Goal: Task Accomplishment & Management: Use online tool/utility

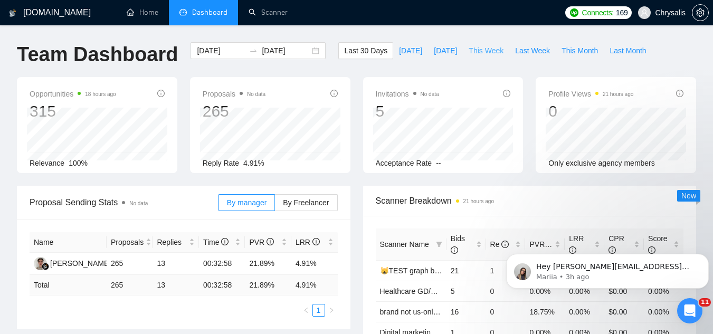
click at [480, 52] on span "This Week" at bounding box center [485, 51] width 35 height 12
type input "[DATE]"
click at [523, 50] on span "Last Week" at bounding box center [532, 51] width 35 height 12
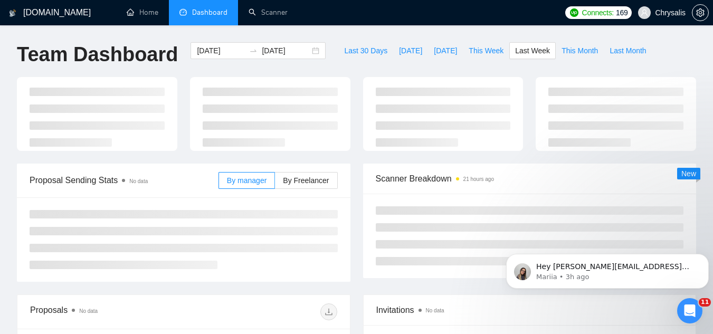
type input "[DATE]"
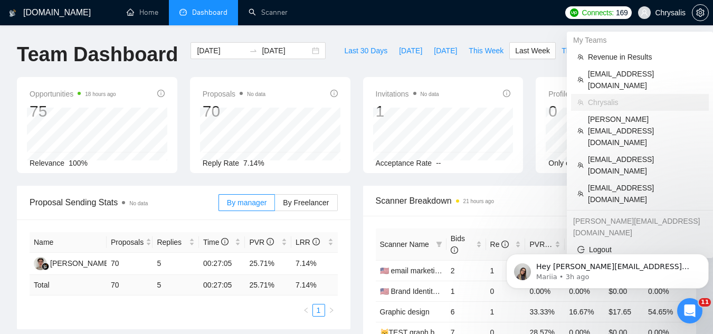
click at [659, 13] on span "Chrysalis" at bounding box center [670, 13] width 31 height 0
click at [590, 182] on span "[EMAIL_ADDRESS][DOMAIN_NAME]" at bounding box center [645, 193] width 114 height 23
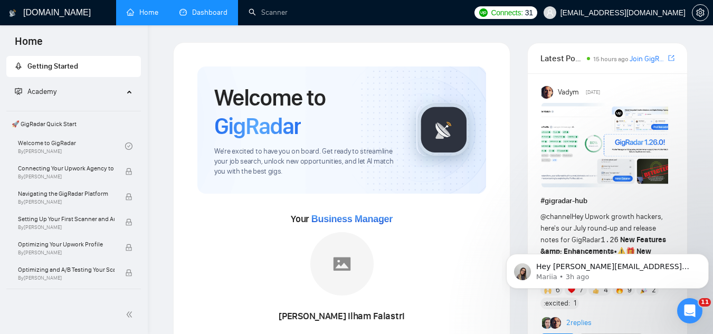
click at [213, 10] on link "Dashboard" at bounding box center [203, 12] width 48 height 9
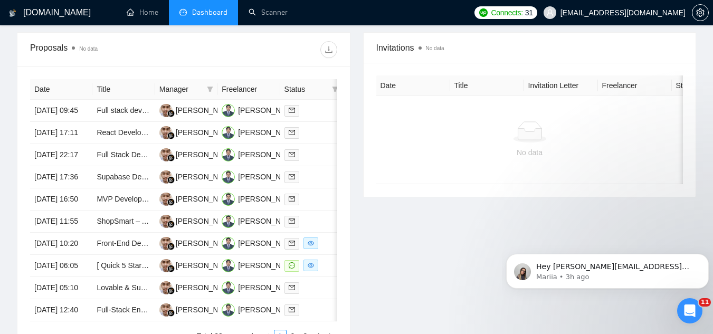
scroll to position [422, 0]
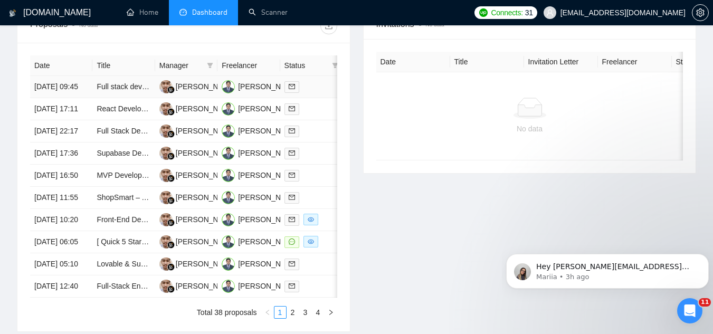
click at [123, 98] on td "Full stack developer - Node, Typescript, Nest, React" at bounding box center [123, 87] width 62 height 22
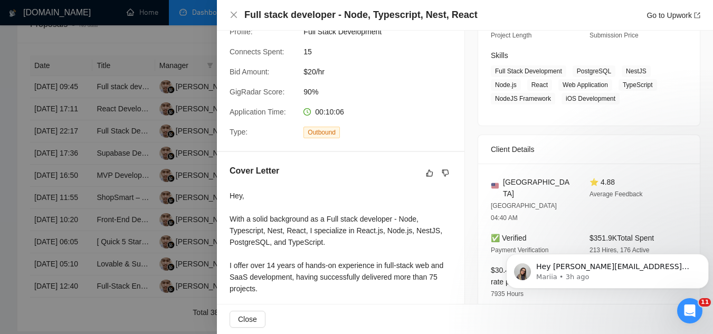
scroll to position [158, 0]
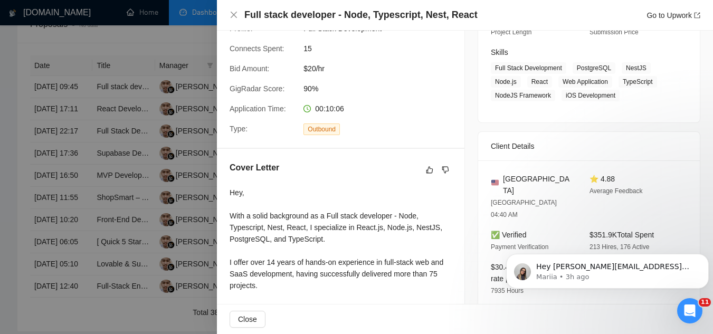
click at [180, 46] on div at bounding box center [356, 167] width 713 height 334
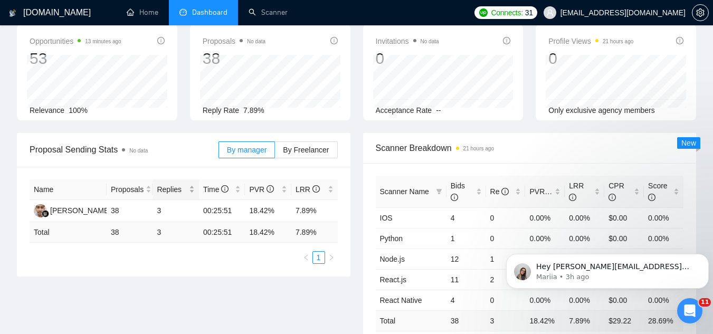
scroll to position [0, 0]
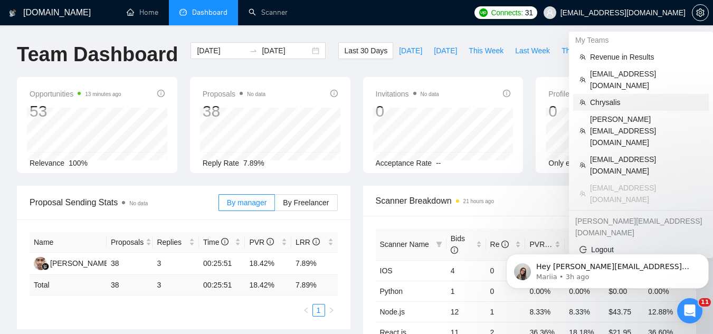
click at [615, 97] on span "Chrysalis" at bounding box center [646, 103] width 112 height 12
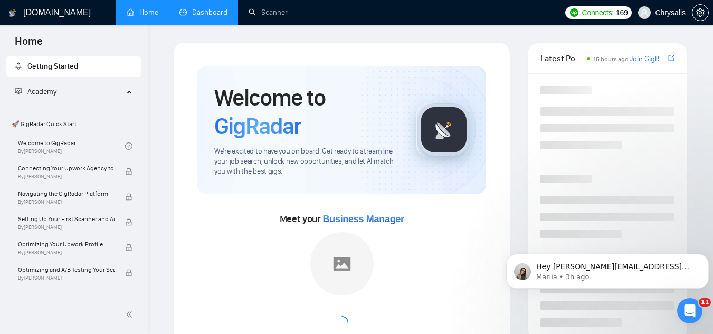
click at [206, 11] on link "Dashboard" at bounding box center [203, 12] width 48 height 9
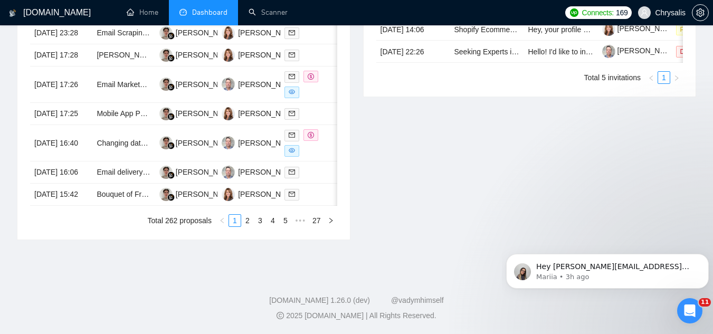
scroll to position [580, 0]
click at [250, 226] on link "2" at bounding box center [248, 221] width 12 height 12
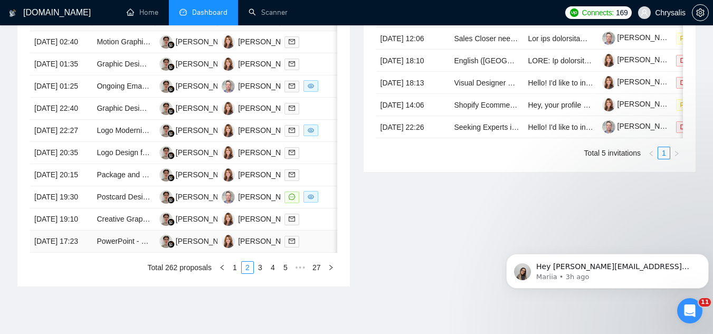
scroll to position [580, 0]
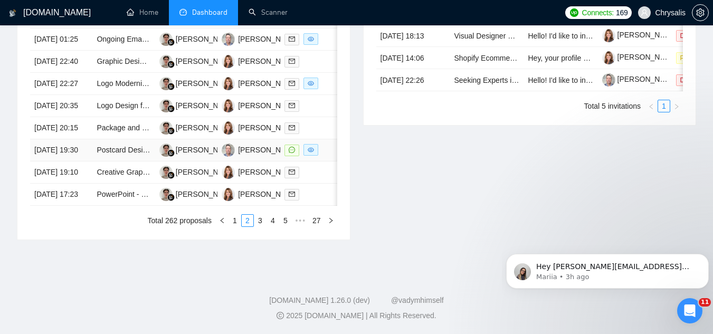
click at [107, 161] on td "Postcard Design for E-commerce Fulfillment Company" at bounding box center [123, 150] width 62 height 22
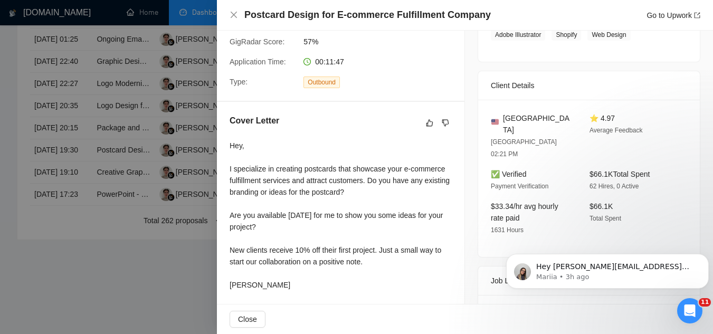
scroll to position [211, 0]
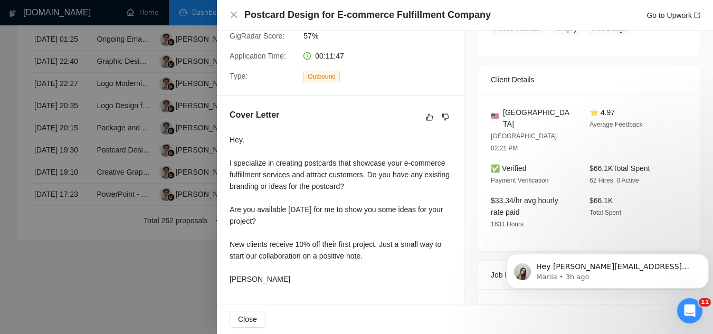
click at [176, 302] on div at bounding box center [356, 167] width 713 height 334
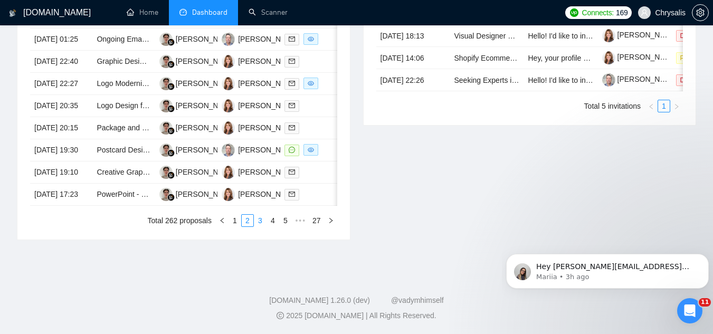
click at [261, 226] on link "3" at bounding box center [260, 221] width 12 height 12
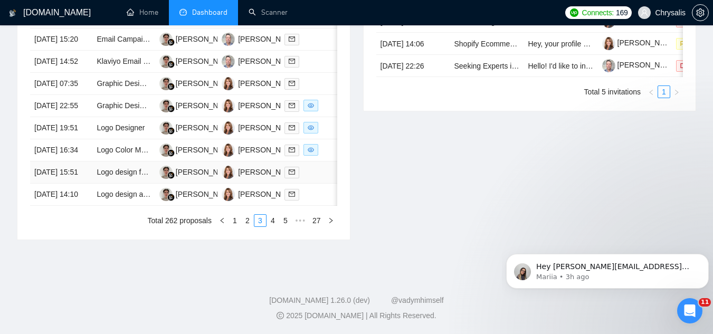
scroll to position [626, 0]
click at [275, 223] on link "4" at bounding box center [273, 221] width 12 height 12
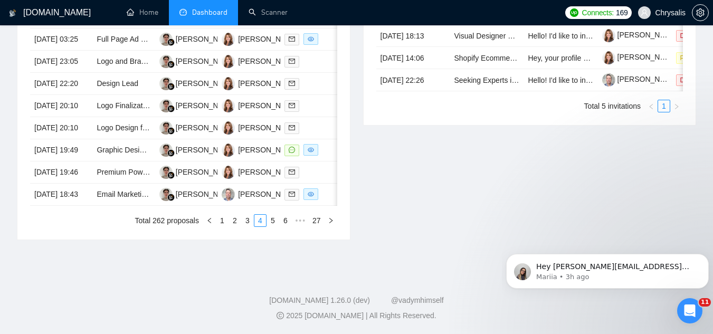
scroll to position [569, 0]
click at [127, 161] on td "Graphic Designer Needed for Tradeshow Booth Backdrop" at bounding box center [123, 150] width 62 height 22
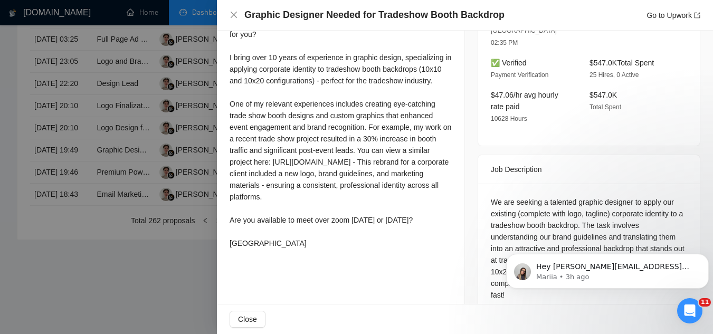
scroll to position [622, 0]
click at [193, 275] on div at bounding box center [356, 167] width 713 height 334
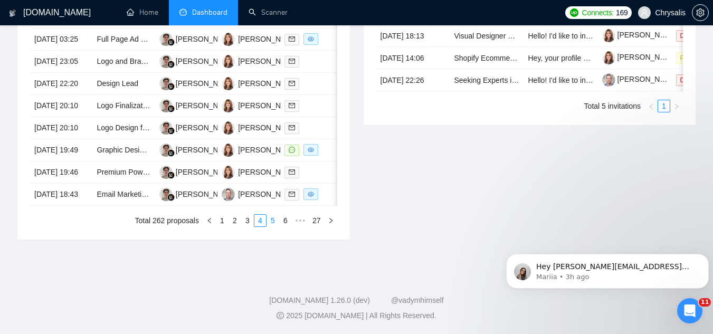
click at [275, 221] on link "5" at bounding box center [273, 221] width 12 height 12
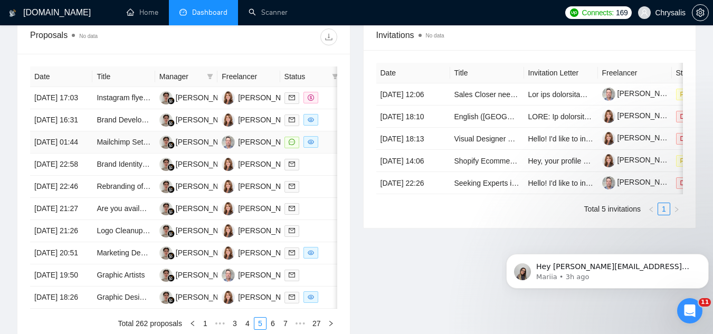
click at [107, 154] on td "Mailchimp Setup and Email Sourcing for Pest Control Marketing" at bounding box center [123, 142] width 62 height 22
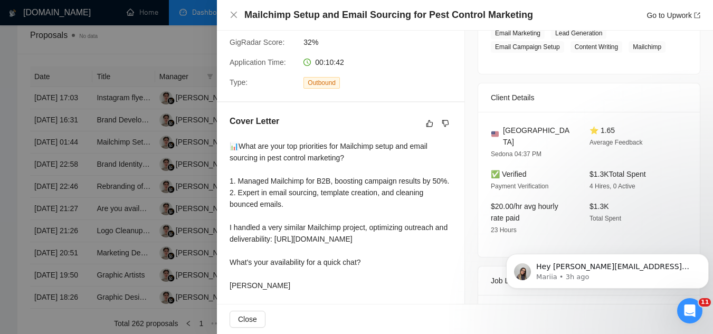
scroll to position [0, 0]
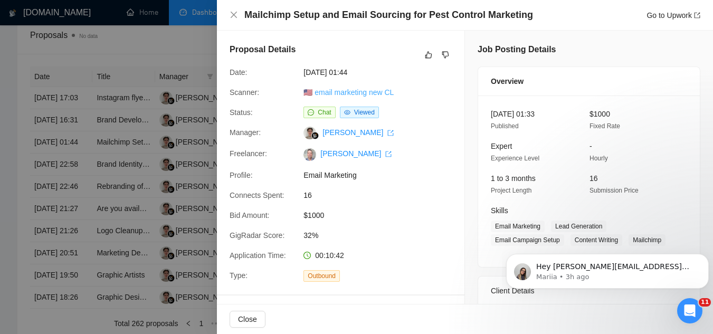
click at [369, 93] on link "🇺🇸 email marketing new CL" at bounding box center [348, 92] width 90 height 8
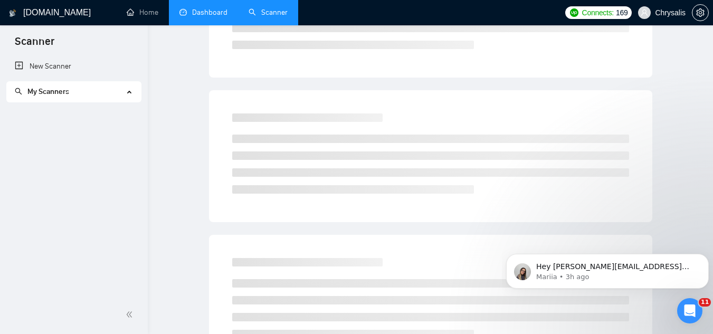
scroll to position [42, 0]
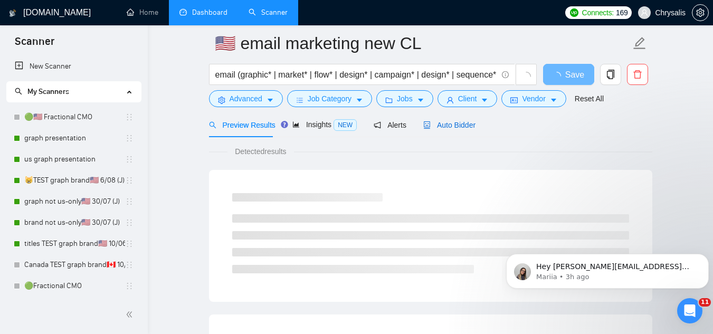
click at [462, 125] on span "Auto Bidder" at bounding box center [449, 125] width 52 height 8
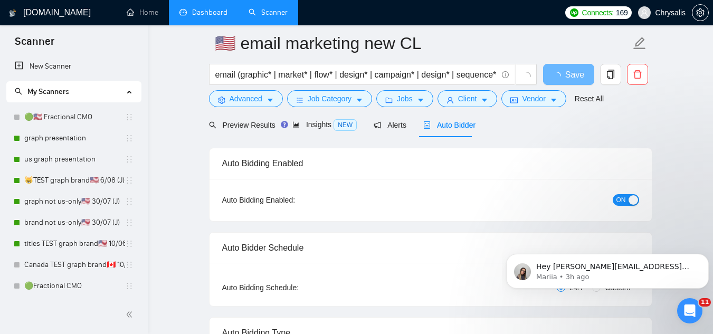
radio input "false"
radio input "true"
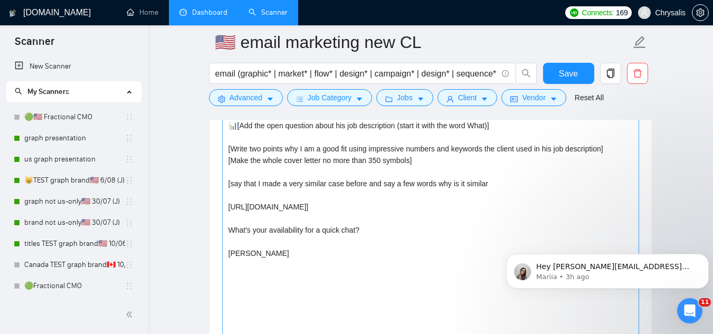
scroll to position [1308, 0]
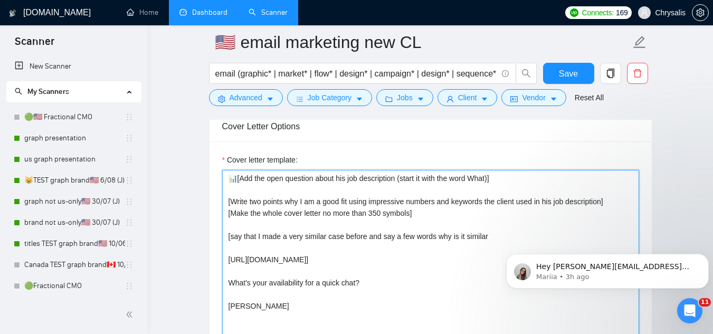
click at [230, 179] on textarea "📊[Add the open question about his job description (start it with the word What)…" at bounding box center [430, 288] width 417 height 237
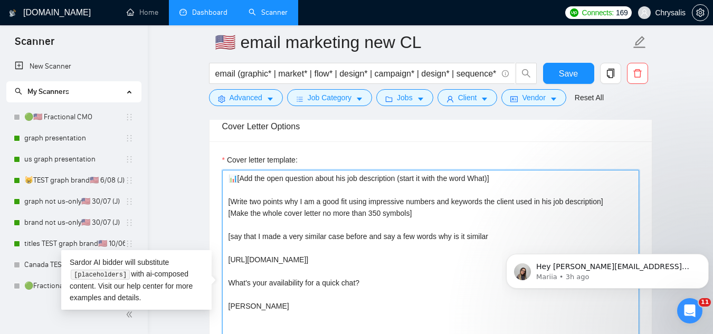
click at [230, 179] on textarea "📊[Add the open question about his job description (start it with the word What)…" at bounding box center [430, 288] width 417 height 237
click at [230, 180] on textarea "📊[Add the open question about his job description (start it with the word What)…" at bounding box center [430, 288] width 417 height 237
click at [231, 183] on textarea "📊[Add the open question about his job description (start it with the word What)…" at bounding box center [430, 288] width 417 height 237
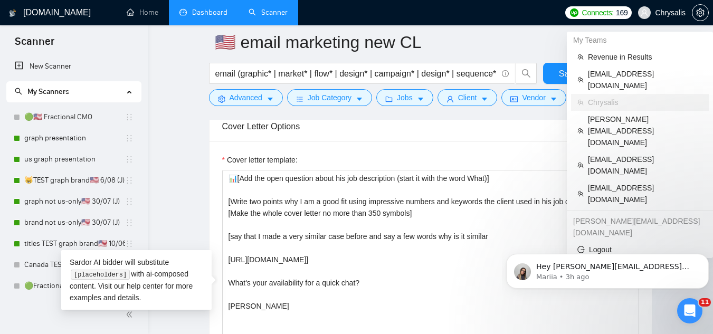
click at [672, 13] on span "Chrysalis" at bounding box center [670, 13] width 31 height 0
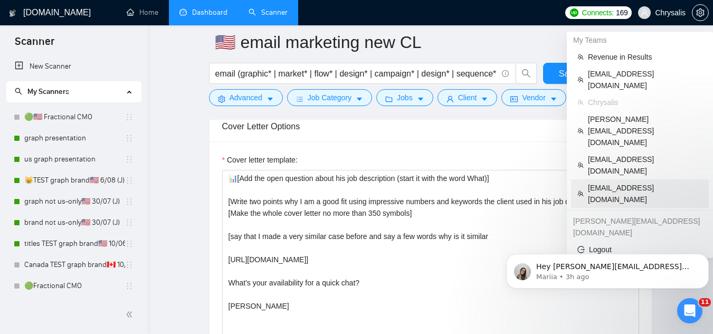
click at [623, 182] on span "[EMAIL_ADDRESS][DOMAIN_NAME]" at bounding box center [645, 193] width 114 height 23
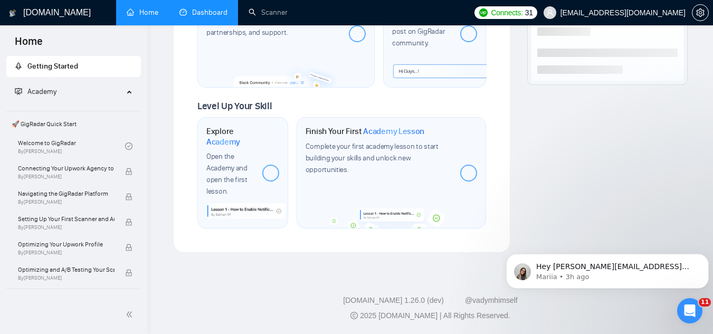
scroll to position [636, 0]
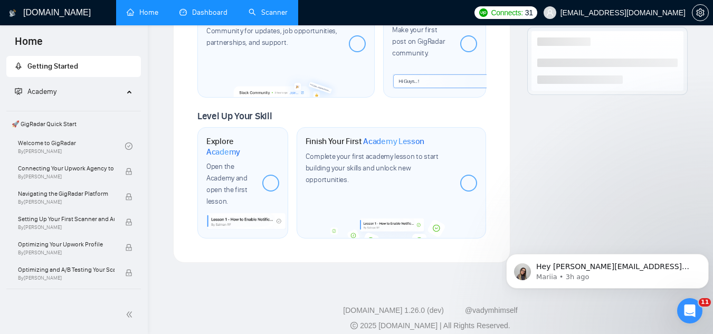
click at [279, 16] on link "Scanner" at bounding box center [267, 12] width 39 height 9
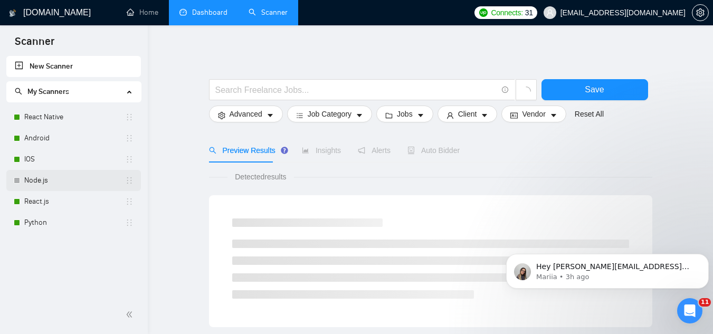
click at [73, 183] on link "Node.js" at bounding box center [74, 180] width 101 height 21
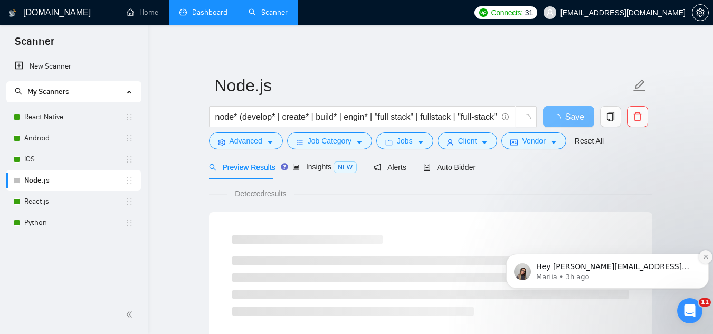
click at [705, 258] on icon "Dismiss notification" at bounding box center [706, 257] width 6 height 6
drag, startPoint x: 203, startPoint y: 26, endPoint x: 710, endPoint y: 258, distance: 557.4
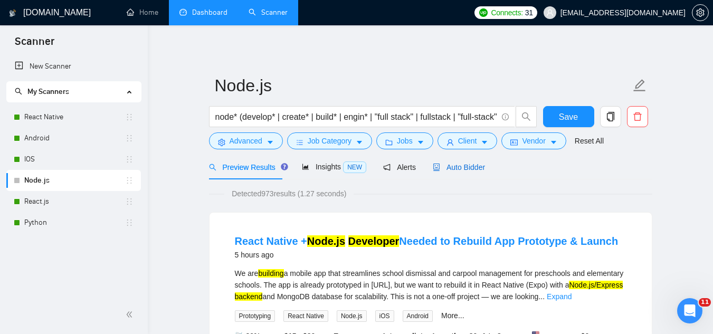
click at [457, 167] on span "Auto Bidder" at bounding box center [459, 167] width 52 height 8
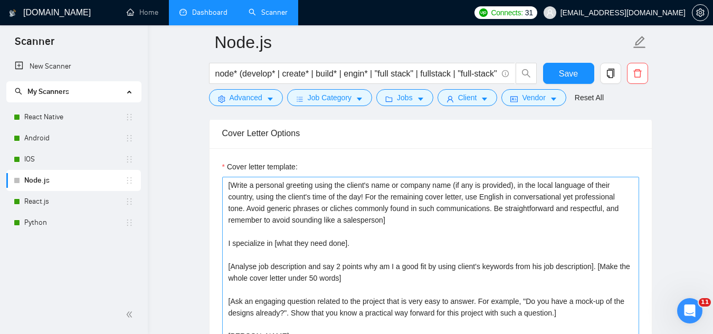
scroll to position [1266, 0]
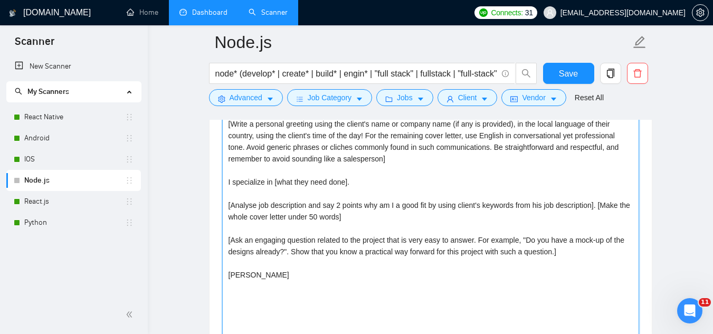
click at [232, 140] on textarea "[Write a personal greeting using the client's name or company name (if any is p…" at bounding box center [430, 234] width 417 height 237
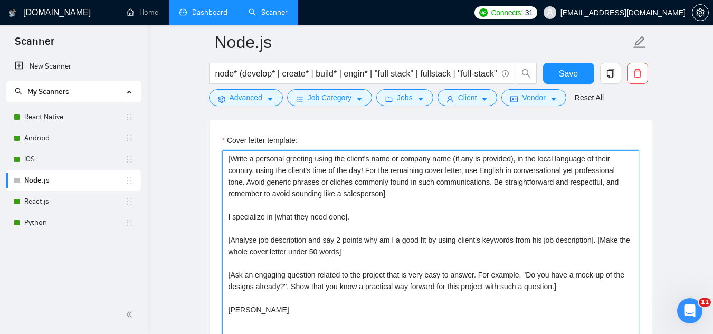
scroll to position [1213, 0]
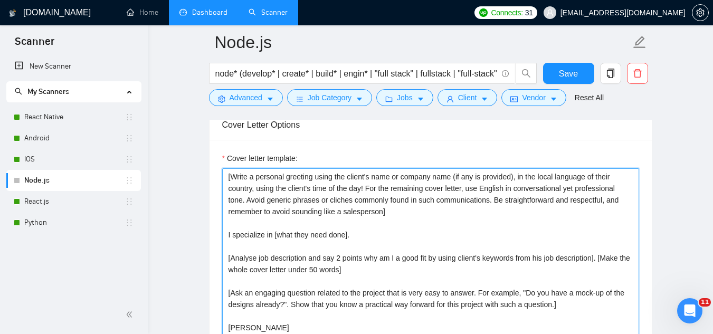
click at [224, 176] on textarea "[Write a personal greeting using the client's name or company name (if any is p…" at bounding box center [430, 286] width 417 height 237
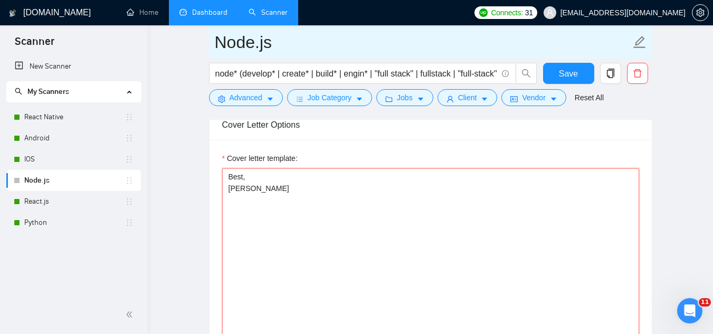
paste textarea "📊[Add the open question about his job description (start it with the word What)…"
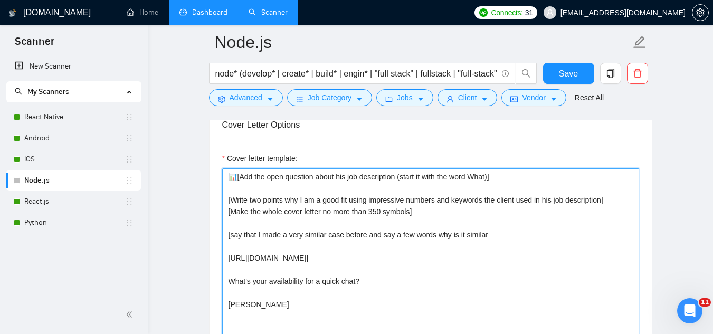
drag, startPoint x: 400, startPoint y: 177, endPoint x: 422, endPoint y: 160, distance: 27.4
click at [400, 177] on textarea "📊[Add the open question about his job description (start it with the word What)…" at bounding box center [430, 286] width 417 height 237
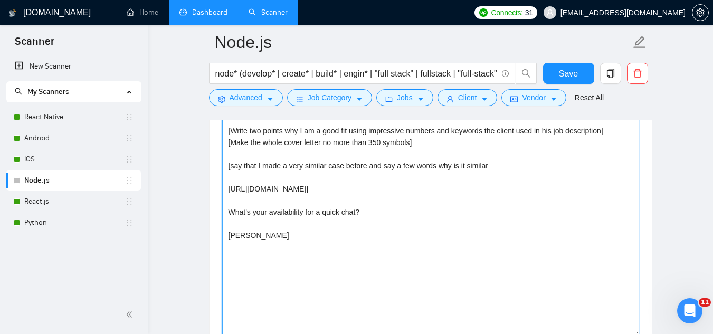
scroll to position [1266, 0]
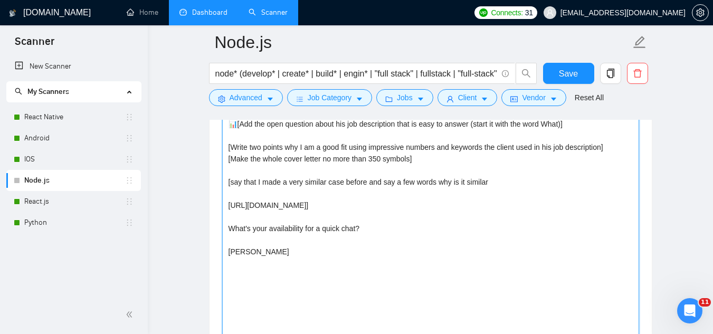
drag, startPoint x: 515, startPoint y: 206, endPoint x: 528, endPoint y: 196, distance: 15.7
click at [516, 206] on textarea "📊[Add the open question about his job description that is easy to answer (start…" at bounding box center [430, 234] width 417 height 237
paste textarea "[URL][DOMAIN_NAME]"
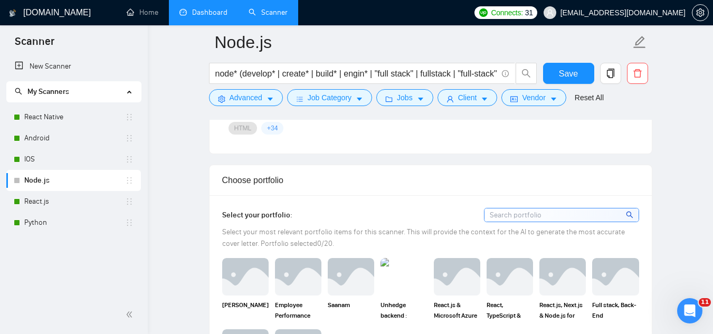
scroll to position [950, 0]
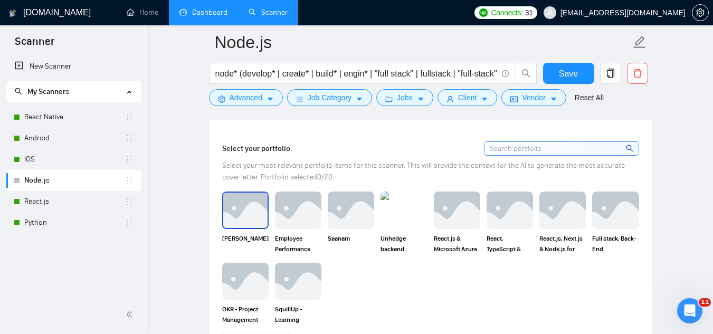
click at [251, 222] on img at bounding box center [245, 210] width 44 height 35
click at [251, 222] on div at bounding box center [245, 210] width 44 height 35
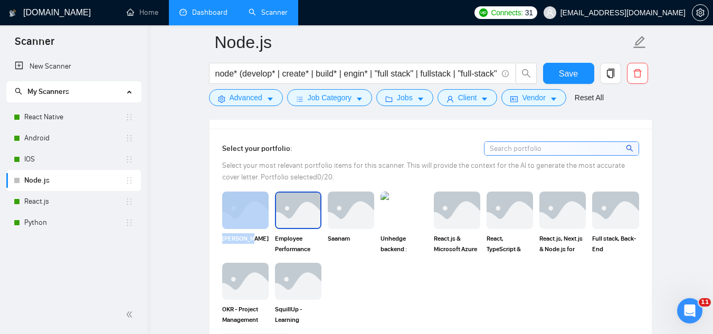
click at [285, 218] on img at bounding box center [298, 210] width 44 height 35
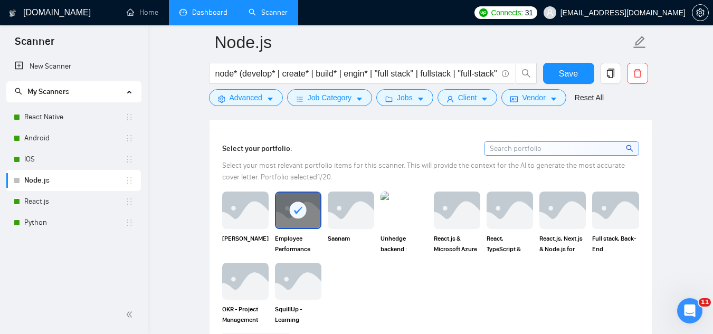
click at [294, 216] on rect at bounding box center [298, 210] width 17 height 17
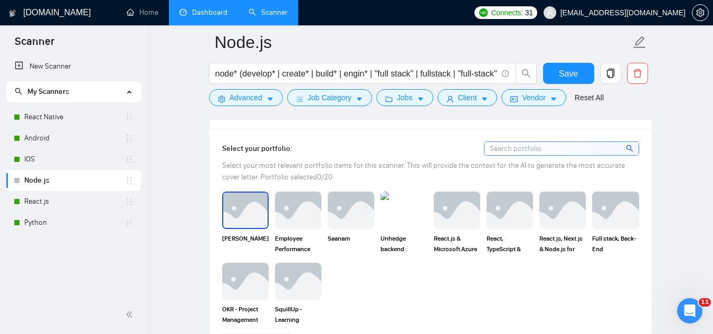
click at [242, 214] on img at bounding box center [245, 210] width 44 height 35
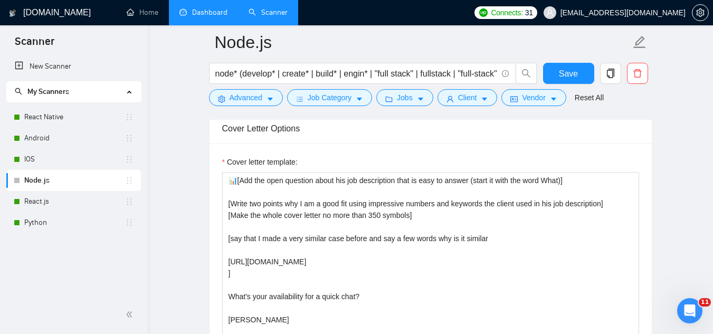
scroll to position [1266, 0]
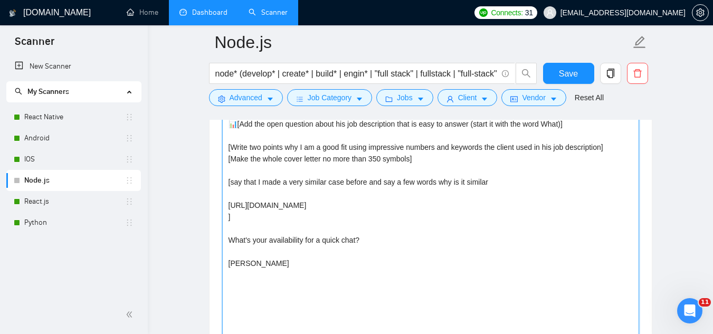
click at [227, 218] on textarea "📊[Add the open question about his job description that is easy to answer (start…" at bounding box center [430, 234] width 417 height 237
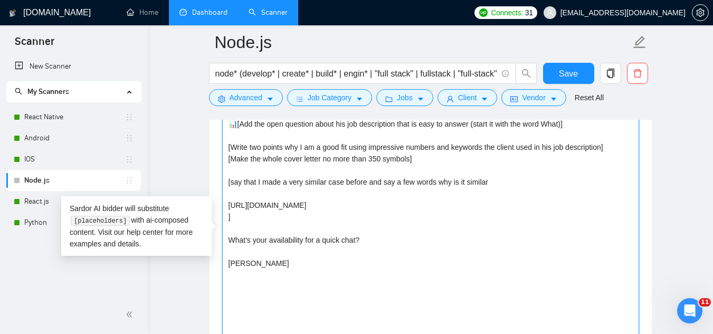
paste textarea "[URL][DOMAIN_NAME]"
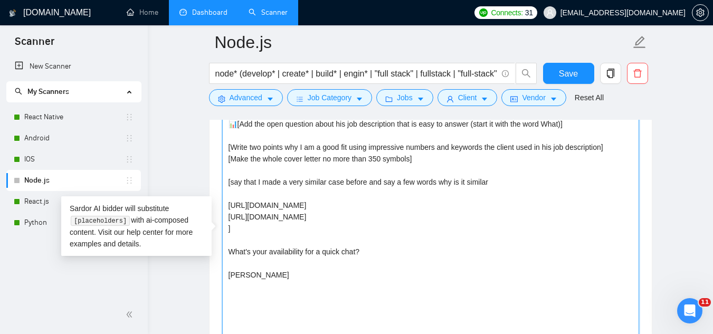
click at [522, 183] on textarea "📊[Add the open question about his job description that is easy to answer (start…" at bounding box center [430, 234] width 417 height 237
drag, startPoint x: 522, startPoint y: 183, endPoint x: 522, endPoint y: 164, distance: 19.0
click at [522, 164] on textarea "📊[Add the open question about his job description that is easy to answer (start…" at bounding box center [430, 234] width 417 height 237
click at [530, 183] on textarea "📊[Add the open question about his job description that is easy to answer (start…" at bounding box center [430, 234] width 417 height 237
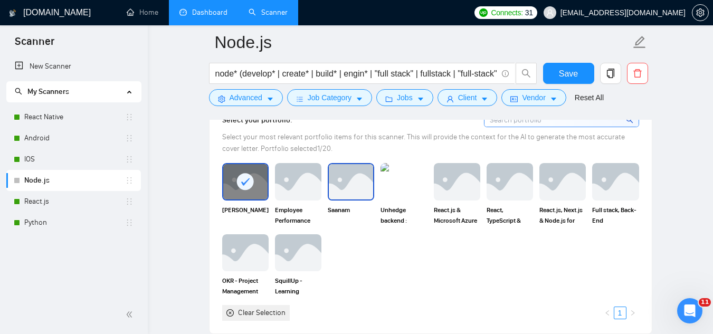
scroll to position [1002, 0]
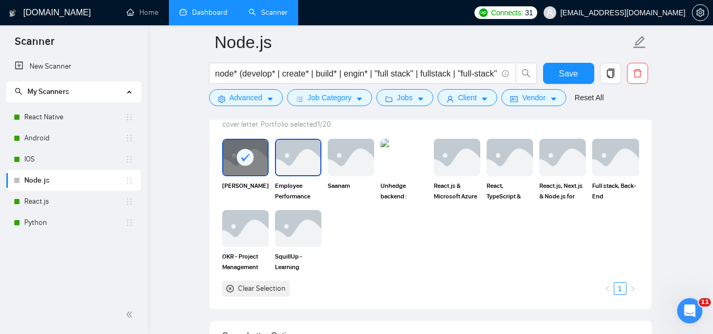
click at [296, 170] on img at bounding box center [298, 157] width 44 height 35
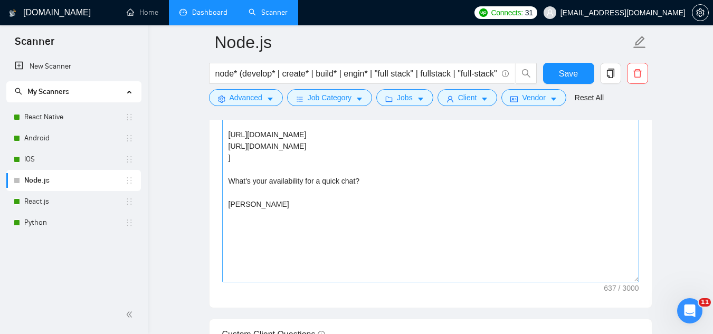
scroll to position [1319, 0]
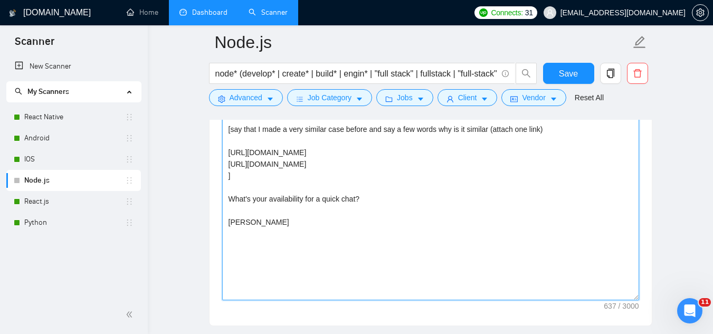
click at [228, 176] on textarea "📊[Add the open question about his job description that is easy to answer (start…" at bounding box center [430, 181] width 417 height 237
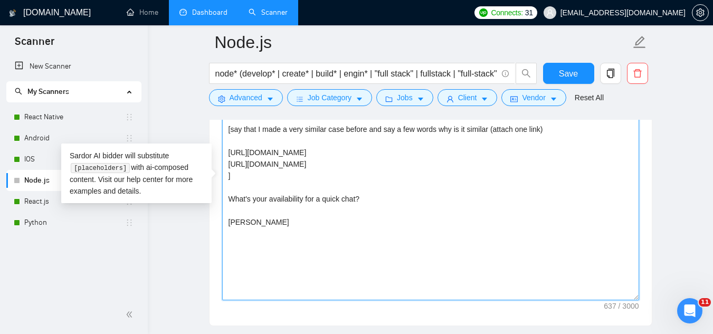
paste textarea "[URL][DOMAIN_NAME]"
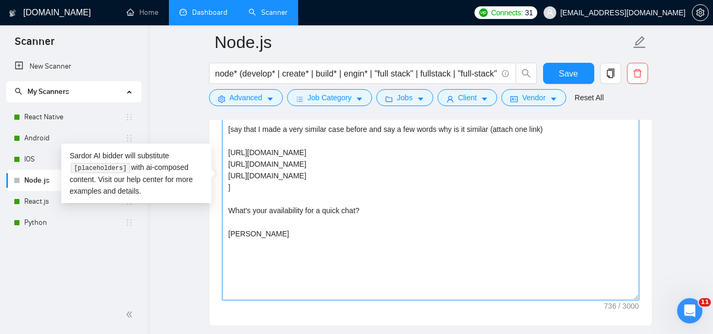
paste textarea "[URL][DOMAIN_NAME]"
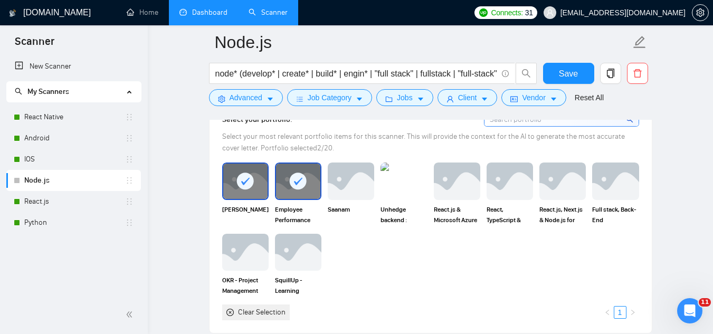
scroll to position [1002, 0]
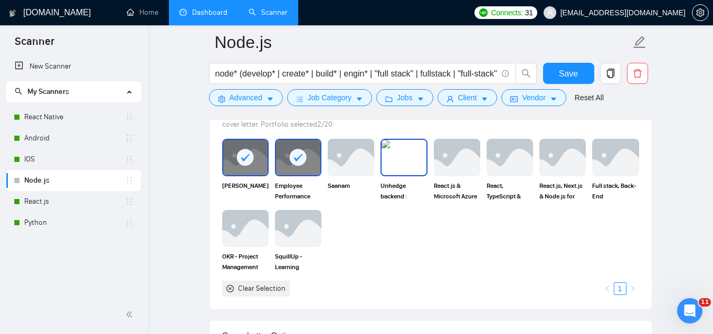
click at [398, 156] on img at bounding box center [403, 157] width 44 height 35
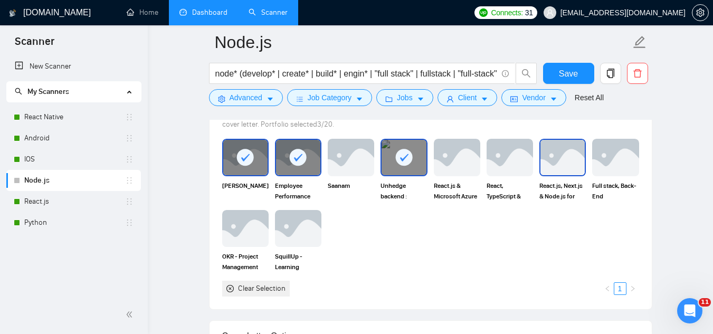
click at [557, 157] on img at bounding box center [562, 157] width 44 height 35
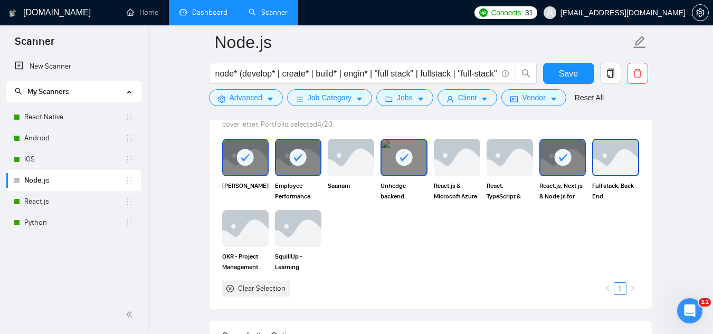
click at [616, 164] on img at bounding box center [615, 157] width 44 height 35
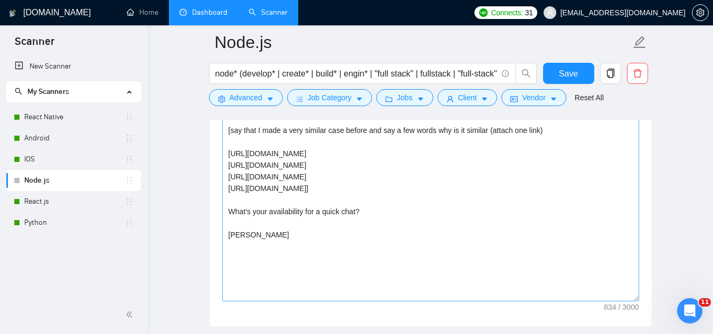
scroll to position [1319, 0]
click at [597, 186] on textarea "📊[Add the open question about his job description that is easy to answer (start…" at bounding box center [430, 181] width 417 height 237
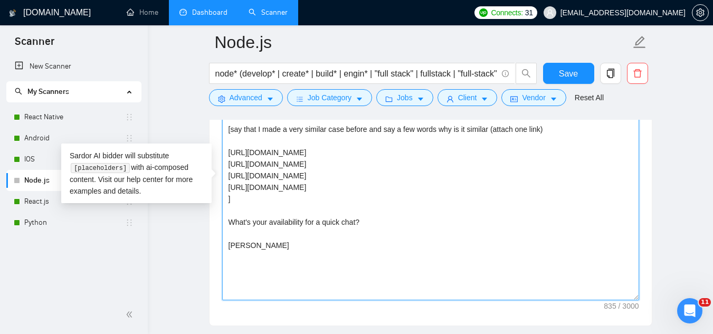
paste textarea "[URL][DOMAIN_NAME]"
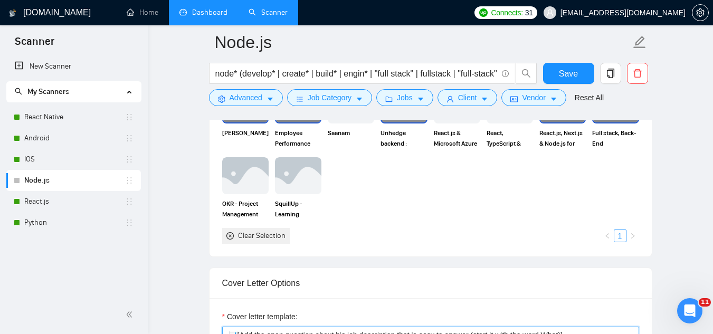
scroll to position [1002, 0]
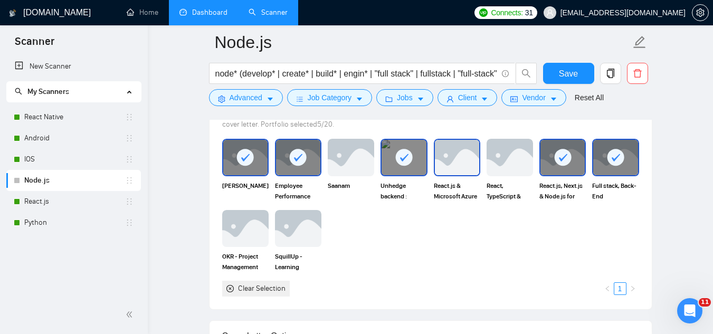
type textarea "📊[Add the open question about his job description that is easy to answer (start…"
click at [462, 160] on img at bounding box center [457, 157] width 44 height 35
click at [504, 165] on img at bounding box center [509, 157] width 44 height 35
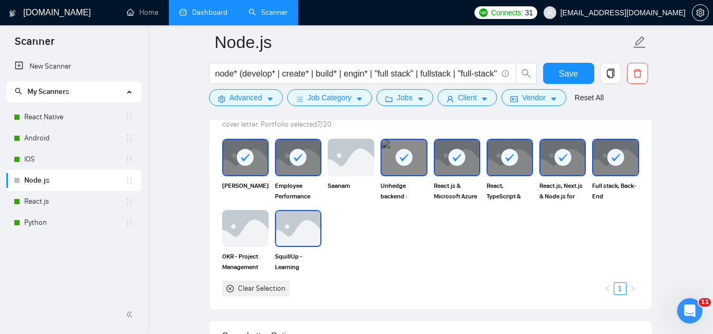
click at [302, 228] on img at bounding box center [298, 228] width 44 height 35
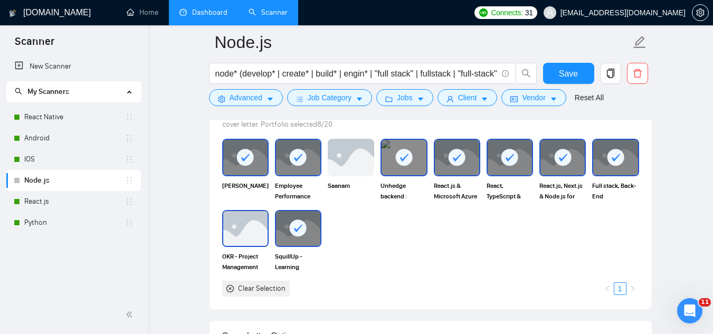
click at [246, 225] on img at bounding box center [245, 228] width 44 height 35
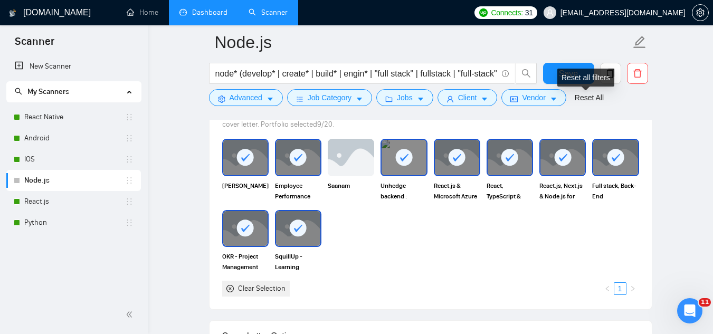
click at [573, 76] on div "Reset all filters" at bounding box center [585, 78] width 57 height 18
click at [560, 71] on span "Save" at bounding box center [568, 73] width 19 height 13
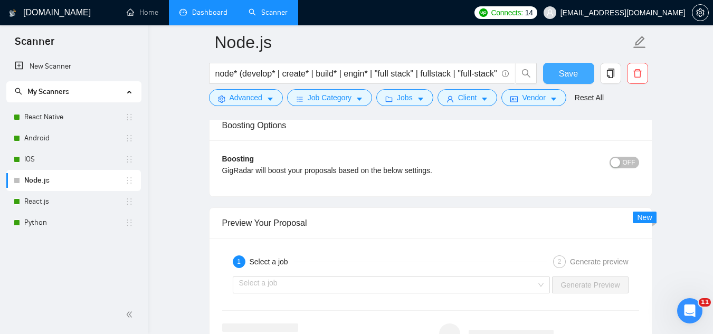
scroll to position [2057, 0]
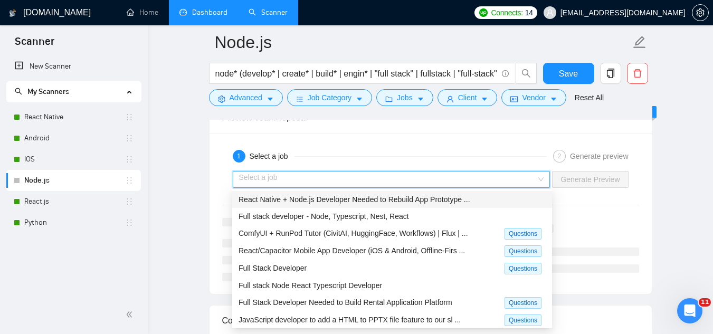
click at [466, 174] on input "search" at bounding box center [388, 179] width 298 height 16
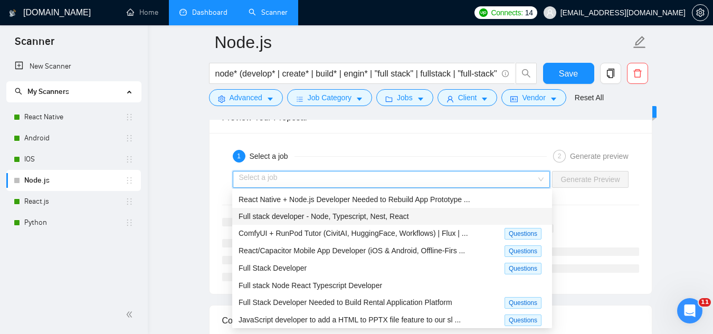
click at [450, 216] on div "Full stack developer - Node, Typescript, Nest, React" at bounding box center [391, 216] width 307 height 12
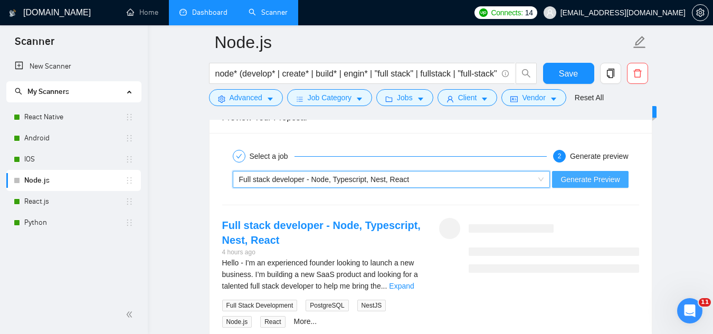
click at [564, 179] on span "Generate Preview" at bounding box center [589, 180] width 59 height 12
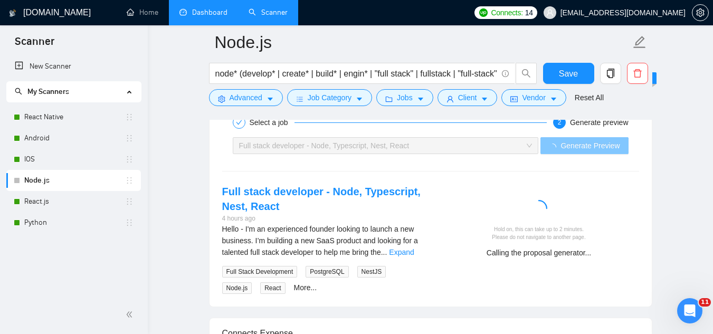
scroll to position [2110, 0]
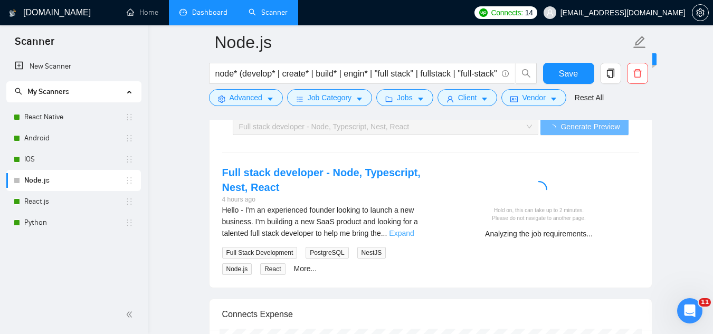
click at [407, 229] on link "Expand" at bounding box center [401, 233] width 25 height 8
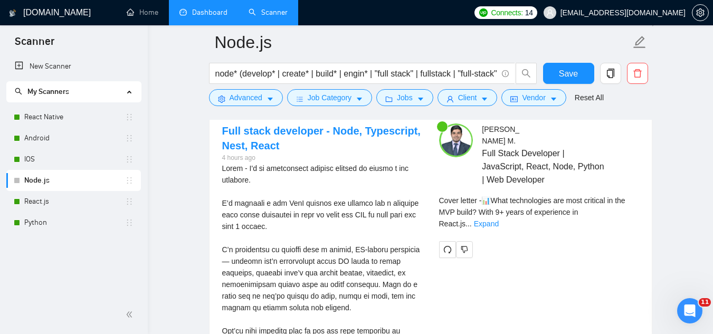
scroll to position [2163, 0]
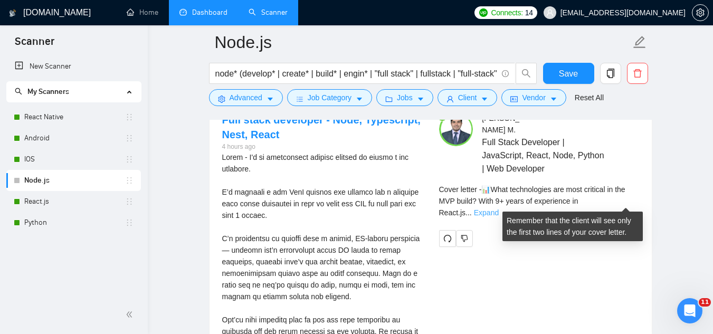
click at [499, 208] on link "Expand" at bounding box center [486, 212] width 25 height 8
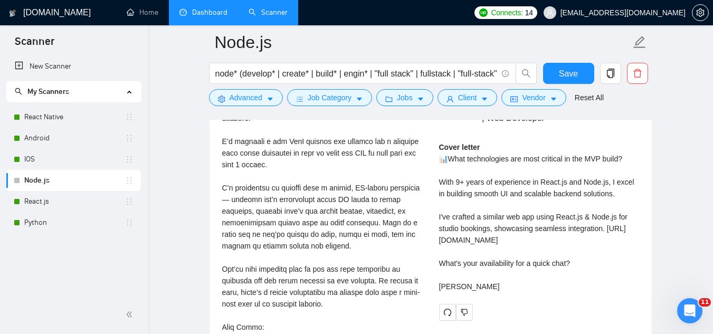
scroll to position [2216, 0]
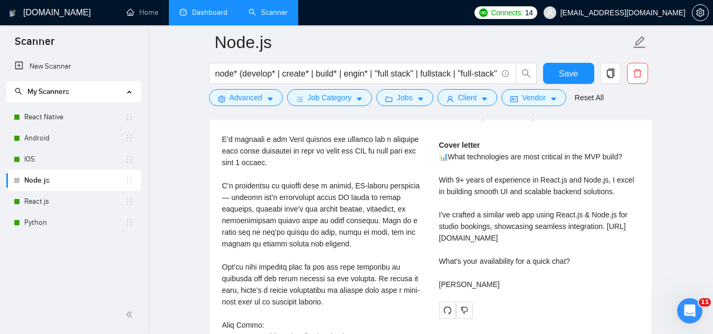
click at [442, 241] on div "Cover letter 📊What technologies are most critical in the MVP build? With 9+ yea…" at bounding box center [539, 214] width 200 height 151
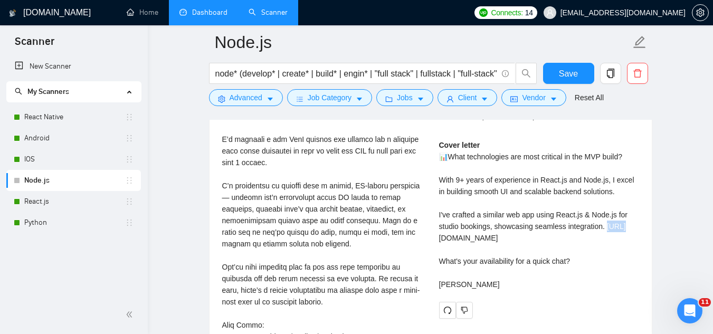
click at [442, 241] on div "Cover letter 📊What technologies are most critical in the MVP build? With 9+ yea…" at bounding box center [539, 214] width 200 height 151
click at [439, 238] on div "Cover letter 📊What technologies are most critical in the MVP build? With 9+ yea…" at bounding box center [539, 214] width 200 height 151
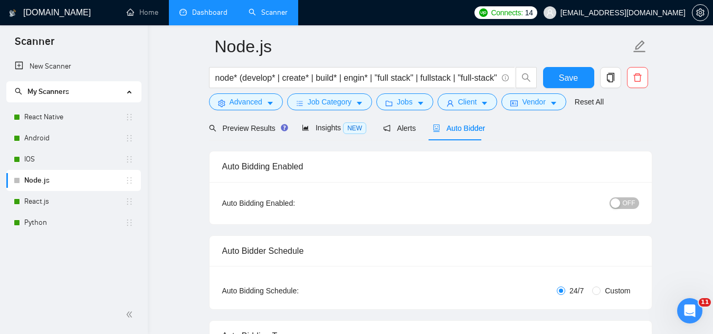
scroll to position [0, 0]
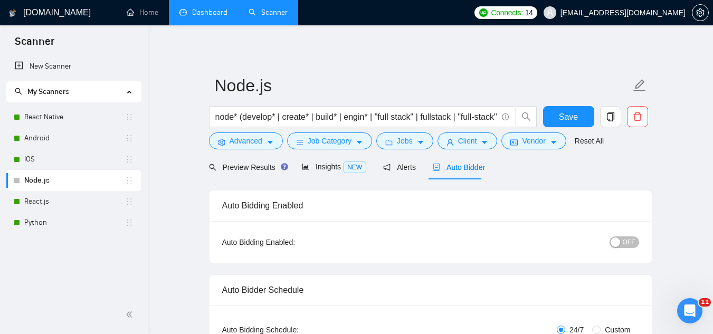
click at [636, 243] on button "OFF" at bounding box center [624, 242] width 30 height 12
click at [571, 118] on span "Save" at bounding box center [568, 116] width 19 height 13
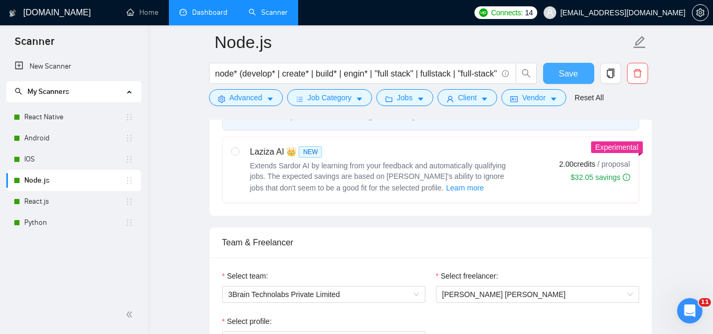
scroll to position [106, 0]
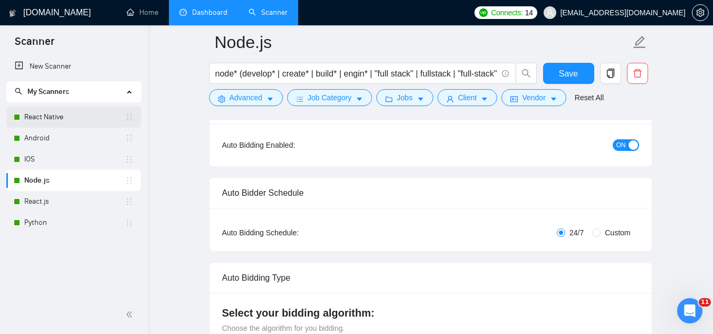
click at [63, 119] on link "React Native" at bounding box center [74, 117] width 101 height 21
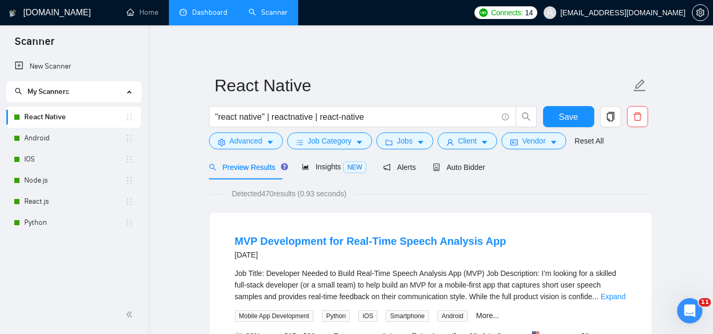
click at [194, 16] on link "Dashboard" at bounding box center [203, 12] width 48 height 9
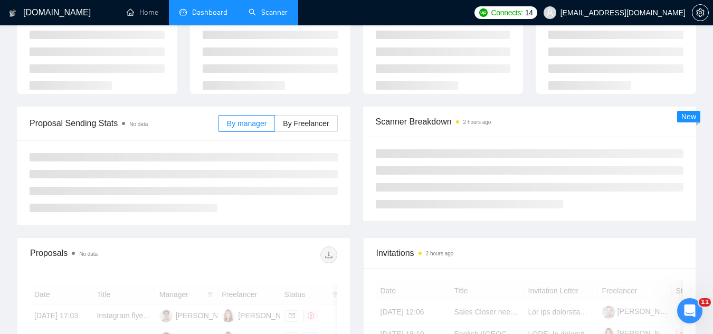
scroll to position [106, 0]
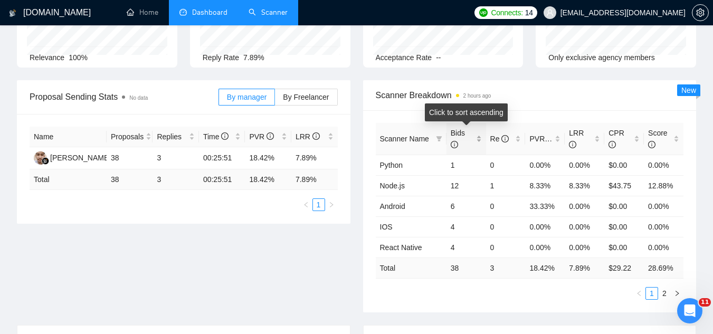
click at [481, 135] on div "Bids" at bounding box center [466, 138] width 31 height 23
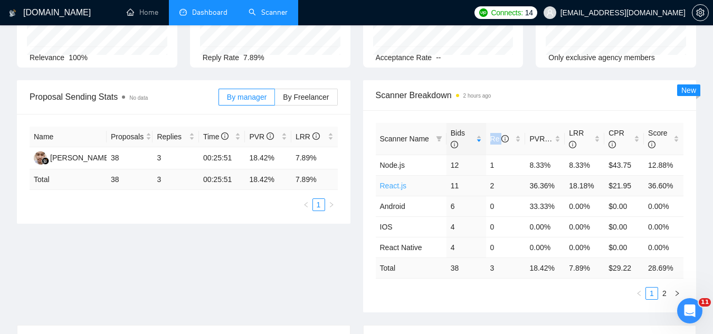
click at [397, 186] on link "React.js" at bounding box center [393, 185] width 27 height 8
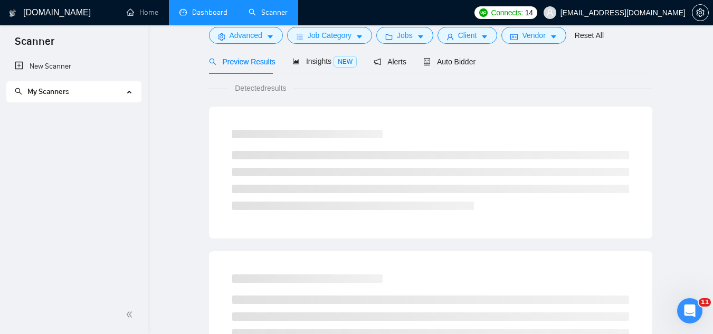
scroll to position [42, 0]
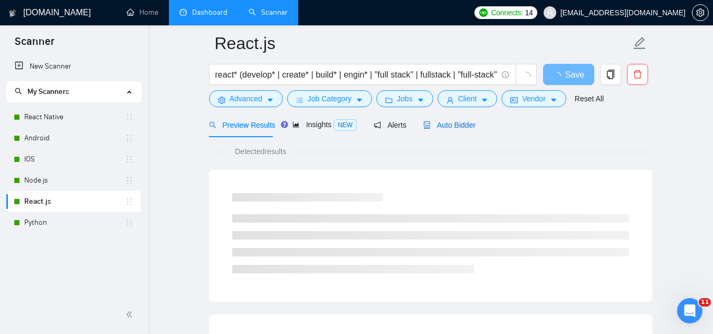
click at [447, 123] on span "Auto Bidder" at bounding box center [449, 125] width 52 height 8
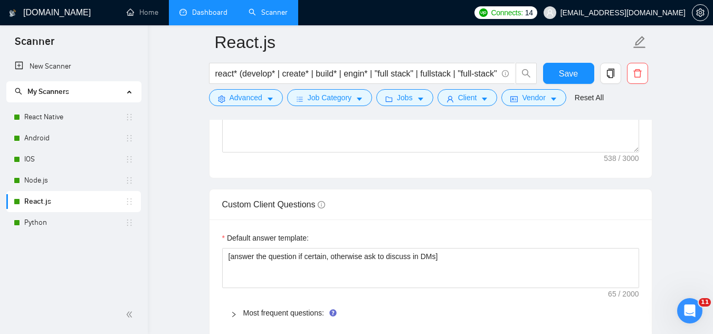
scroll to position [1572, 0]
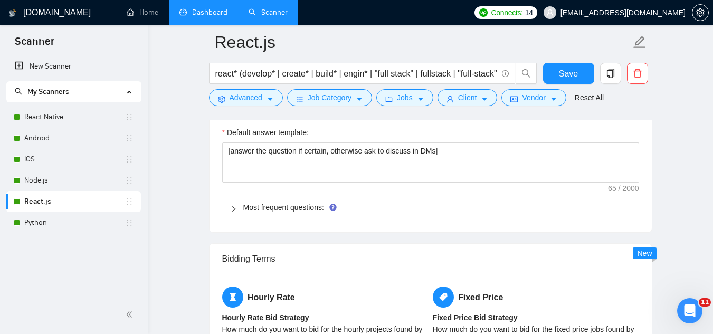
click at [216, 17] on link "Dashboard" at bounding box center [203, 12] width 48 height 9
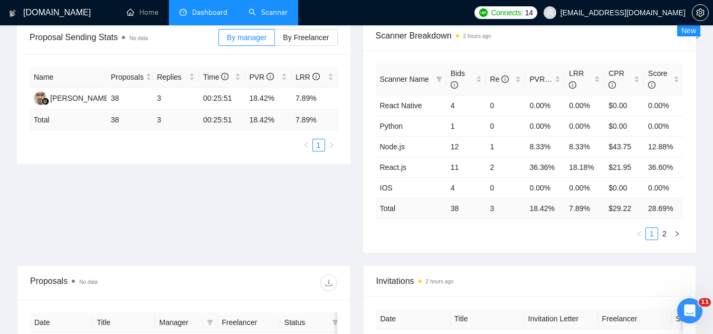
scroll to position [54, 0]
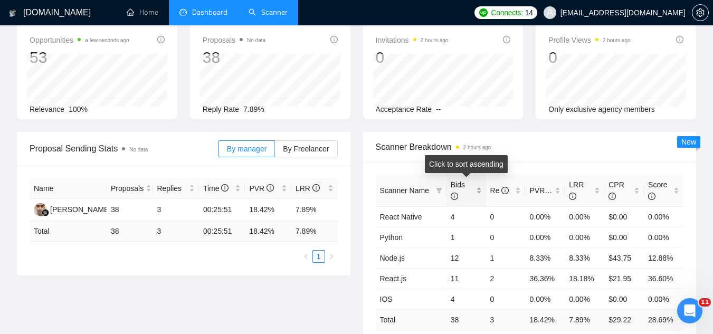
click at [480, 188] on div "Bids" at bounding box center [466, 190] width 31 height 23
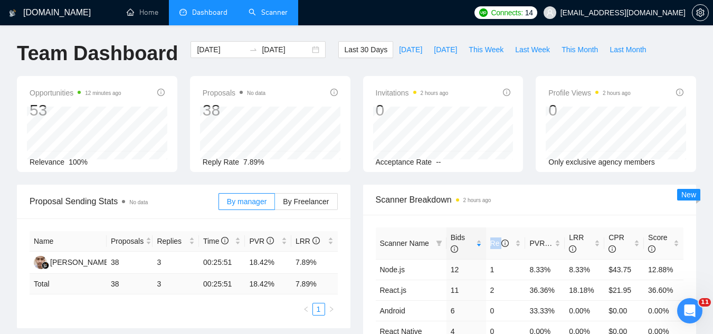
scroll to position [0, 0]
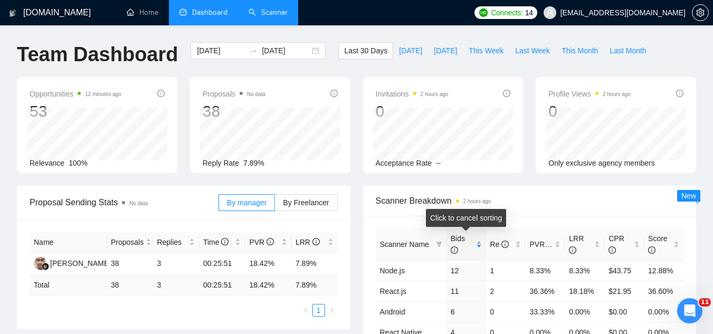
click at [482, 243] on div "Bids" at bounding box center [466, 244] width 31 height 23
click at [481, 243] on div "Bids" at bounding box center [466, 244] width 31 height 23
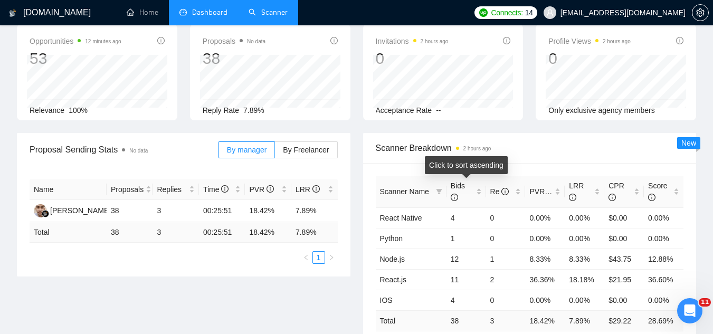
scroll to position [106, 0]
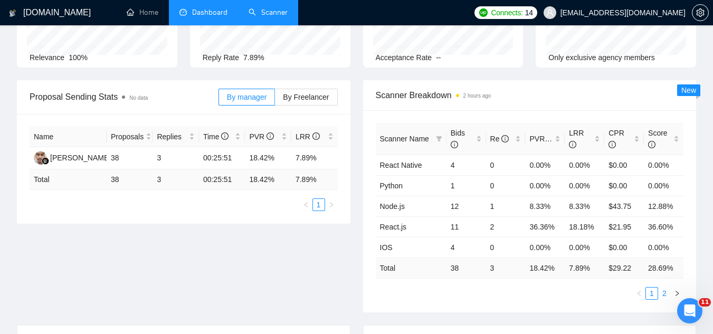
click at [664, 295] on link "2" at bounding box center [664, 294] width 12 height 12
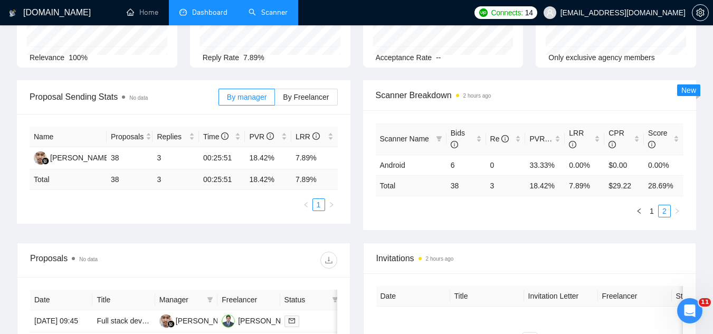
scroll to position [0, 0]
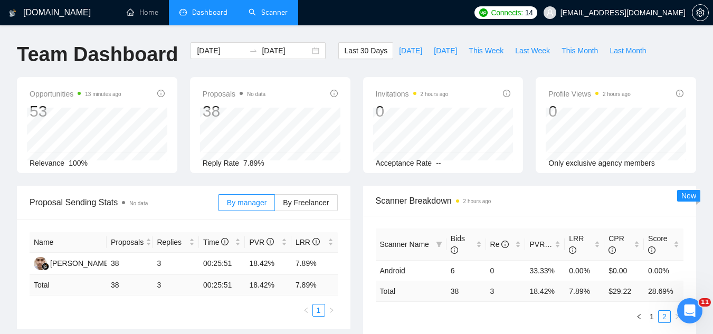
click at [276, 12] on link "Scanner" at bounding box center [267, 12] width 39 height 9
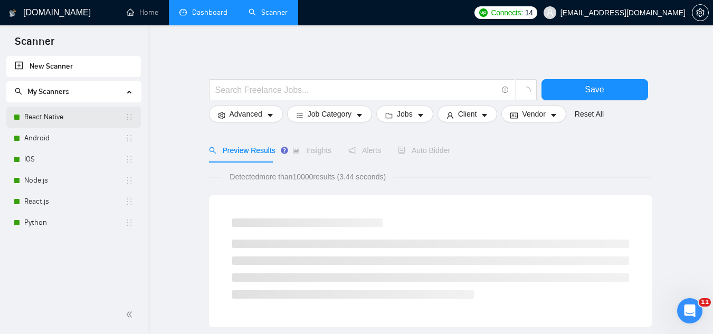
click at [83, 119] on link "React Native" at bounding box center [74, 117] width 101 height 21
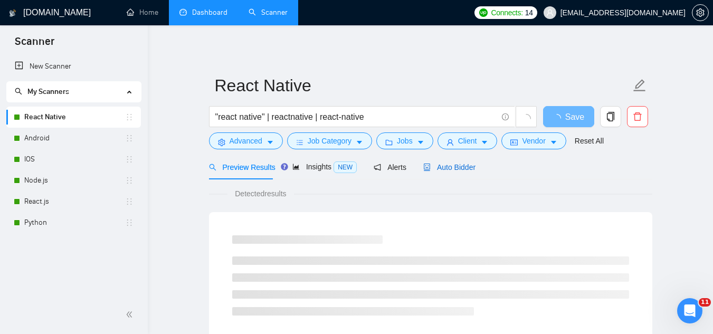
click at [457, 163] on span "Auto Bidder" at bounding box center [449, 167] width 52 height 8
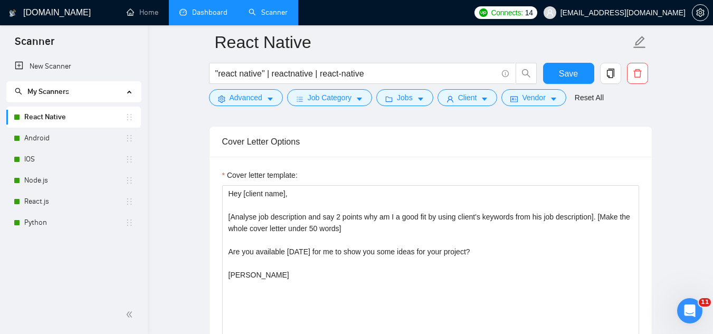
scroll to position [1266, 0]
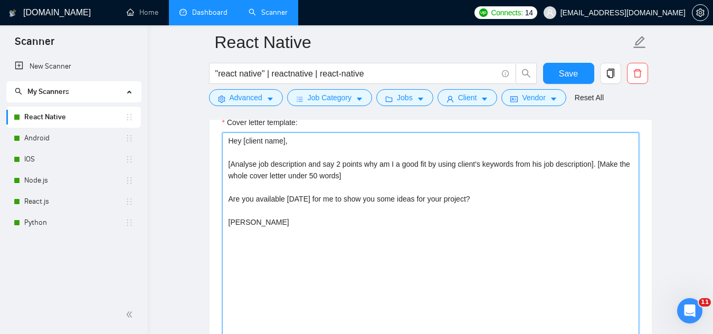
click at [230, 142] on textarea "Hey [client name], [Analyse job description and say 2 points why am I a good fi…" at bounding box center [430, 250] width 417 height 237
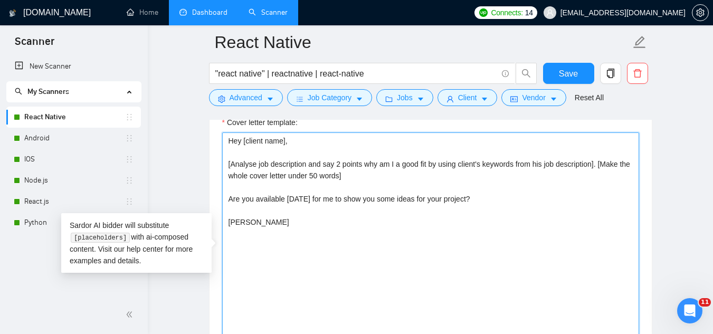
click at [230, 142] on textarea "Hey [client name], [Analyse job description and say 2 points why am I a good fi…" at bounding box center [430, 250] width 417 height 237
paste textarea "🦅Hey [client name], I specialize in [what they need done]. [Make the whole cove…"
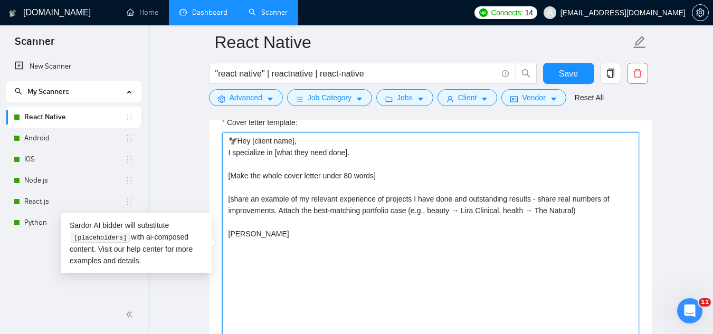
click at [281, 208] on textarea "🦅Hey [client name], I specialize in [what they need done]. [Make the whole cove…" at bounding box center [430, 250] width 417 height 237
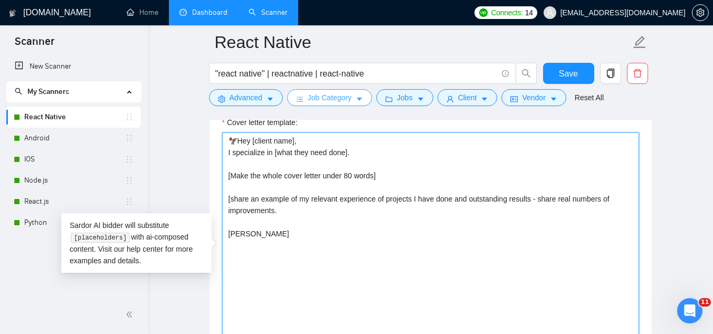
drag, startPoint x: 242, startPoint y: 137, endPoint x: 294, endPoint y: 92, distance: 69.2
click at [242, 137] on textarea "🦅Hey [client name], I specialize in [what they need done]. [Make the whole cove…" at bounding box center [430, 250] width 417 height 237
click at [297, 212] on textarea "Hey [client name], I specialize in [what they need done]. [Make the whole cover…" at bounding box center [430, 250] width 417 height 237
paste textarea "[URL][DOMAIN_NAME]"
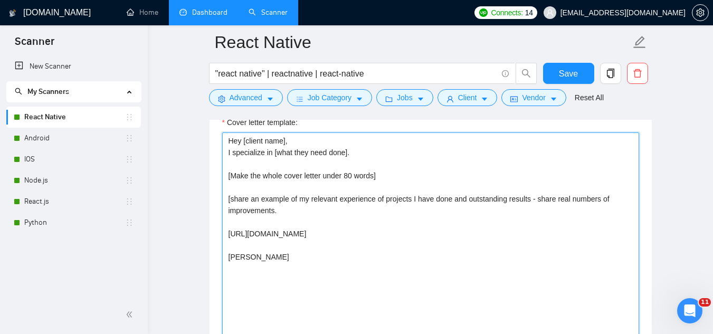
scroll to position [1002, 0]
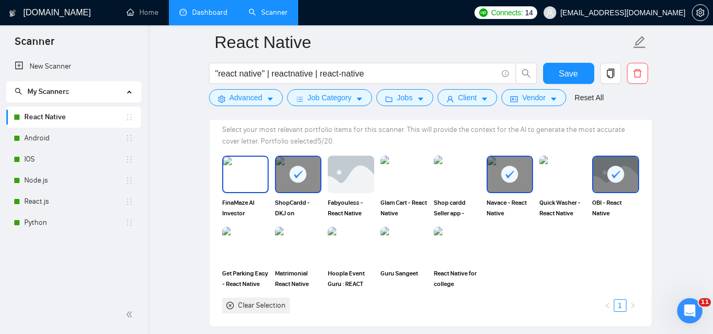
click at [264, 179] on img at bounding box center [245, 174] width 44 height 35
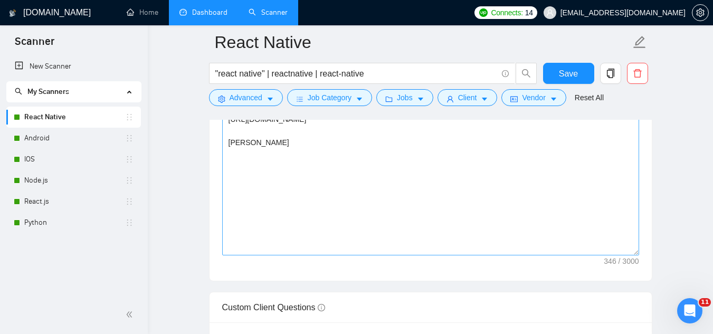
scroll to position [1266, 0]
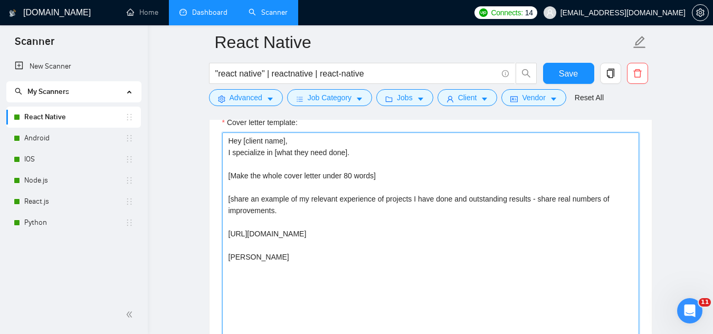
click at [602, 232] on textarea "Hey [client name], I specialize in [what they need done]. [Make the whole cover…" at bounding box center [430, 250] width 417 height 237
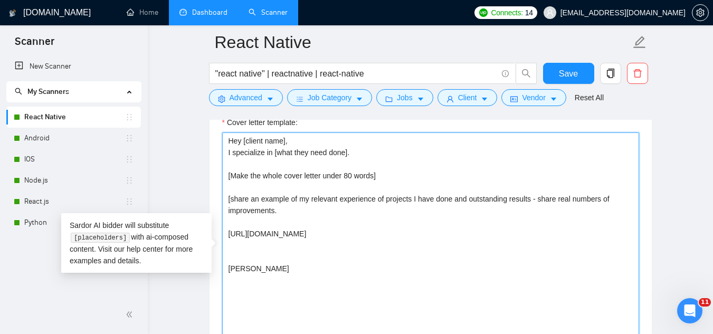
paste textarea "[URL][DOMAIN_NAME]"
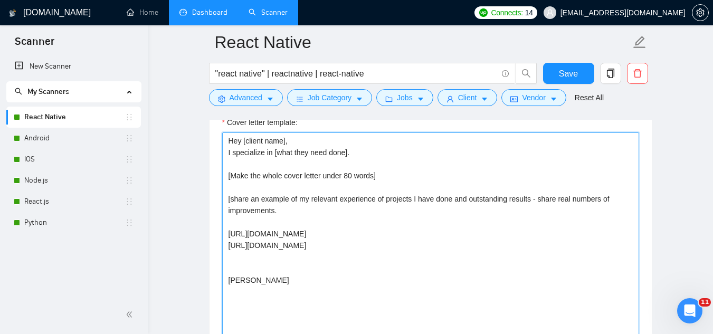
paste textarea "[URL][DOMAIN_NAME]"
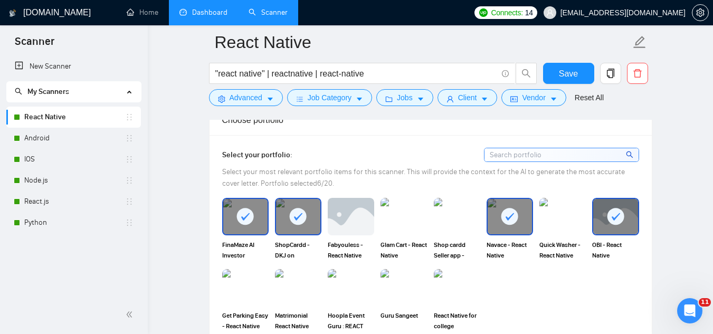
scroll to position [1055, 0]
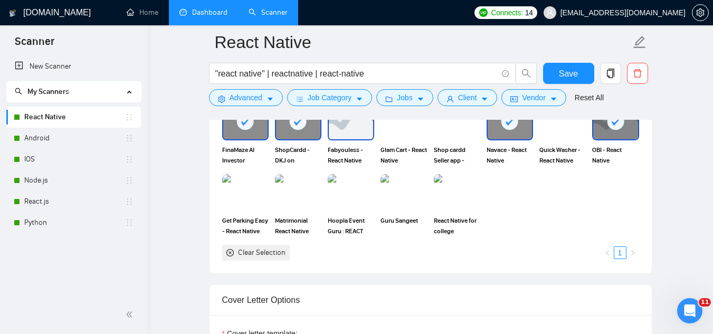
click at [350, 135] on img at bounding box center [351, 121] width 44 height 35
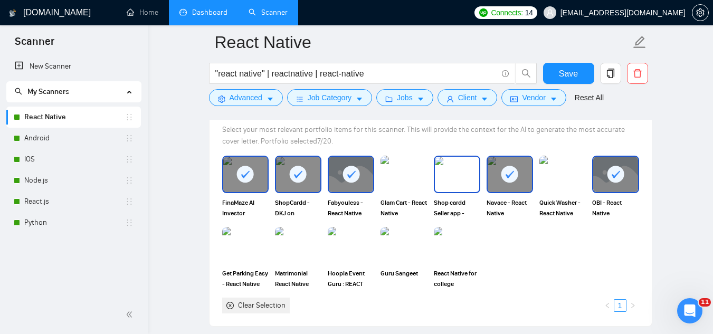
click at [461, 178] on img at bounding box center [457, 174] width 44 height 35
click at [378, 190] on div "Glam Cart - React Native" at bounding box center [403, 187] width 53 height 62
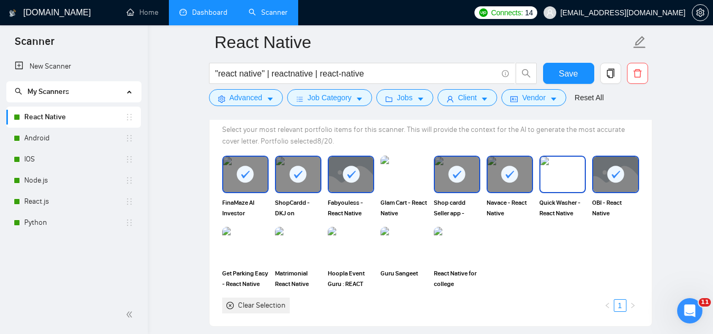
click at [545, 177] on img at bounding box center [562, 174] width 44 height 35
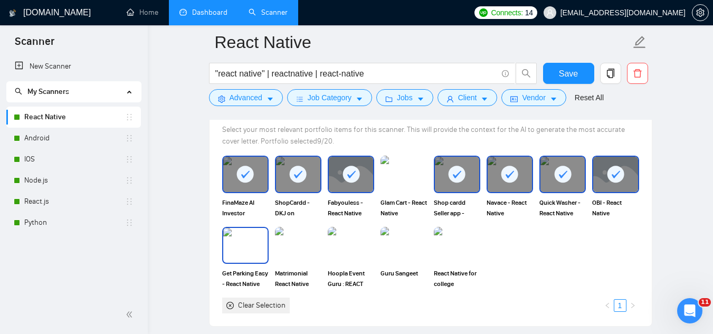
click at [249, 250] on img at bounding box center [245, 245] width 44 height 35
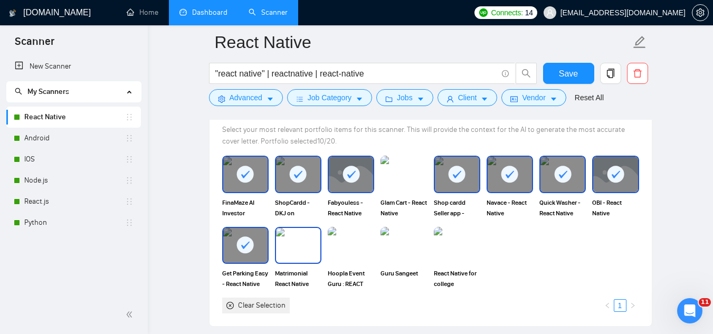
click at [296, 249] on img at bounding box center [298, 245] width 44 height 35
click at [472, 250] on img at bounding box center [457, 245] width 44 height 35
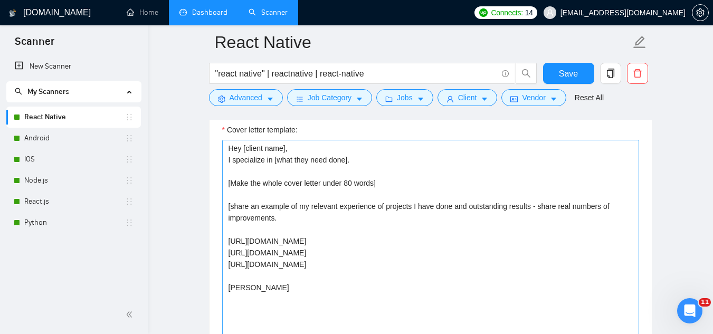
scroll to position [1266, 0]
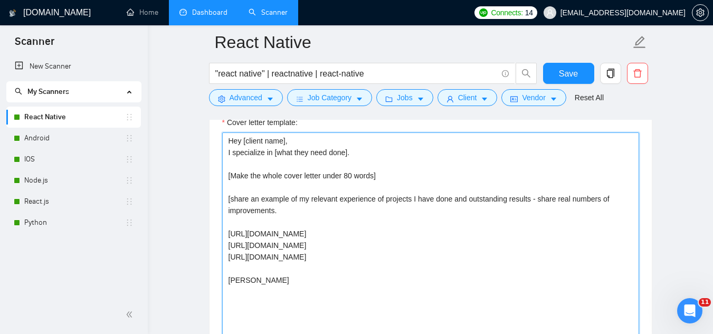
click at [597, 256] on textarea "Hey [client name], I specialize in [what they need done]. [Make the whole cover…" at bounding box center [430, 250] width 417 height 237
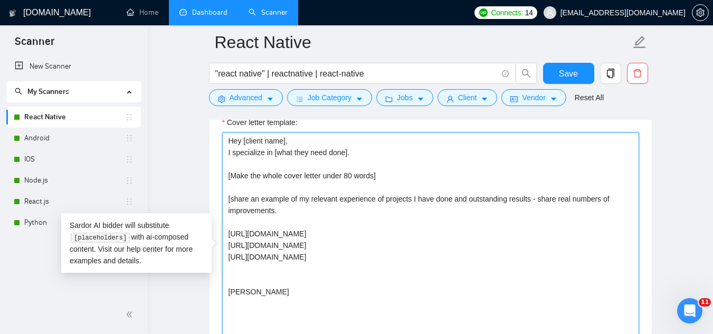
paste textarea "[URL][DOMAIN_NAME]"
click at [617, 269] on textarea "Hey [client name], I specialize in [what they need done]. [Make the whole cover…" at bounding box center [430, 250] width 417 height 237
paste textarea "[URL][DOMAIN_NAME]"
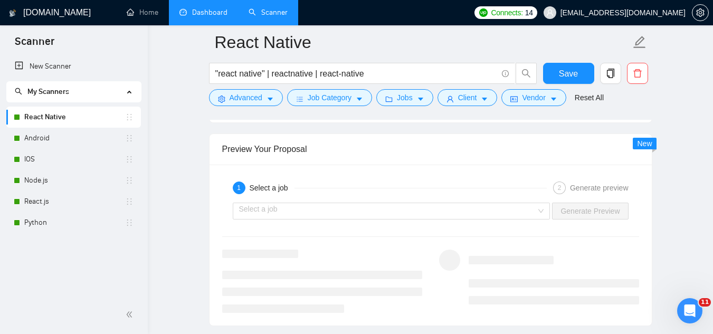
scroll to position [2057, 0]
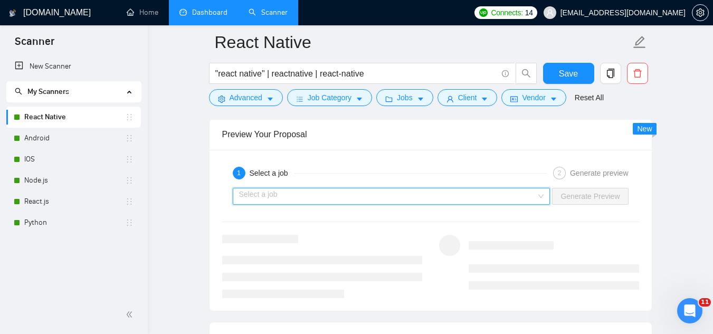
click at [375, 198] on input "search" at bounding box center [388, 196] width 298 height 16
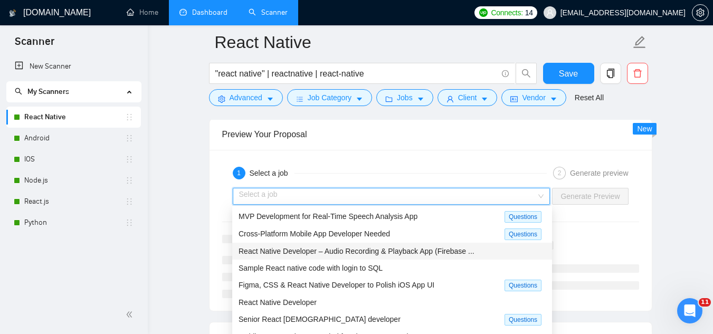
click at [387, 250] on span "React Native Developer – Audio Recording & Playback App (Firebase ..." at bounding box center [356, 251] width 236 height 8
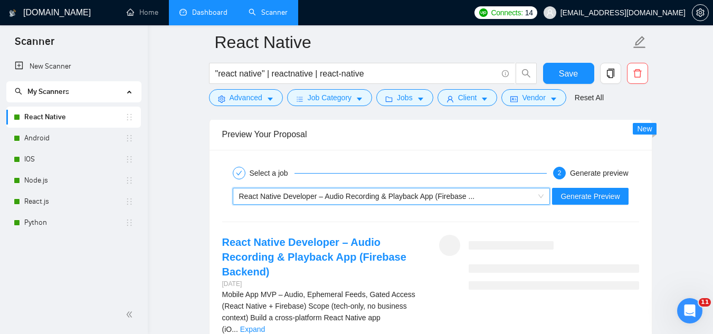
click at [616, 185] on div "~021956540814378534496 React Native Developer – Audio Recording & Playback App …" at bounding box center [430, 196] width 419 height 25
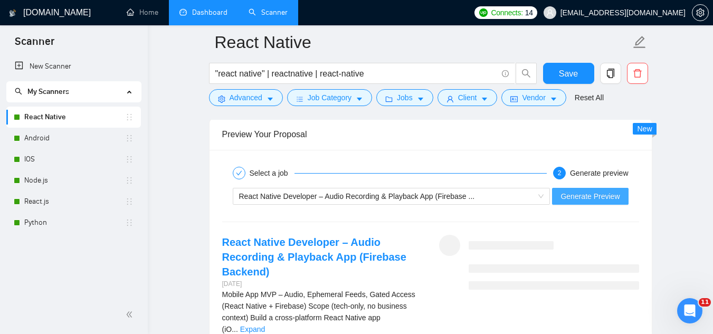
click at [609, 192] on span "Generate Preview" at bounding box center [589, 196] width 59 height 12
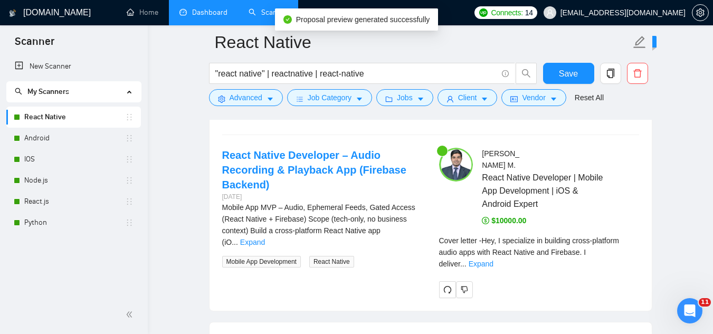
scroll to position [2163, 0]
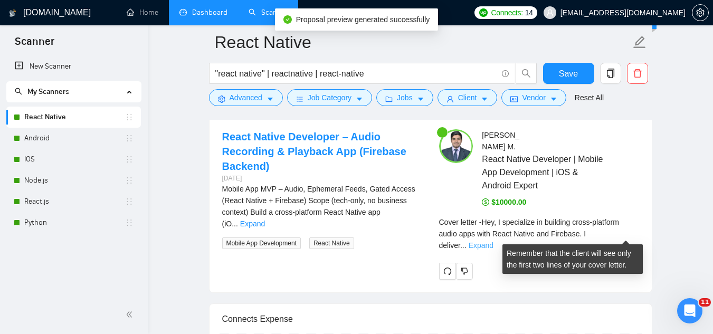
click at [493, 241] on link "Expand" at bounding box center [480, 245] width 25 height 8
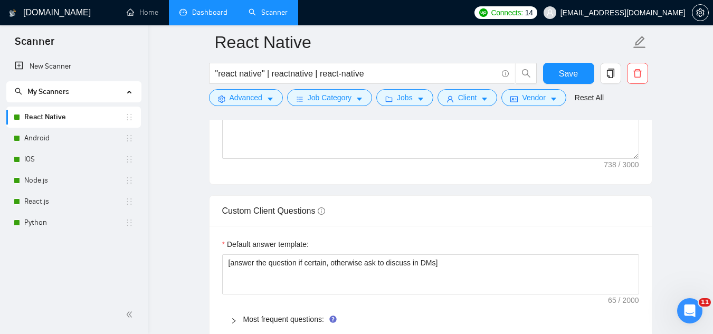
scroll to position [1213, 0]
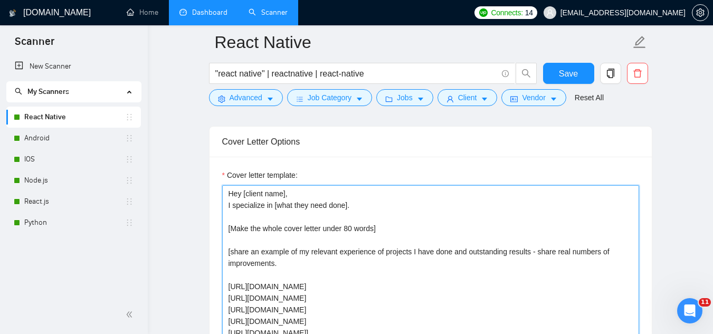
click at [256, 248] on textarea "Hey [client name], I specialize in [what they need done]. [Make the whole cover…" at bounding box center [430, 303] width 417 height 237
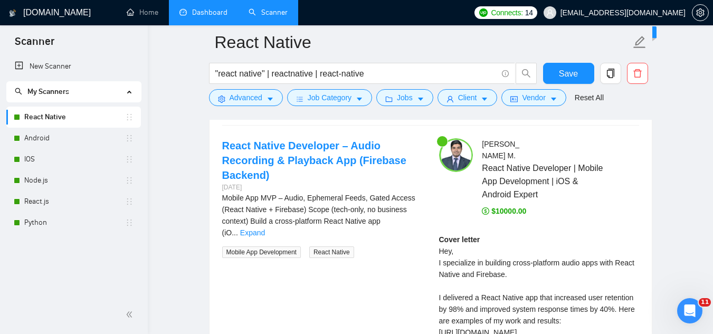
scroll to position [2057, 0]
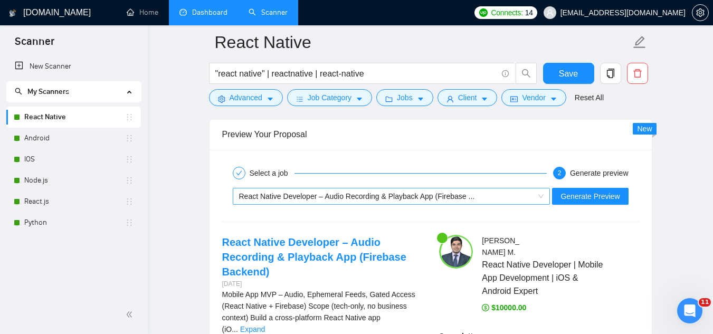
click at [325, 203] on div "React Native Developer – Audio Recording & Playback App (Firebase ..." at bounding box center [386, 196] width 295 height 16
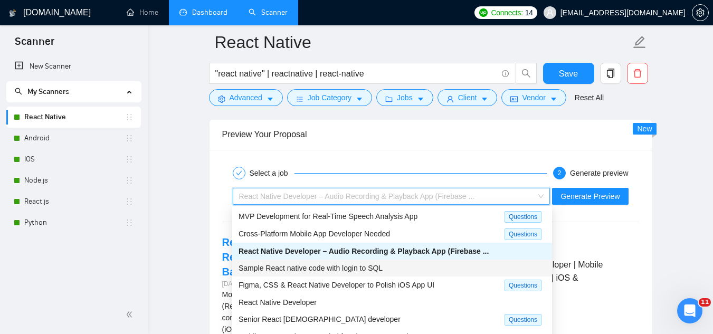
click at [337, 271] on span "Sample React native code with login to SQL" at bounding box center [310, 268] width 144 height 8
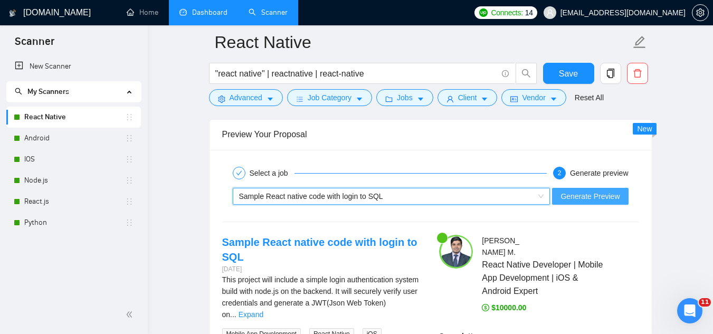
click at [589, 193] on span "Generate Preview" at bounding box center [589, 196] width 59 height 12
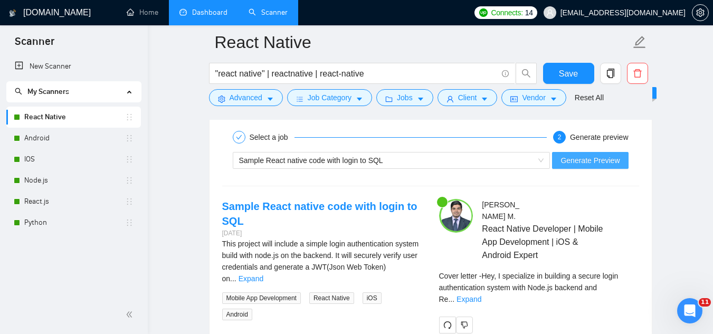
scroll to position [2110, 0]
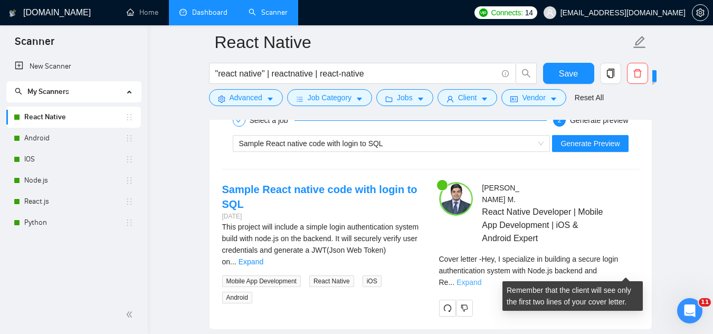
click at [481, 278] on link "Expand" at bounding box center [468, 282] width 25 height 8
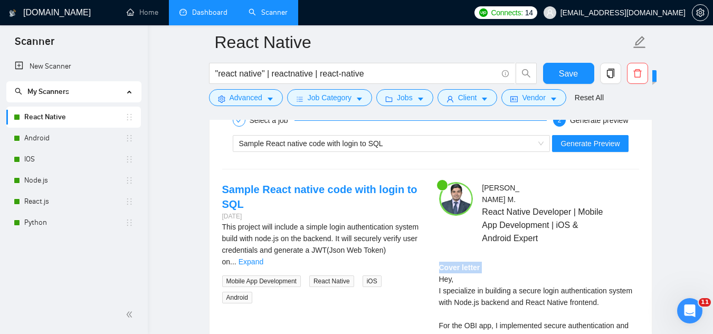
click at [263, 257] on link "Expand" at bounding box center [250, 261] width 25 height 8
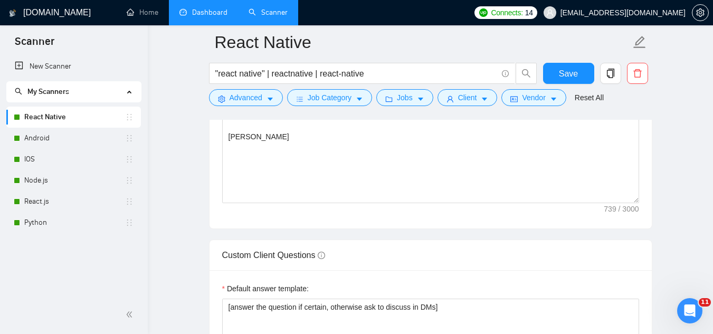
scroll to position [1266, 0]
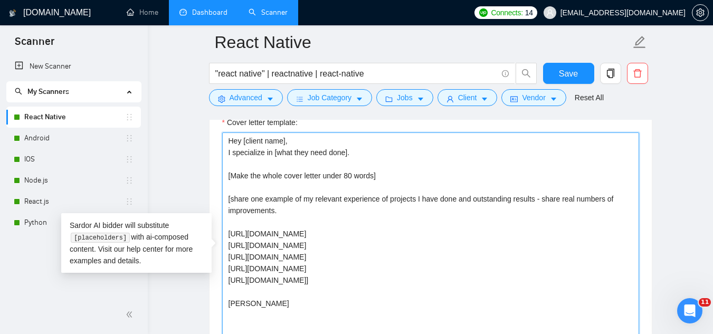
click at [264, 199] on textarea "Hey [client name], I specialize in [what they need done]. [Make the whole cover…" at bounding box center [430, 250] width 417 height 237
click at [299, 213] on textarea "Hey [client name], I specialize in [what they need done]. [Make the whole cover…" at bounding box center [430, 250] width 417 height 237
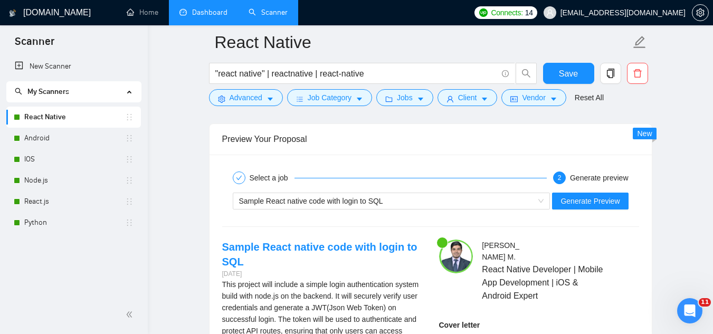
scroll to position [2057, 0]
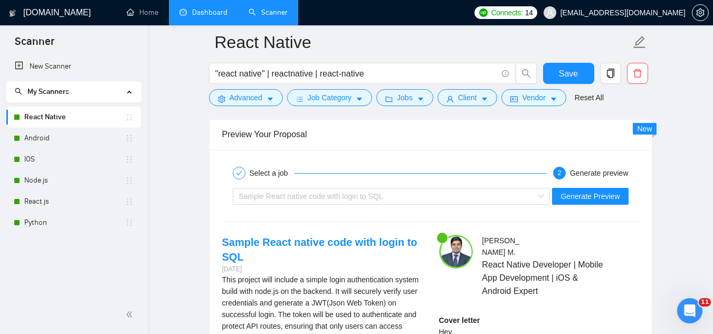
click at [420, 200] on div "Sample React native code with login to SQL" at bounding box center [386, 196] width 295 height 16
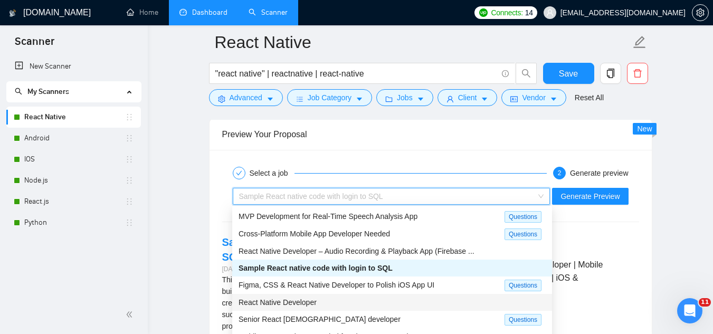
click at [409, 299] on div "React Native Developer" at bounding box center [391, 302] width 307 height 12
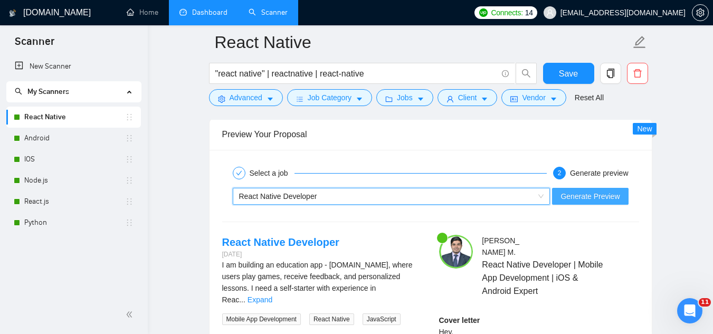
click at [579, 198] on span "Generate Preview" at bounding box center [589, 196] width 59 height 12
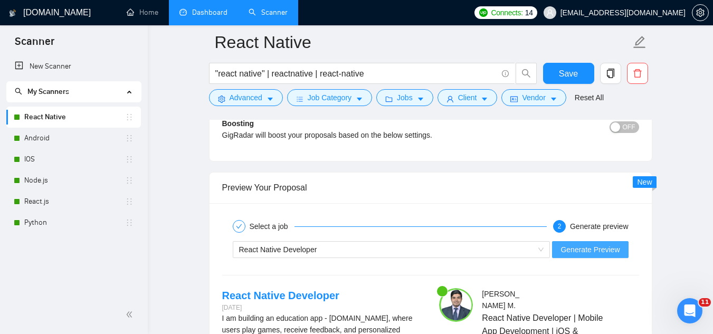
scroll to position [2163, 0]
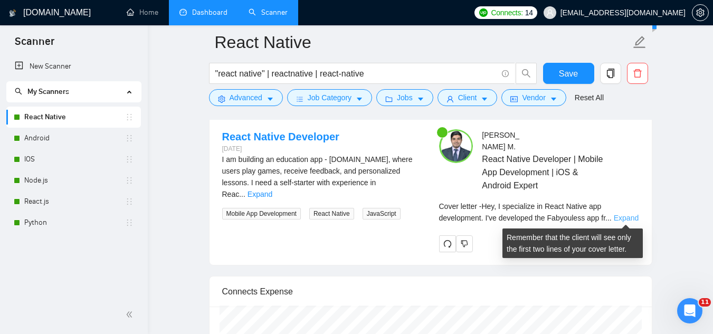
click at [615, 214] on link "Expand" at bounding box center [626, 218] width 25 height 8
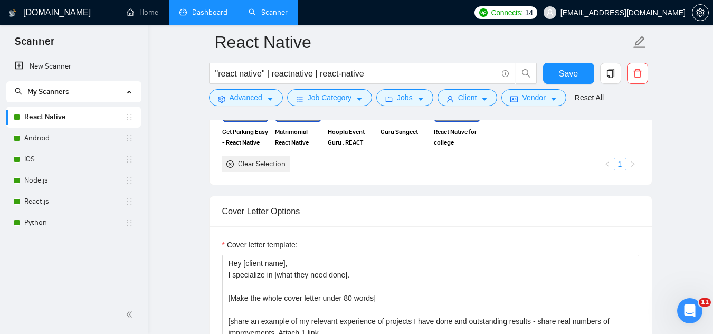
scroll to position [1002, 0]
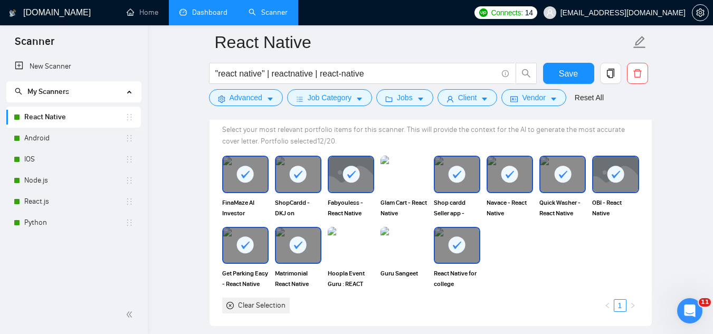
click at [355, 184] on div at bounding box center [351, 174] width 44 height 35
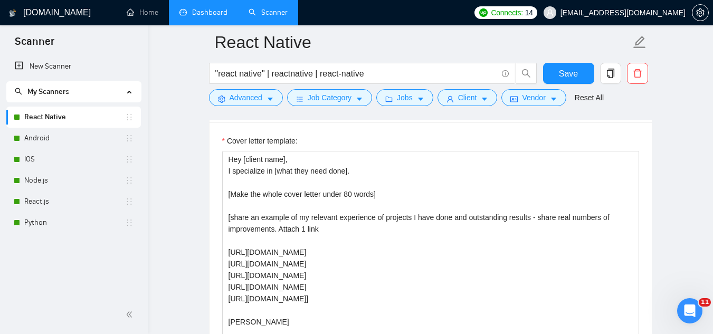
scroll to position [1266, 0]
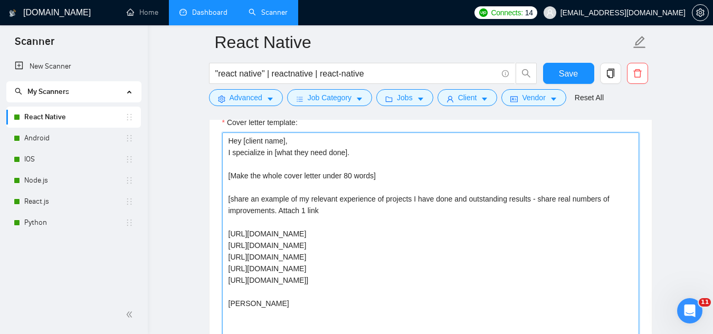
click at [391, 258] on textarea "Hey [client name], I specialize in [what they need done]. [Make the whole cover…" at bounding box center [430, 250] width 417 height 237
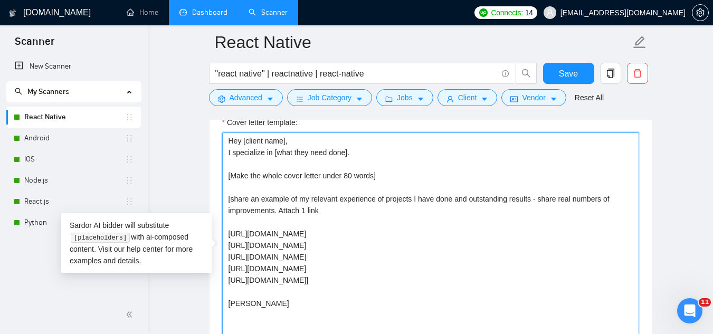
click at [391, 258] on textarea "Hey [client name], I specialize in [what they need done]. [Make the whole cover…" at bounding box center [430, 250] width 417 height 237
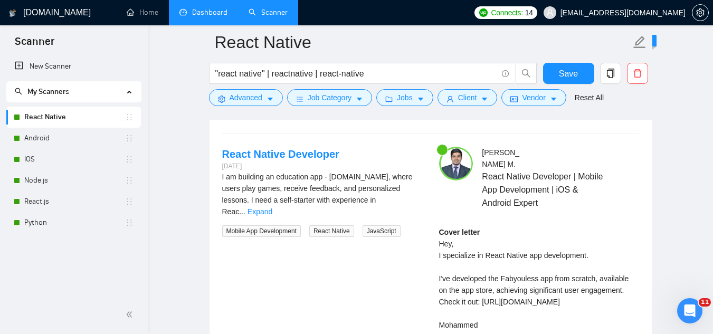
scroll to position [2110, 0]
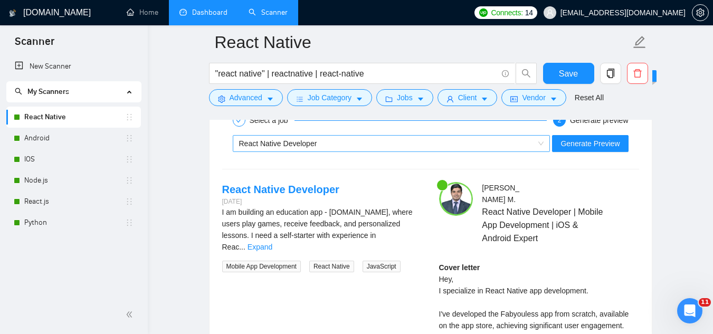
click at [419, 146] on div "React Native Developer" at bounding box center [386, 144] width 295 height 16
type textarea "Hey [client name], I specialize in [what they need done]. [Make the whole cover…"
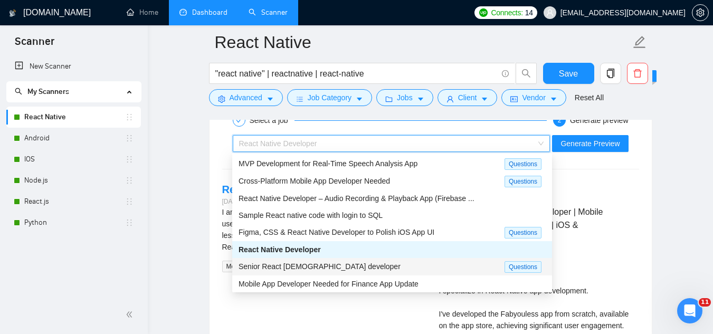
click at [376, 270] on div "Senior React [DEMOGRAPHIC_DATA] developer" at bounding box center [371, 267] width 266 height 12
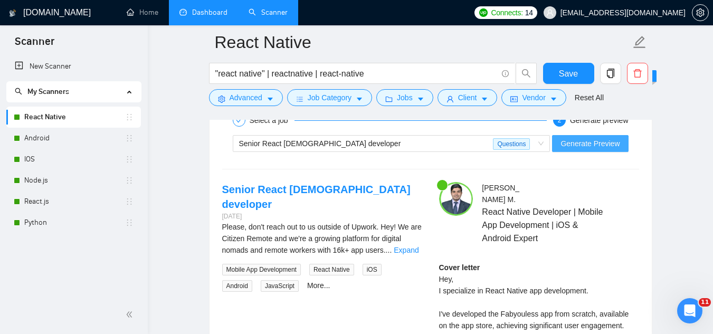
click at [575, 145] on span "Generate Preview" at bounding box center [589, 144] width 59 height 12
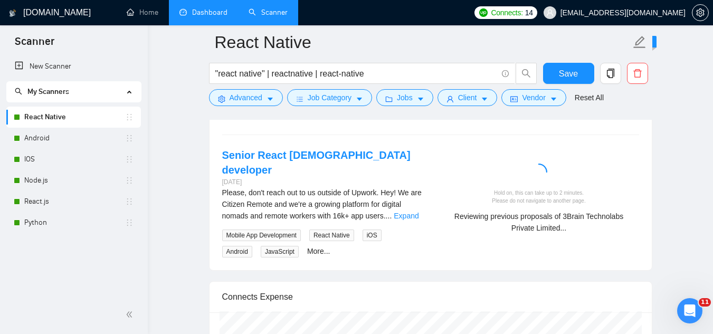
scroll to position [2163, 0]
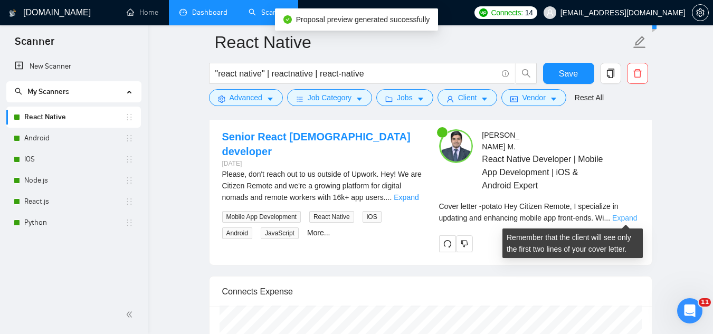
click at [624, 215] on link "Expand" at bounding box center [624, 218] width 25 height 8
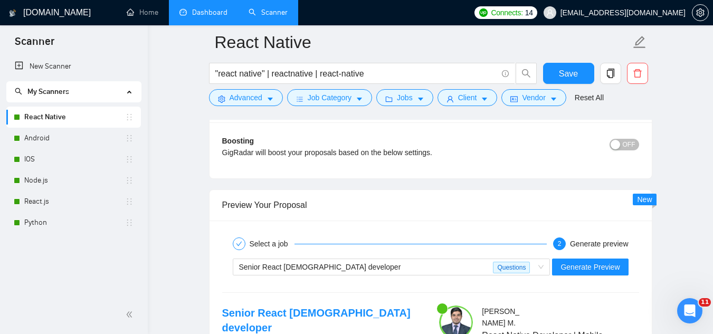
scroll to position [1794, 0]
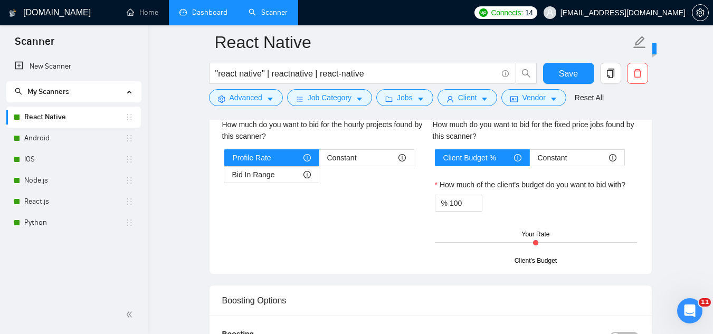
click at [614, 21] on span "[EMAIL_ADDRESS][DOMAIN_NAME]" at bounding box center [614, 13] width 155 height 34
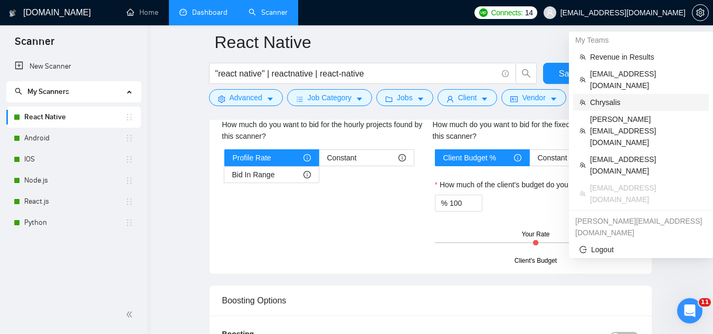
click at [619, 97] on span "Chrysalis" at bounding box center [646, 103] width 112 height 12
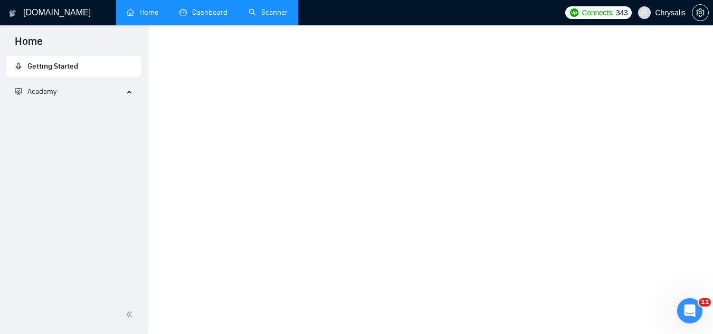
scroll to position [636, 0]
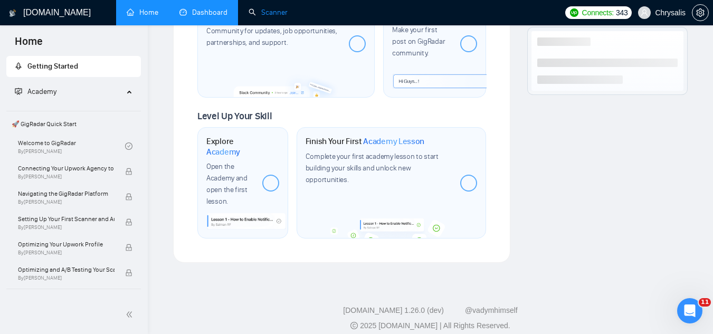
click at [275, 17] on link "Scanner" at bounding box center [267, 12] width 39 height 9
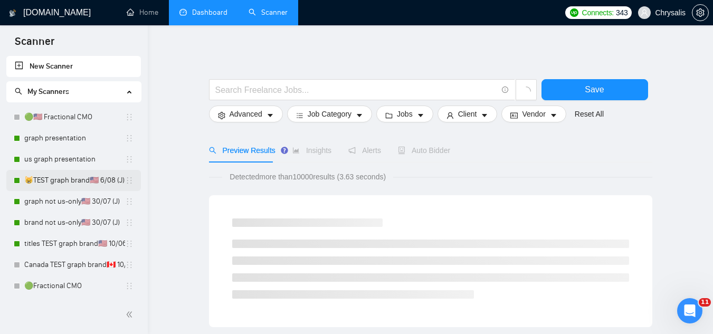
scroll to position [53, 0]
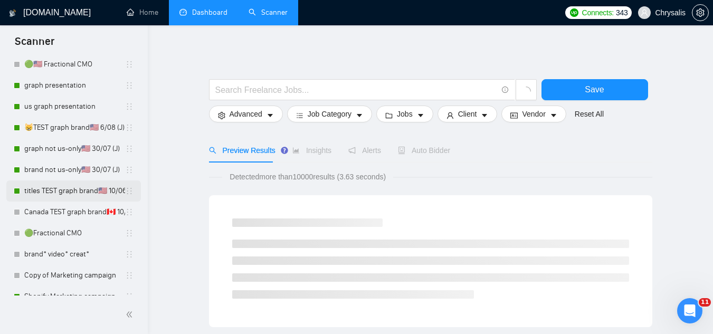
click at [64, 192] on link "titles TEST graph brand🇺🇸 10/06 (T)" at bounding box center [74, 190] width 101 height 21
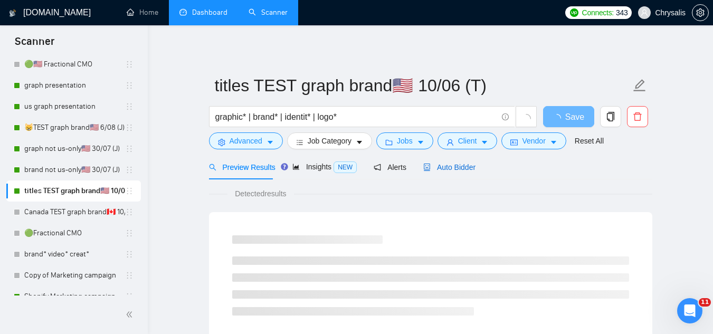
click at [439, 168] on span "Auto Bidder" at bounding box center [449, 167] width 52 height 8
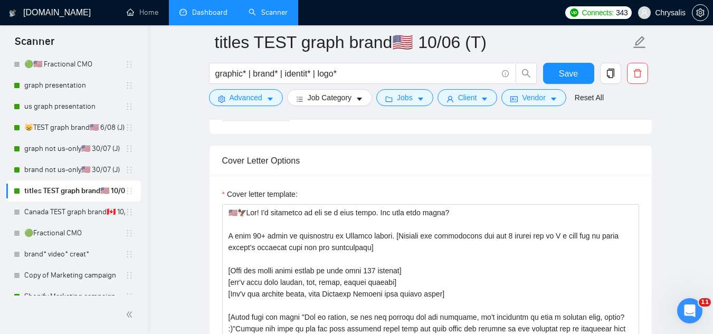
scroll to position [1266, 0]
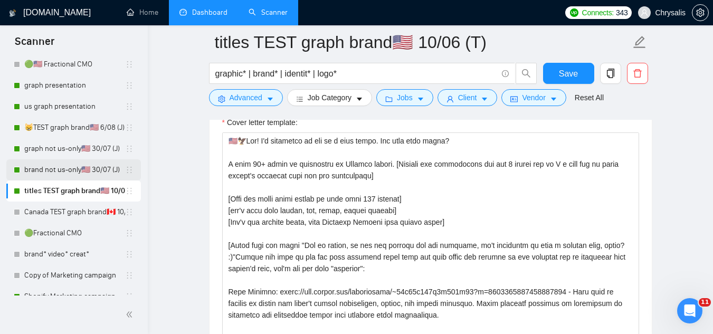
click at [90, 173] on link "brand not us-only🇺🇸 30/07 (J)" at bounding box center [74, 169] width 101 height 21
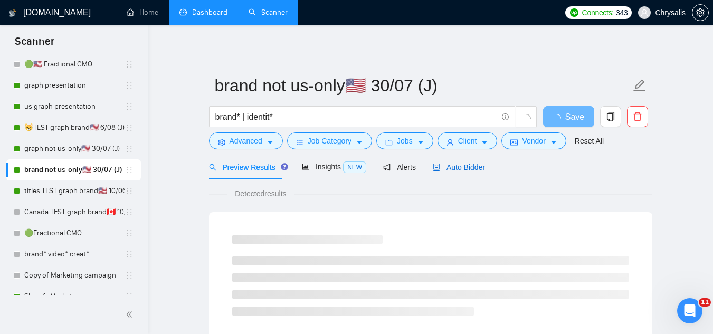
click at [471, 169] on span "Auto Bidder" at bounding box center [459, 167] width 52 height 8
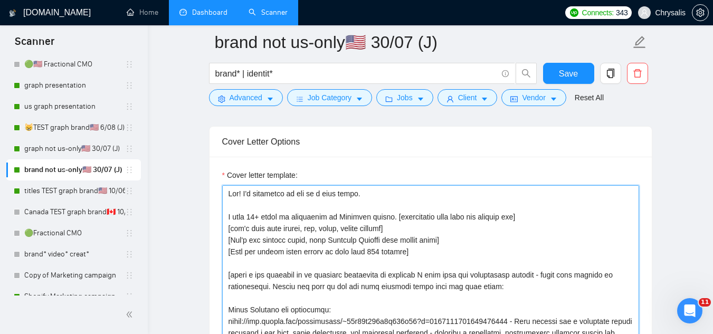
click at [230, 274] on textarea "Cover letter template:" at bounding box center [430, 303] width 417 height 237
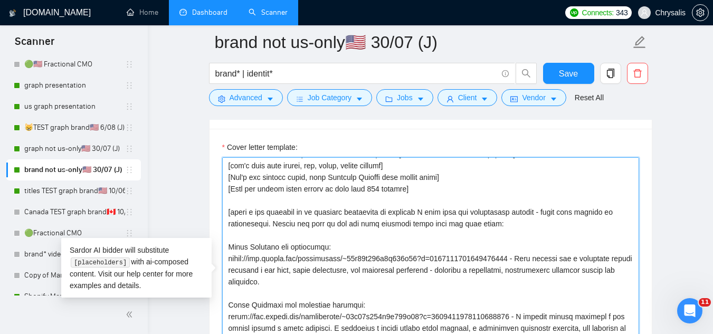
scroll to position [1266, 0]
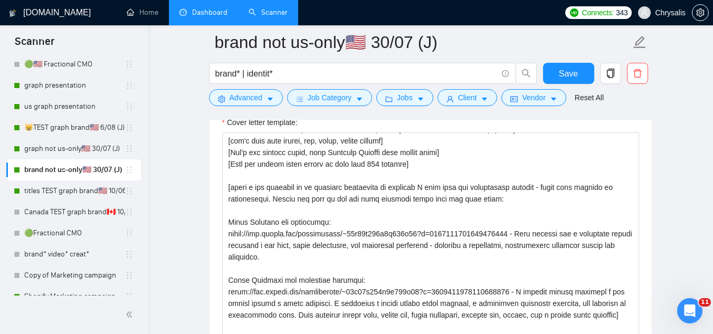
click at [657, 13] on span "Chrysalis" at bounding box center [670, 13] width 31 height 0
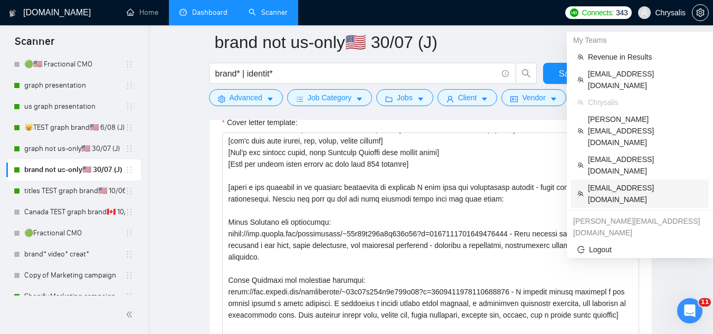
click at [621, 182] on span "[EMAIL_ADDRESS][DOMAIN_NAME]" at bounding box center [645, 193] width 114 height 23
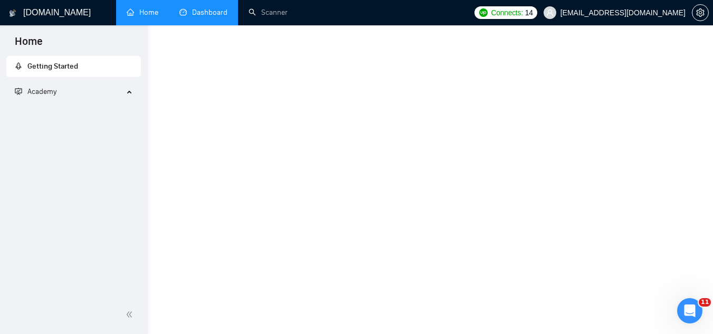
scroll to position [636, 0]
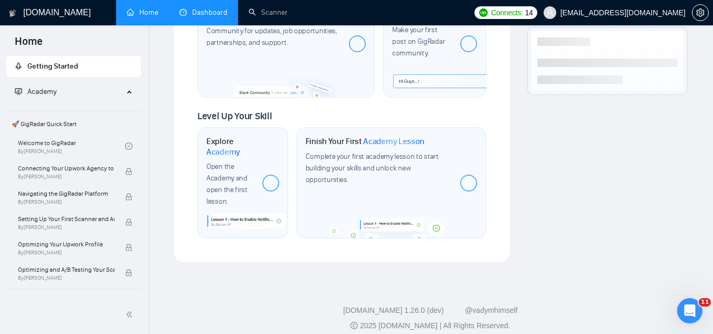
click at [191, 16] on link "Dashboard" at bounding box center [203, 12] width 48 height 9
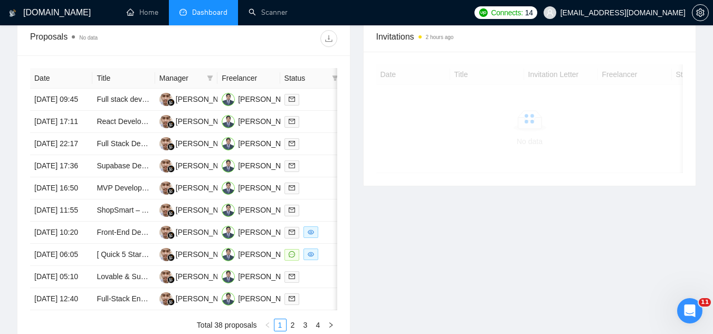
scroll to position [318, 0]
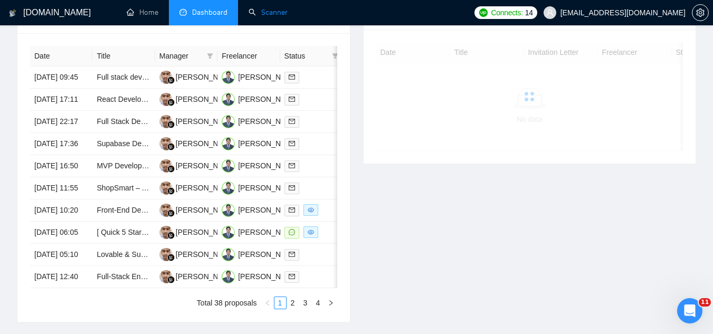
click at [269, 13] on link "Scanner" at bounding box center [267, 12] width 39 height 9
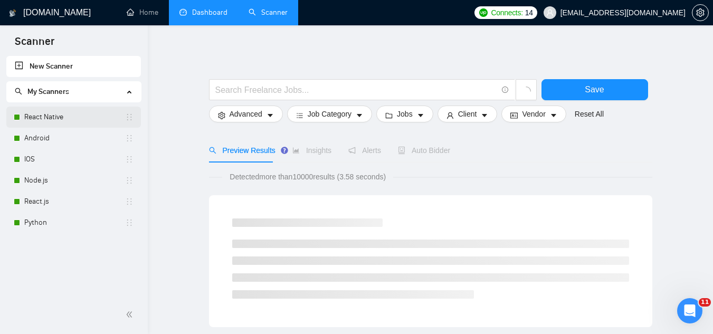
click at [83, 118] on link "React Native" at bounding box center [74, 117] width 101 height 21
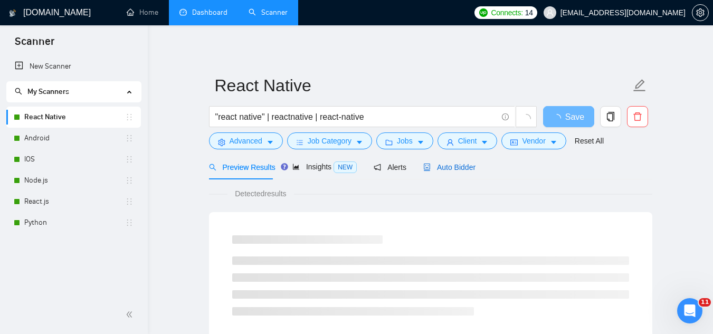
click at [447, 170] on span "Auto Bidder" at bounding box center [449, 167] width 52 height 8
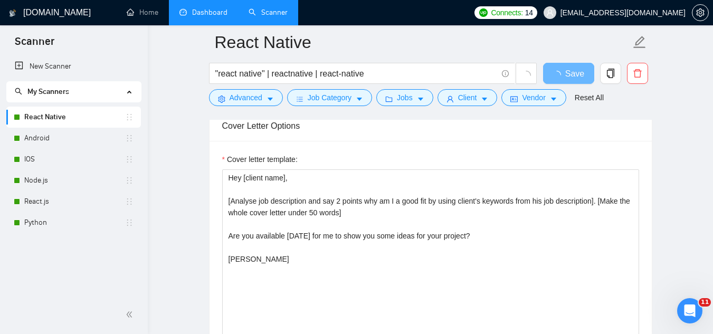
scroll to position [1161, 0]
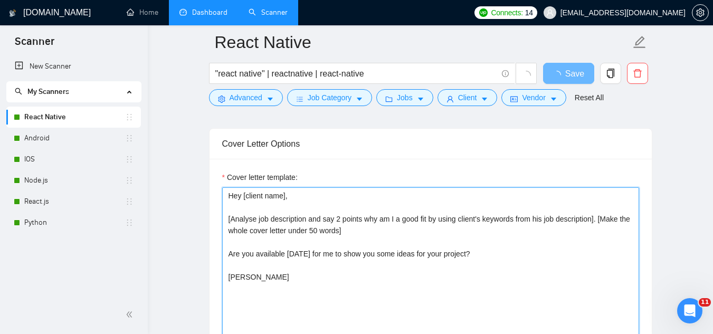
click at [419, 225] on textarea "Hey [client name], [Analyse job description and say 2 points why am I a good fi…" at bounding box center [430, 305] width 417 height 237
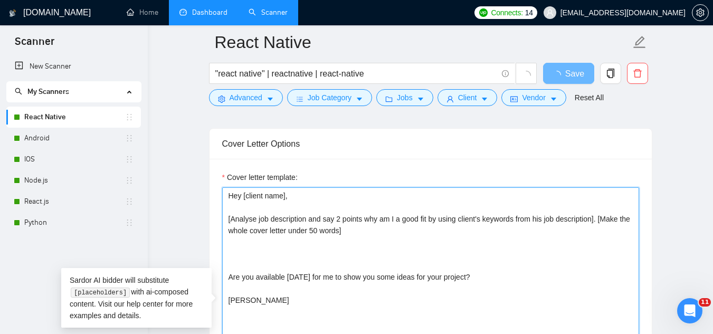
paste textarea "[share a few examples of my relevant experience of projects I have done and out…"
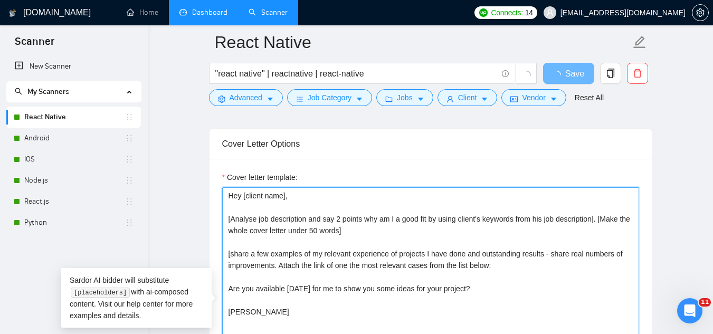
click at [269, 256] on textarea "Hey [client name], [Analyse job description and say 2 points why am I a good fi…" at bounding box center [430, 305] width 417 height 237
type textarea "Hey [client name], [Analyse job description and say 2 points why am I a good fi…"
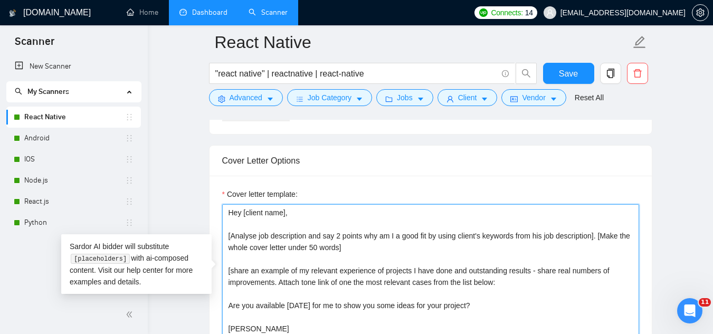
scroll to position [1213, 0]
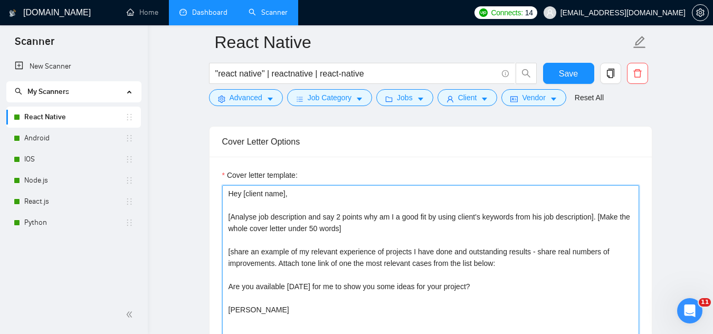
click at [517, 264] on textarea "Hey [client name], [Analyse job description and say 2 points why am I a good fi…" at bounding box center [430, 303] width 417 height 237
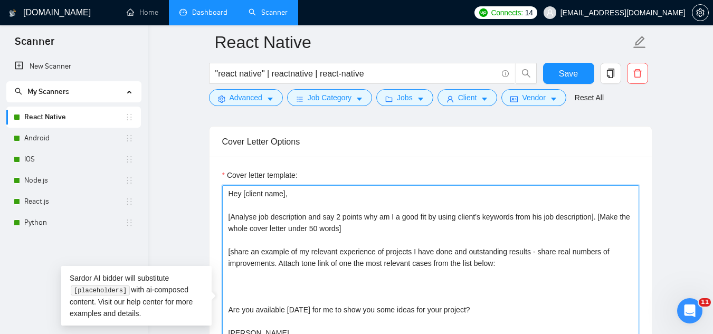
paste textarea "[URL][DOMAIN_NAME]"
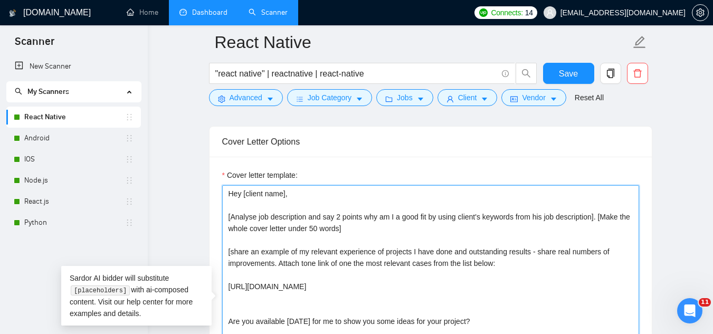
paste textarea "[URL][DOMAIN_NAME]"
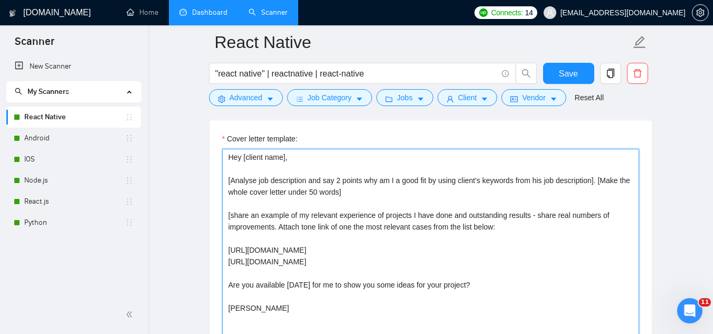
scroll to position [1266, 0]
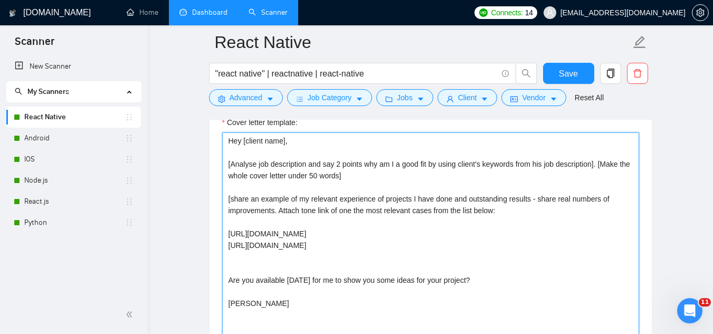
paste textarea "[URL][DOMAIN_NAME]"
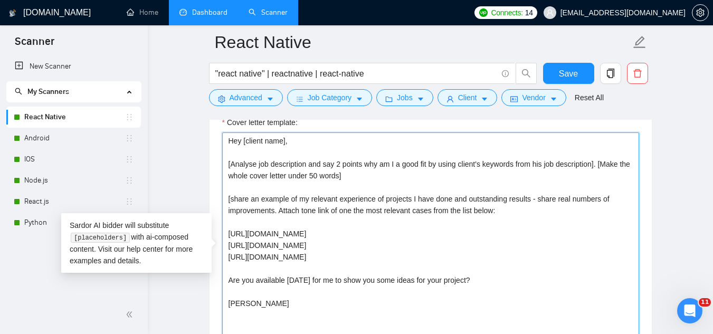
click at [602, 262] on textarea "Hey [client name], [Analyse job description and say 2 points why am I a good fi…" at bounding box center [430, 250] width 417 height 237
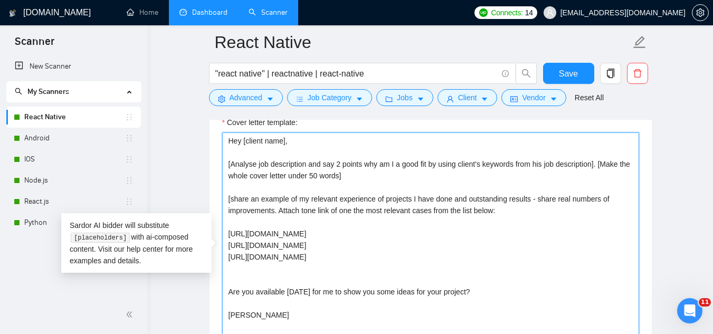
paste textarea "[URL][DOMAIN_NAME]"
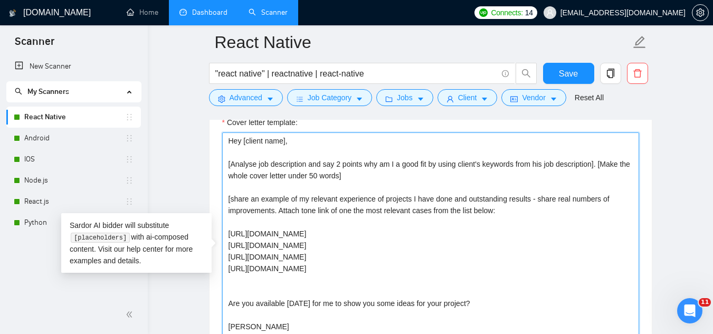
paste textarea "[URL][DOMAIN_NAME]"
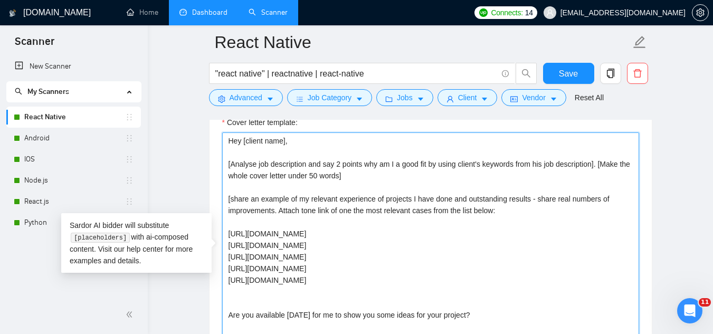
paste textarea "[URL][DOMAIN_NAME]"
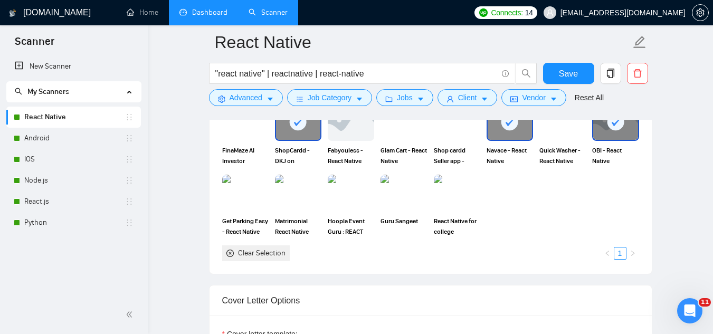
scroll to position [950, 0]
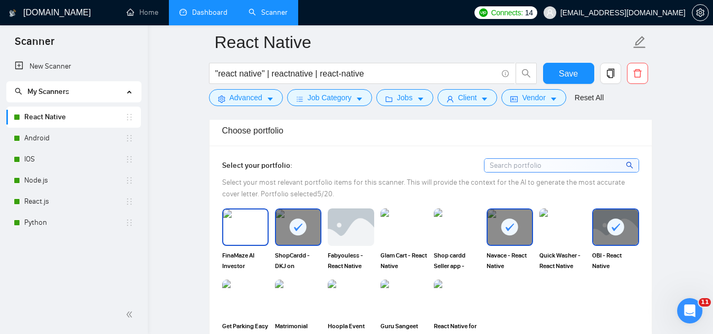
click at [229, 224] on img at bounding box center [245, 226] width 44 height 35
click at [288, 245] on div "ShopCardd - DKJ on Shopping - React Native" at bounding box center [298, 239] width 46 height 62
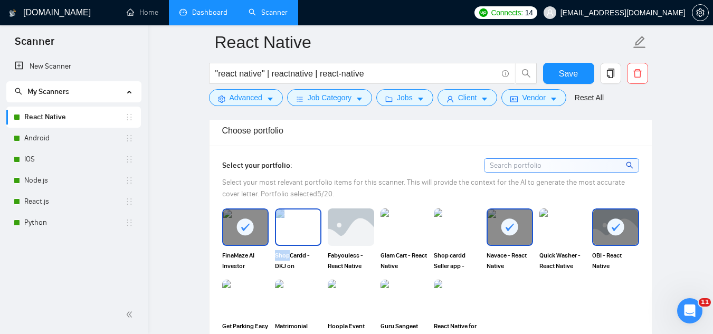
click at [300, 225] on img at bounding box center [298, 226] width 44 height 35
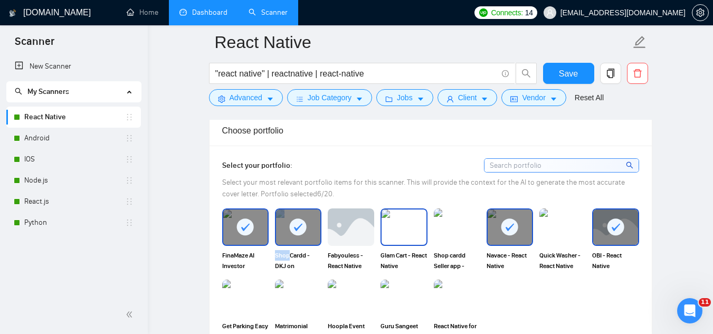
click at [401, 236] on img at bounding box center [403, 226] width 44 height 35
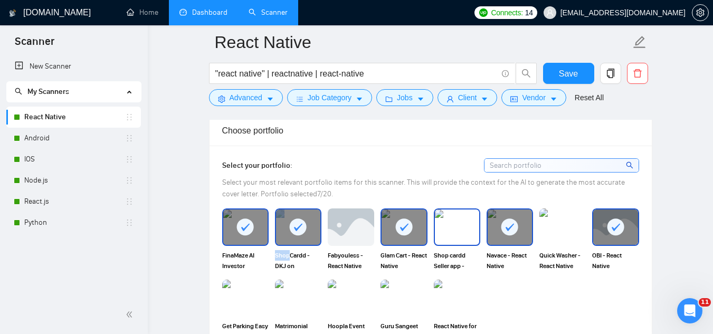
click at [462, 227] on img at bounding box center [457, 226] width 44 height 35
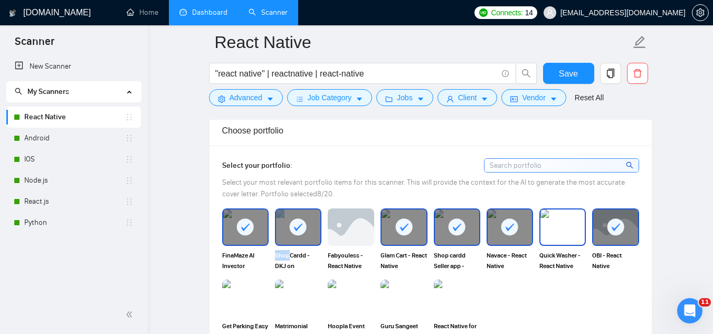
click at [569, 234] on img at bounding box center [562, 226] width 44 height 35
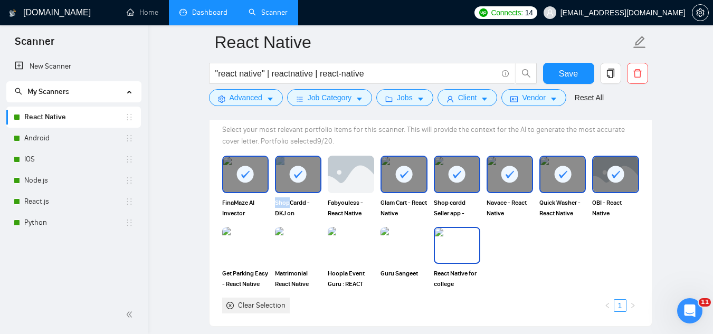
click at [463, 255] on img at bounding box center [457, 245] width 44 height 35
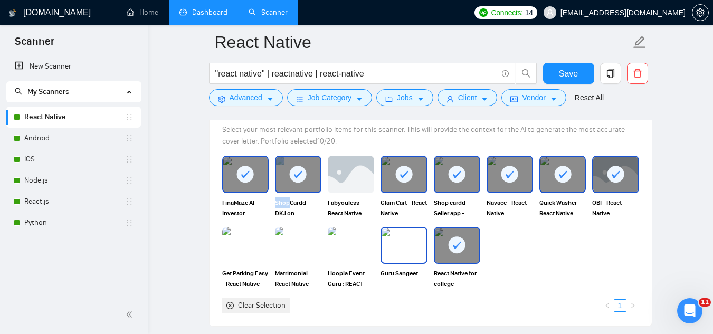
click at [401, 247] on img at bounding box center [403, 245] width 44 height 35
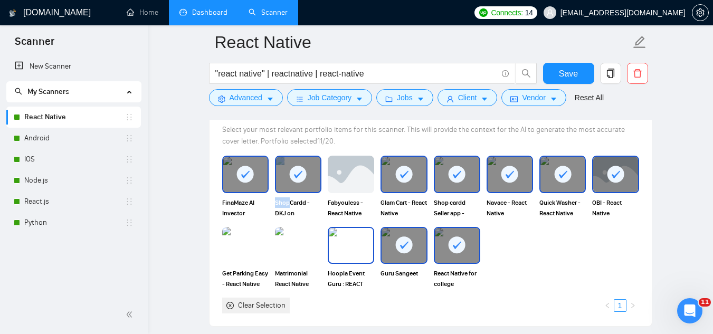
click at [344, 246] on img at bounding box center [351, 245] width 44 height 35
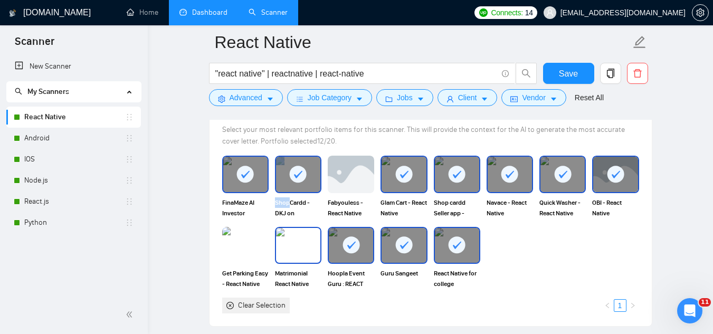
click at [289, 248] on img at bounding box center [298, 245] width 44 height 35
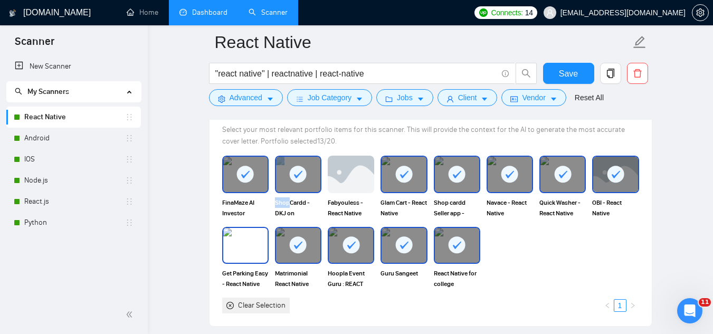
click at [234, 244] on img at bounding box center [245, 245] width 44 height 35
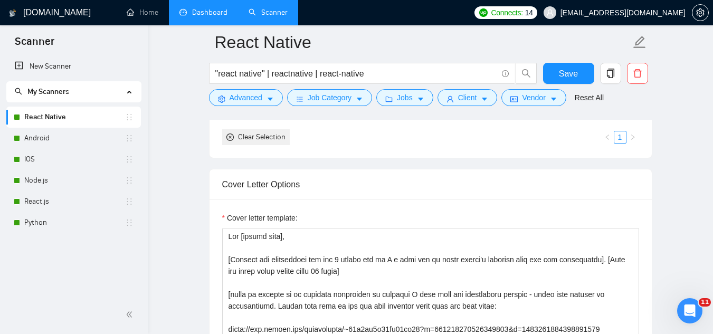
scroll to position [1266, 0]
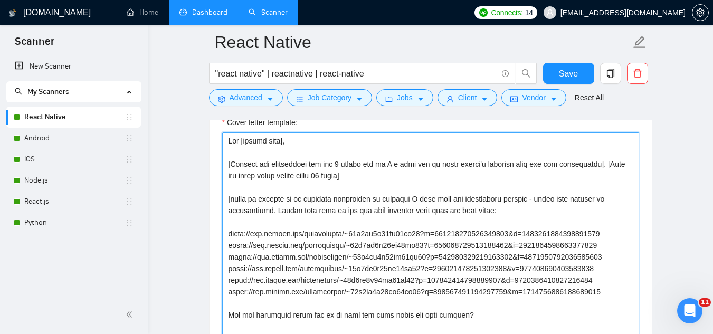
click at [314, 175] on textarea "Cover letter template:" at bounding box center [430, 250] width 417 height 237
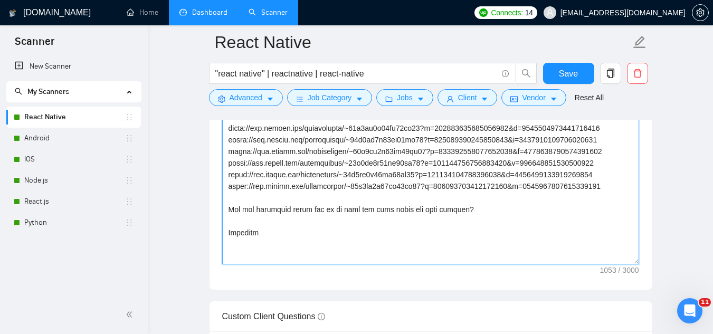
scroll to position [1319, 0]
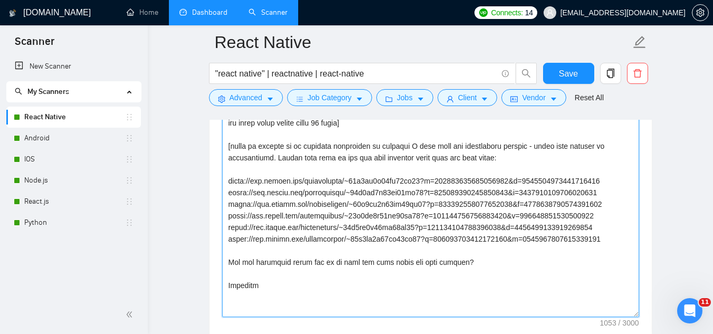
drag, startPoint x: 511, startPoint y: 180, endPoint x: 547, endPoint y: 144, distance: 50.7
click at [511, 179] on textarea "Cover letter template:" at bounding box center [430, 198] width 417 height 237
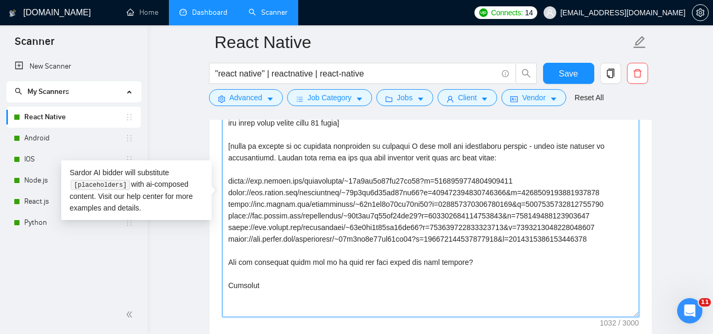
click at [509, 191] on textarea "Cover letter template:" at bounding box center [430, 198] width 417 height 237
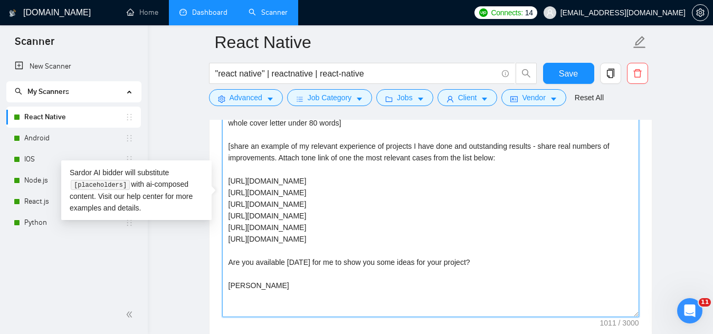
click at [508, 203] on textarea "Hey [client name], [Analyse job description and say 2 points why am I a good fi…" at bounding box center [430, 198] width 417 height 237
click at [510, 216] on textarea "Hey [client name], [Analyse job description and say 2 points why am I a good fi…" at bounding box center [430, 198] width 417 height 237
click at [510, 225] on textarea "Hey [client name], [Analyse job description and say 2 points why am I a good fi…" at bounding box center [430, 198] width 417 height 237
click at [511, 242] on textarea "Hey [client name], [Analyse job description and say 2 points why am I a good fi…" at bounding box center [430, 198] width 417 height 237
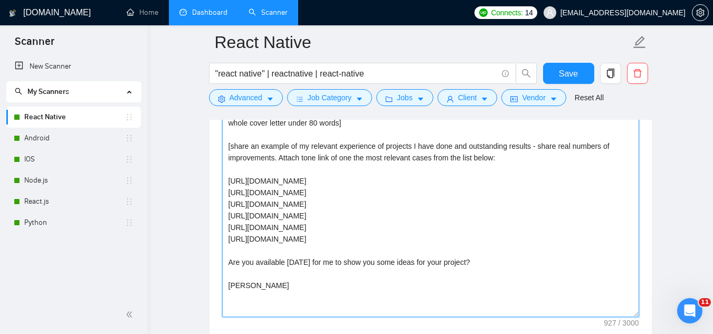
click at [522, 237] on textarea "Hey [client name], [Analyse job description and say 2 points why am I a good fi…" at bounding box center [430, 198] width 417 height 237
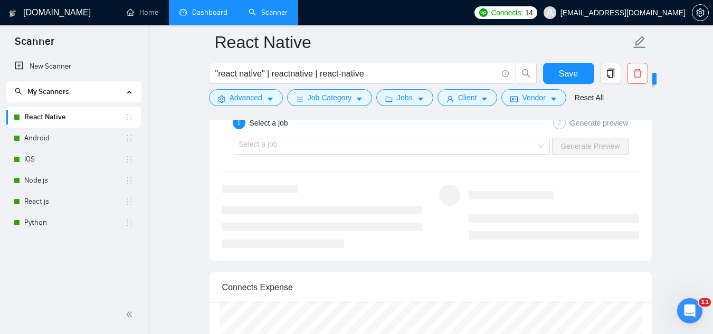
scroll to position [2110, 0]
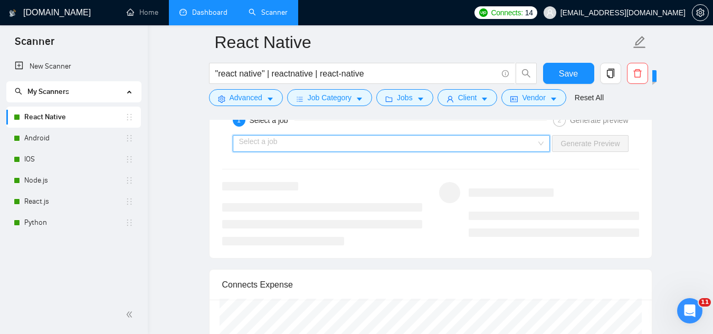
click at [402, 146] on input "search" at bounding box center [388, 144] width 298 height 16
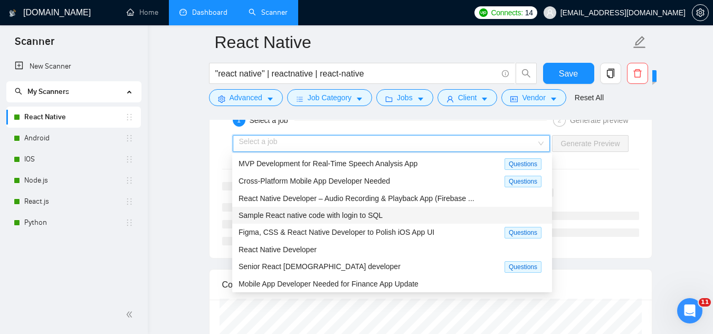
click at [390, 211] on div "Sample React native code with login to SQL" at bounding box center [391, 215] width 307 height 12
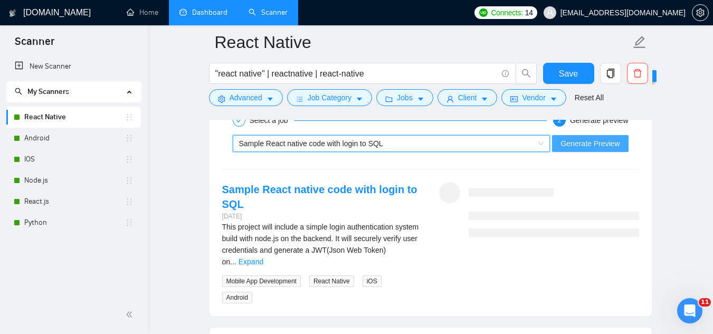
click at [577, 146] on span "Generate Preview" at bounding box center [589, 144] width 59 height 12
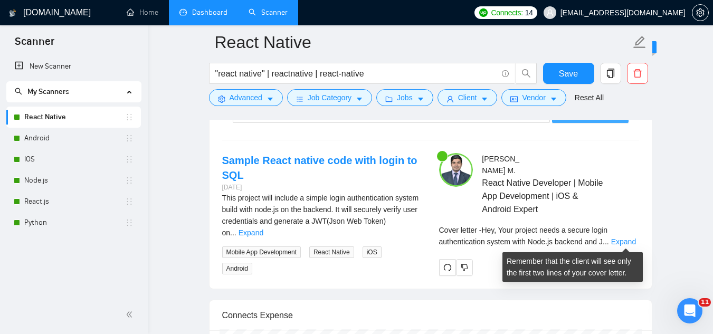
scroll to position [2163, 0]
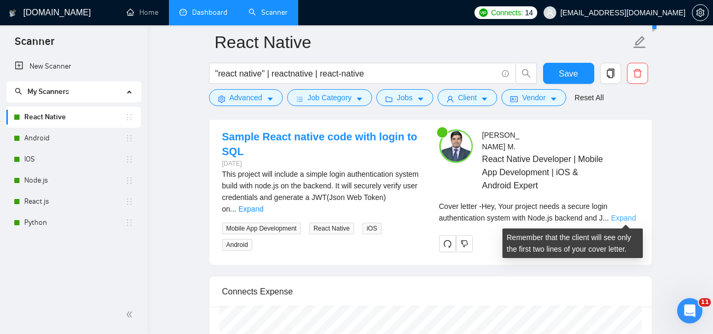
click at [621, 215] on link "Expand" at bounding box center [623, 218] width 25 height 8
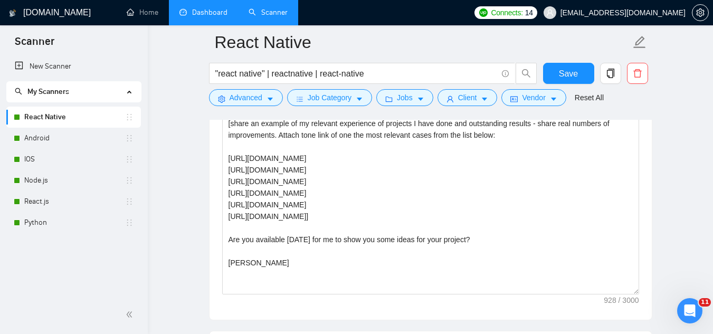
scroll to position [1319, 0]
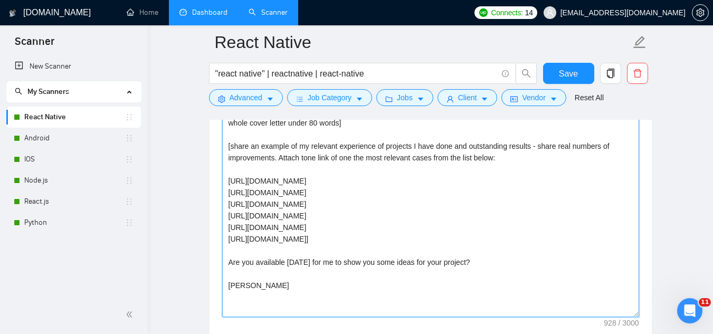
click at [431, 182] on textarea "Hey [client name], [Analyse job description and say 2 points why am I a good fi…" at bounding box center [430, 198] width 417 height 237
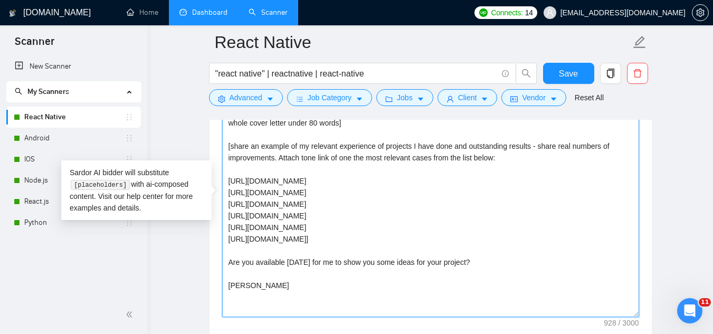
click at [431, 182] on textarea "Hey [client name], [Analyse job description and say 2 points why am I a good fi…" at bounding box center [430, 198] width 417 height 237
click at [529, 177] on textarea "Hey [client name], [Analyse job description and say 2 points why am I a good fi…" at bounding box center [430, 198] width 417 height 237
click at [526, 181] on textarea "Hey [client name], [Analyse job description and say 2 points why am I a good fi…" at bounding box center [430, 198] width 417 height 237
paste textarea "the AI personalized investing platform."
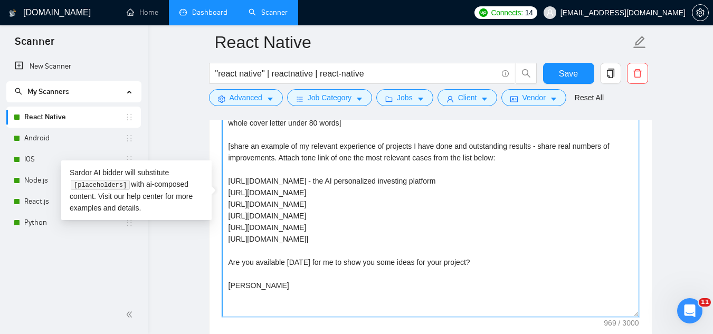
click at [321, 202] on textarea "Hey [client name], [Analyse job description and say 2 points why am I a good fi…" at bounding box center [430, 198] width 417 height 237
click at [526, 204] on textarea "Hey [client name], [Analyse job description and say 2 points why am I a good fi…" at bounding box center [430, 198] width 417 height 237
paste textarea "marketplace bridges the gap between local markets across the country"
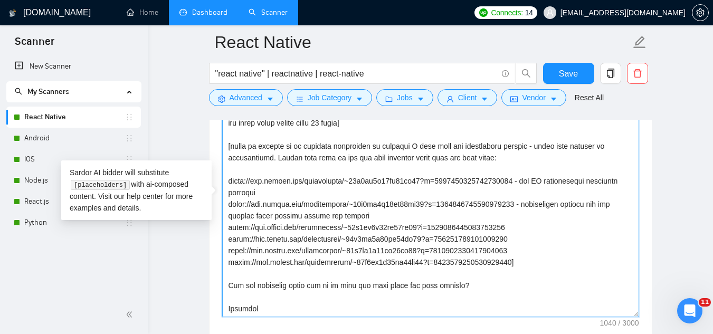
drag, startPoint x: 516, startPoint y: 203, endPoint x: 544, endPoint y: 212, distance: 29.2
click at [544, 212] on textarea "Cover letter template:" at bounding box center [430, 198] width 417 height 237
paste textarea "✅ “The marketplace bridges the gap between local markets across the country.”"
click at [531, 202] on textarea "Cover letter template:" at bounding box center [430, 198] width 417 height 237
click at [487, 226] on textarea "Cover letter template:" at bounding box center [430, 198] width 417 height 237
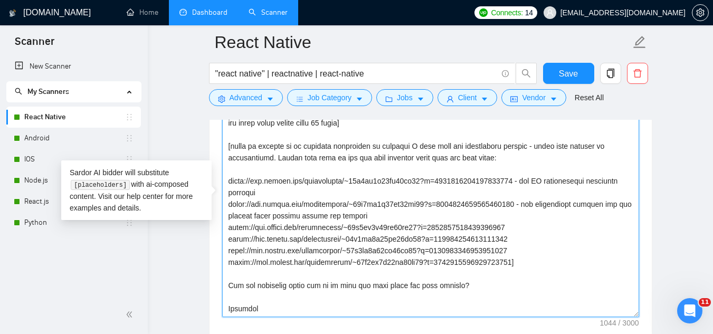
click at [487, 226] on textarea "Cover letter template:" at bounding box center [430, 198] width 417 height 237
click at [535, 224] on textarea "Cover letter template:" at bounding box center [430, 198] width 417 height 237
paste textarea "✅ “It’s an eCommerce app that allows sellers to manage products, orders, and ea…"
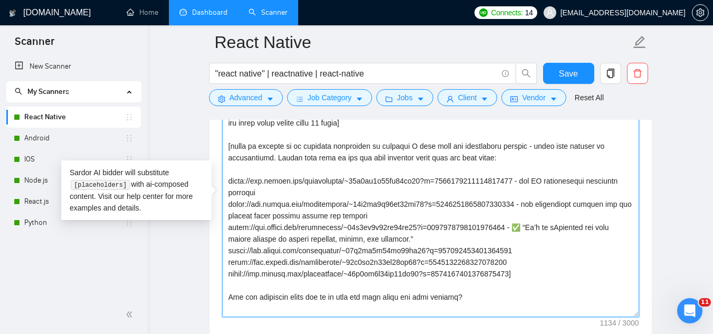
click at [544, 230] on textarea "Cover letter template:" at bounding box center [430, 198] width 417 height 237
click at [470, 250] on textarea "Cover letter template:" at bounding box center [430, 198] width 417 height 237
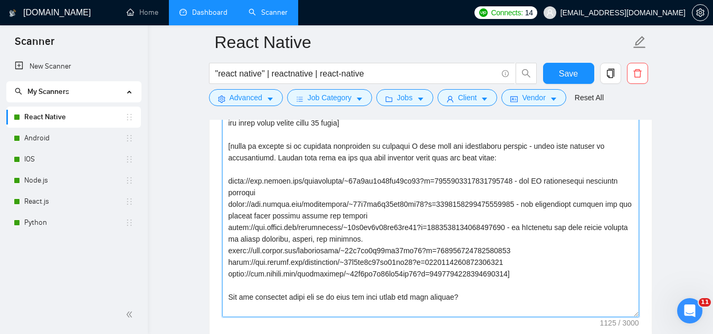
click at [536, 245] on textarea "Cover letter template:" at bounding box center [430, 198] width 417 height 237
paste textarea "smartphone app connecting drivers with mechanics, providing real-time vehicle h…"
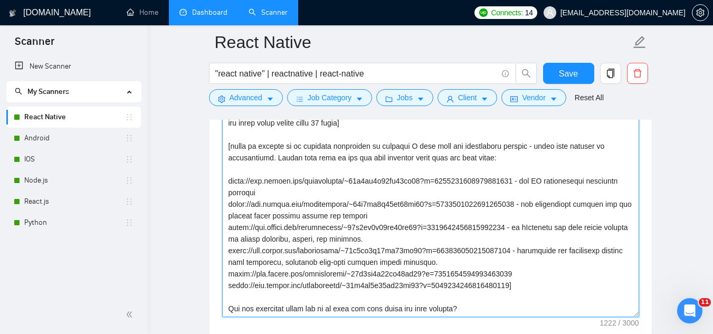
click at [481, 269] on textarea "Cover letter template:" at bounding box center [430, 198] width 417 height 237
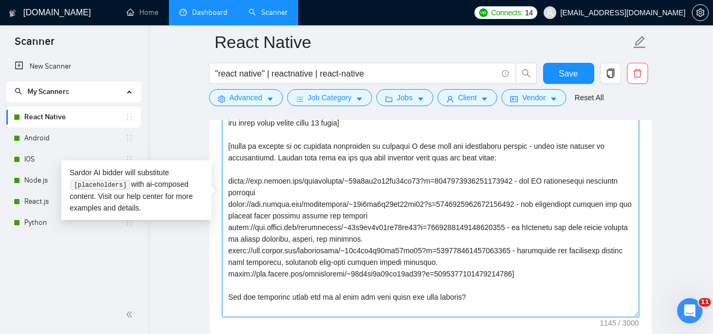
click at [537, 272] on textarea "Cover letter template:" at bounding box center [430, 198] width 417 height 237
click at [508, 275] on textarea "Cover letter template:" at bounding box center [430, 198] width 417 height 237
paste textarea "college community"
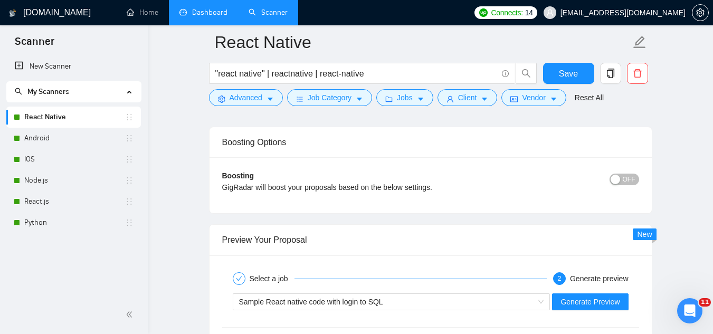
scroll to position [2005, 0]
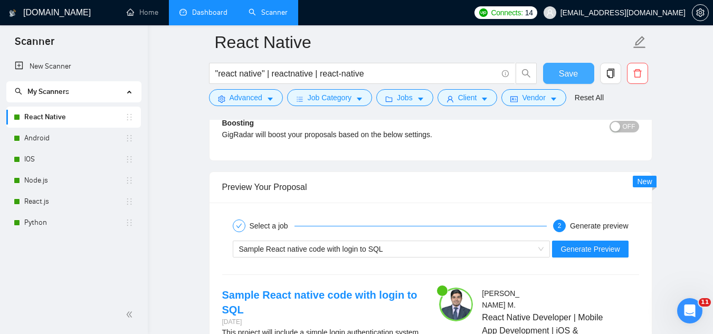
type textarea "Hey [client name], [Analyse job description and say 2 points why am I a good fi…"
click at [563, 75] on span "Save" at bounding box center [568, 73] width 19 height 13
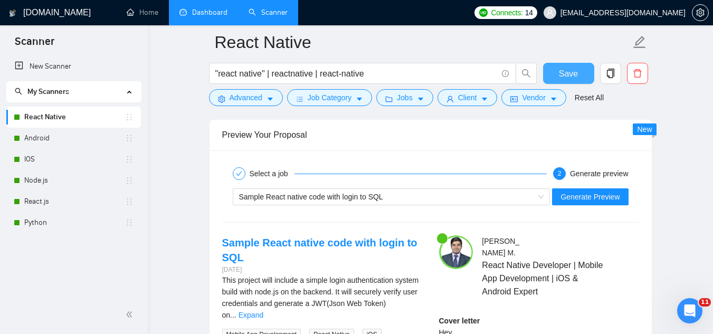
scroll to position [2038, 0]
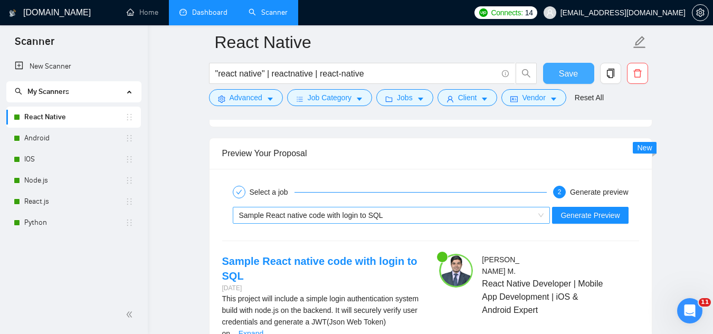
click at [430, 215] on div "Sample React native code with login to SQL" at bounding box center [386, 215] width 295 height 16
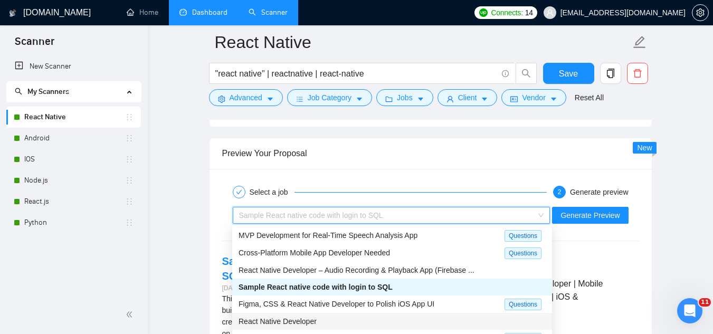
click at [380, 319] on div "React Native Developer" at bounding box center [391, 321] width 307 height 12
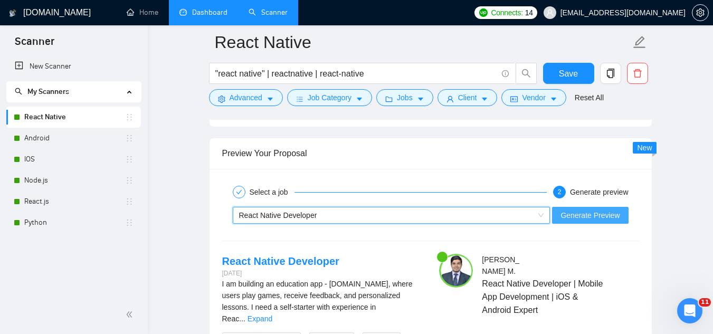
click at [569, 218] on span "Generate Preview" at bounding box center [589, 215] width 59 height 12
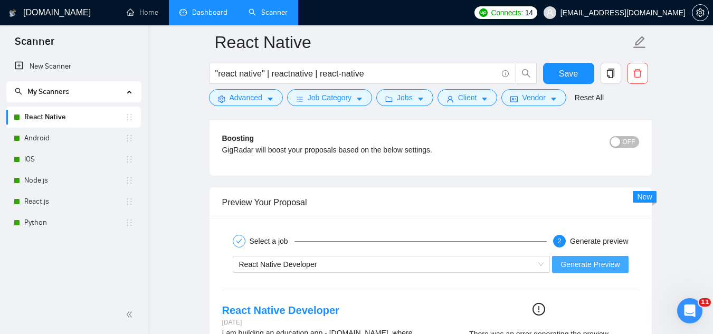
scroll to position [1986, 0]
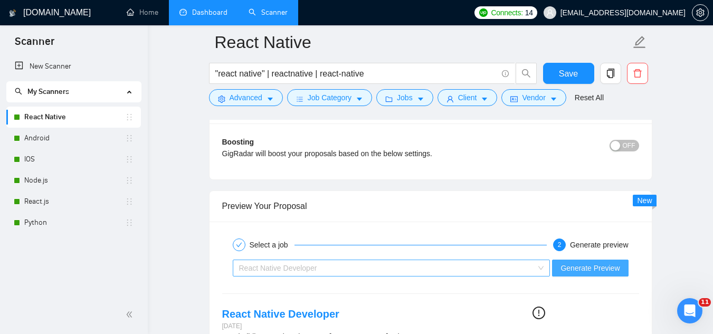
click at [404, 262] on div "React Native Developer" at bounding box center [386, 268] width 295 height 16
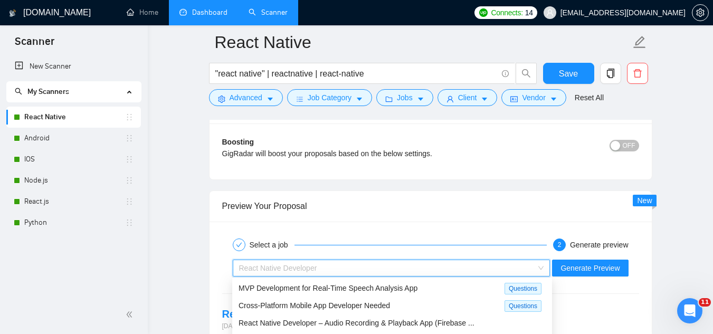
scroll to position [2091, 0]
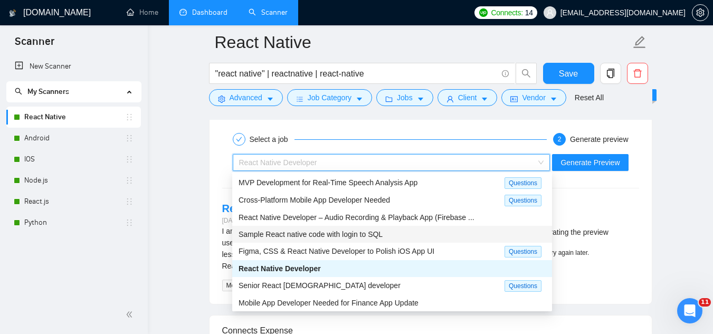
click at [394, 234] on div "Sample React native code with login to SQL" at bounding box center [391, 234] width 307 height 12
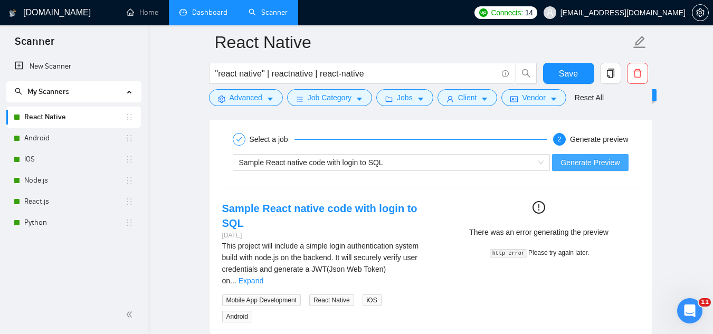
click at [565, 162] on span "Generate Preview" at bounding box center [589, 163] width 59 height 12
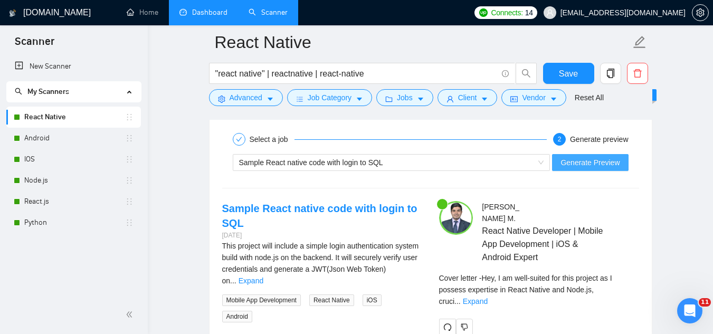
scroll to position [2144, 0]
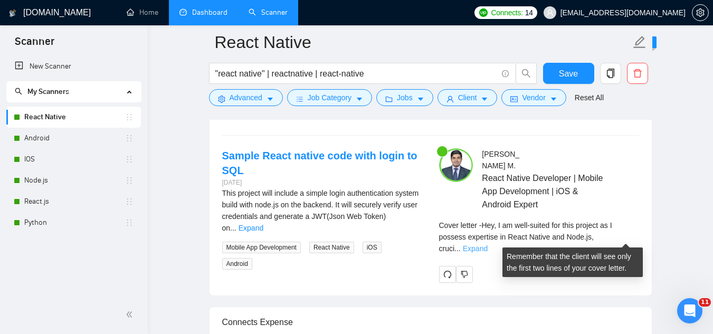
click at [487, 244] on link "Expand" at bounding box center [475, 248] width 25 height 8
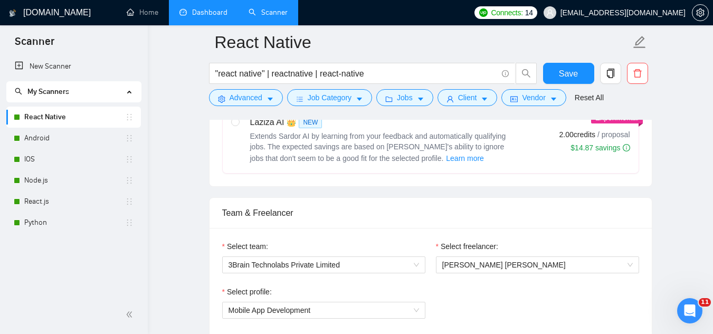
scroll to position [317, 0]
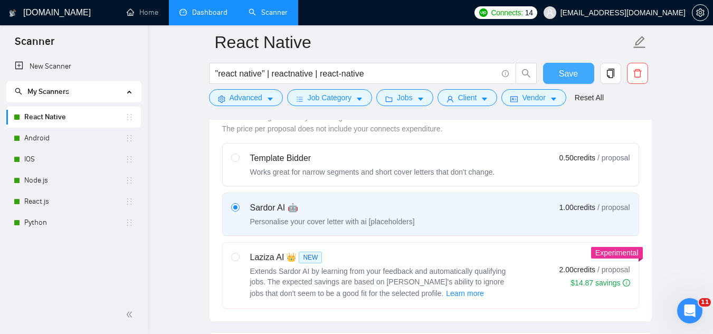
click at [564, 73] on span "Save" at bounding box center [568, 73] width 19 height 13
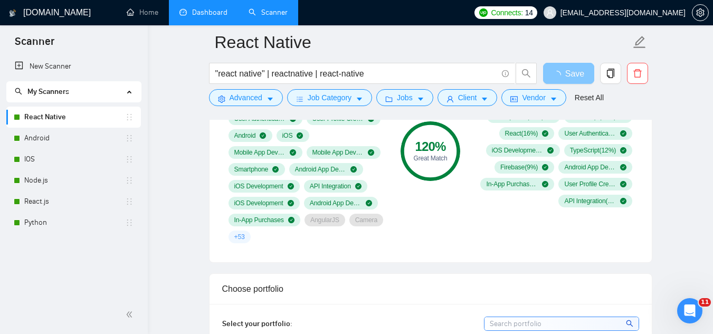
scroll to position [1002, 0]
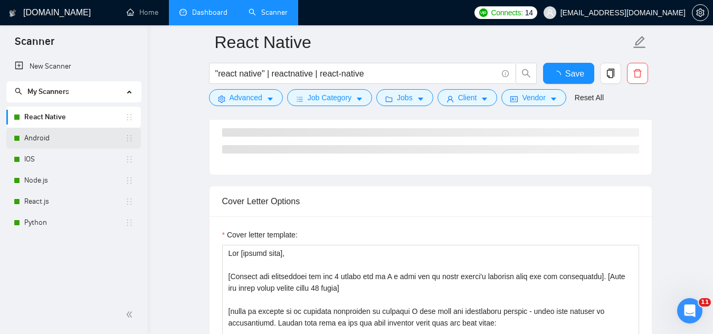
click at [78, 140] on link "Android" at bounding box center [74, 138] width 101 height 21
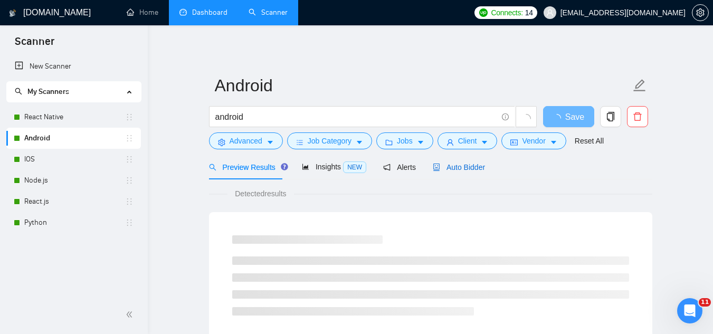
click at [454, 173] on div "Auto Bidder" at bounding box center [459, 167] width 52 height 12
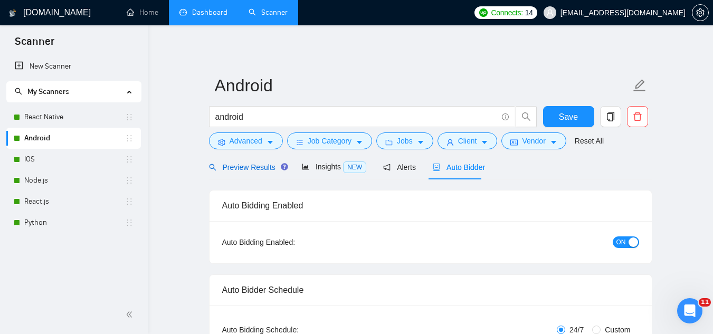
click at [248, 167] on span "Preview Results" at bounding box center [247, 167] width 76 height 8
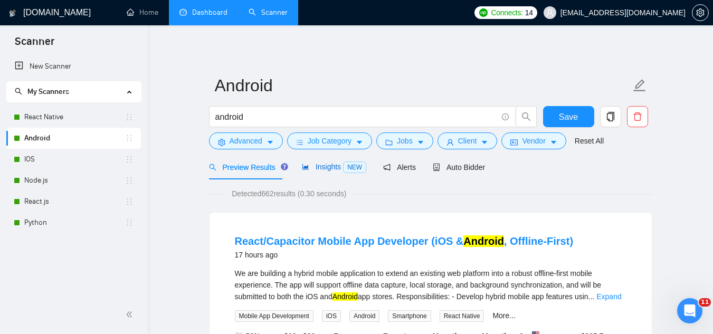
click at [321, 168] on span "Insights NEW" at bounding box center [334, 166] width 64 height 8
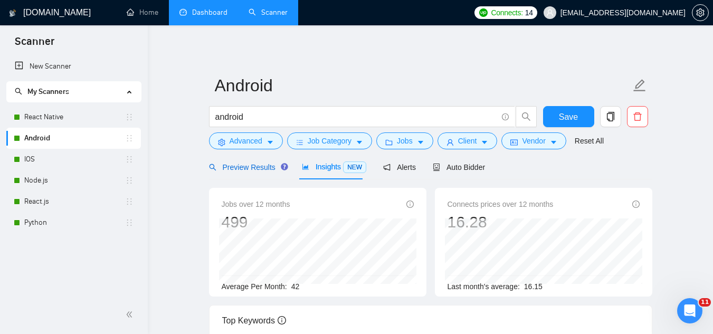
click at [244, 164] on span "Preview Results" at bounding box center [247, 167] width 76 height 8
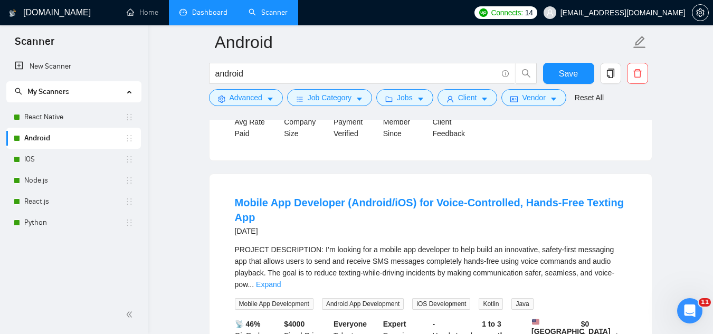
scroll to position [739, 0]
click at [281, 279] on link "Expand" at bounding box center [268, 283] width 25 height 8
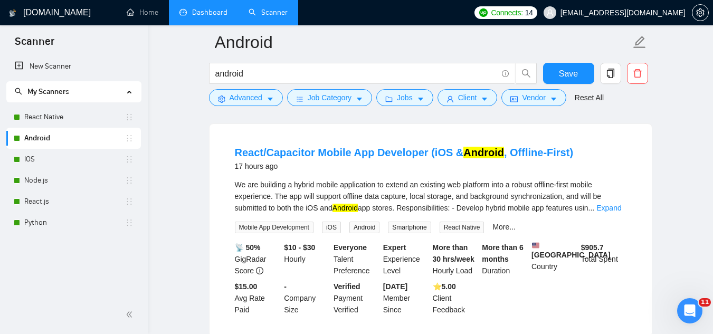
scroll to position [0, 0]
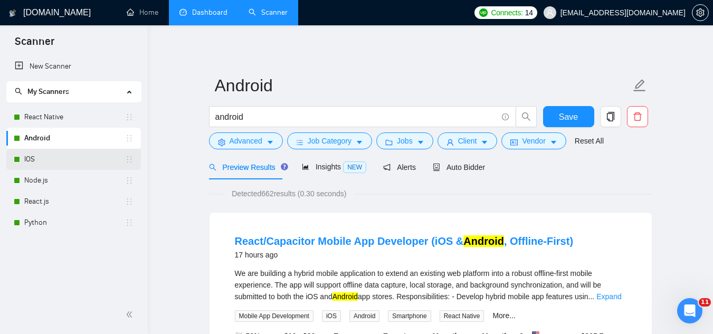
click at [71, 160] on link "IOS" at bounding box center [74, 159] width 101 height 21
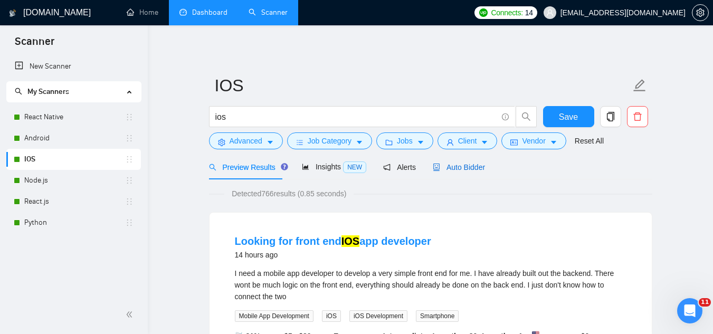
click at [461, 168] on span "Auto Bidder" at bounding box center [459, 167] width 52 height 8
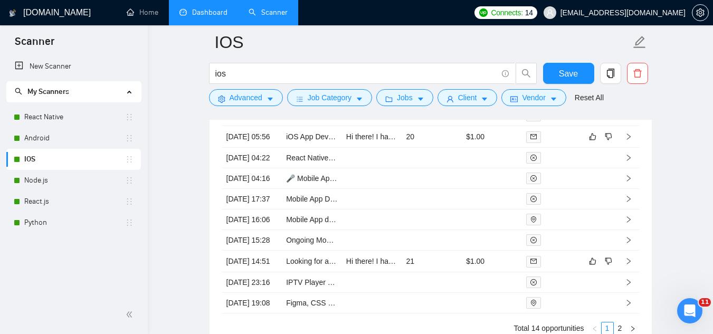
scroll to position [2691, 0]
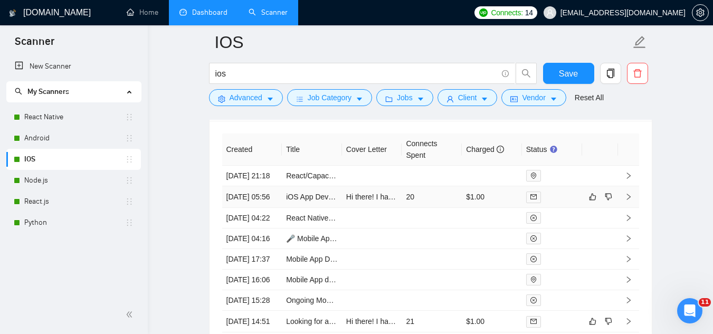
click at [309, 208] on td "iOS App Development with ChatGPT Integration" at bounding box center [312, 197] width 60 height 22
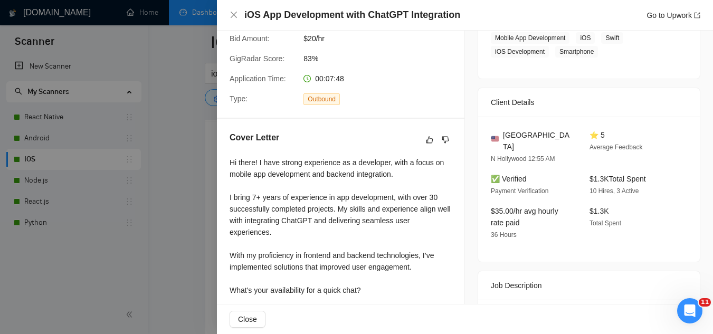
scroll to position [211, 0]
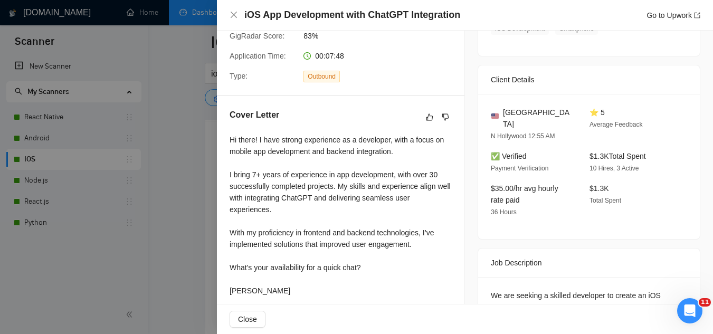
click at [173, 216] on div at bounding box center [356, 167] width 713 height 334
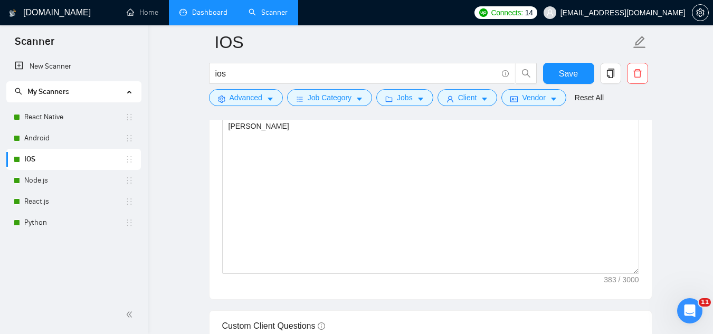
scroll to position [1266, 0]
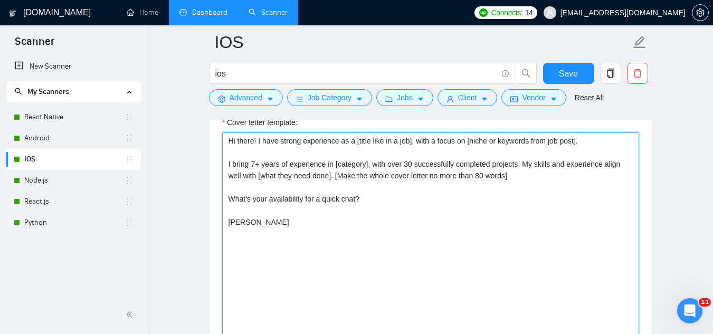
click at [467, 175] on textarea "Hi there! I have strong experience as a [title like in a job], with a focus on …" at bounding box center [430, 250] width 417 height 237
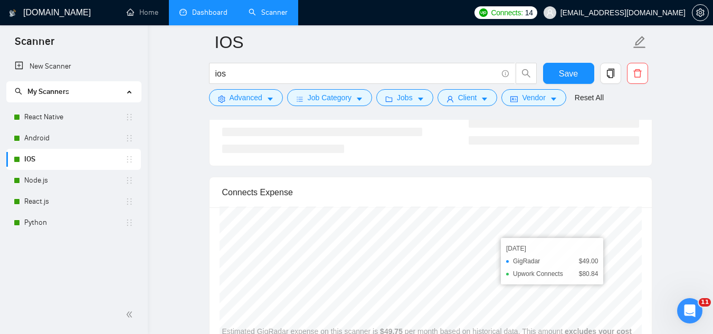
scroll to position [2057, 0]
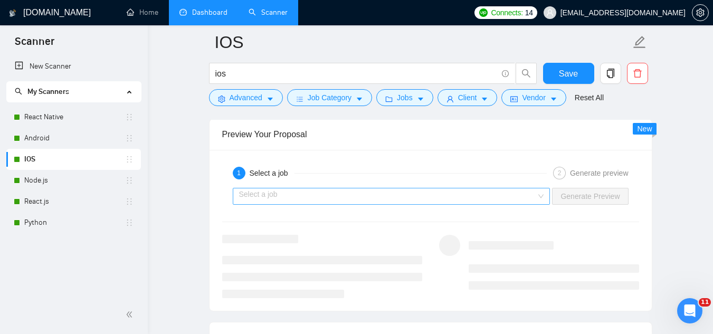
type textarea "Hi there! I have strong experience as a [title like in a job], with a focus on …"
click at [417, 197] on input "search" at bounding box center [388, 196] width 298 height 16
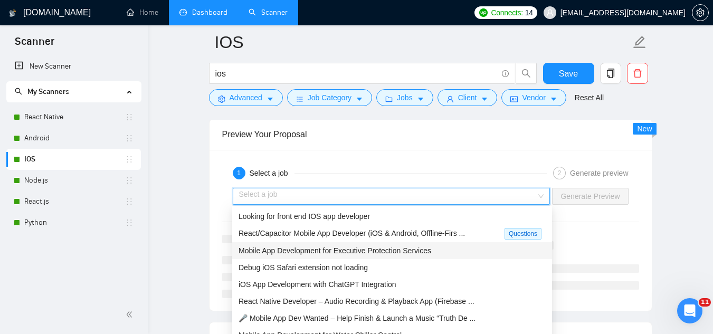
click at [415, 250] on span "Mobile App Development for Executive Protection Services" at bounding box center [334, 250] width 193 height 8
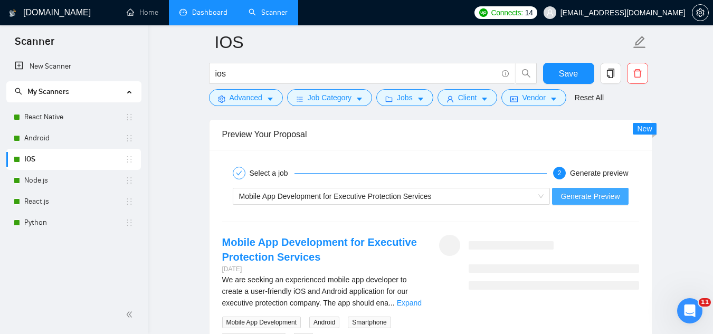
click at [566, 199] on span "Generate Preview" at bounding box center [589, 196] width 59 height 12
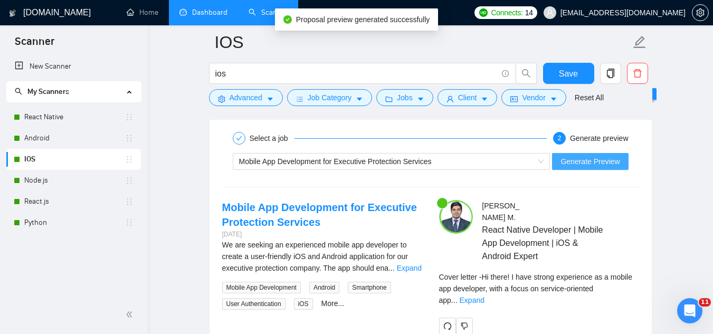
scroll to position [2110, 0]
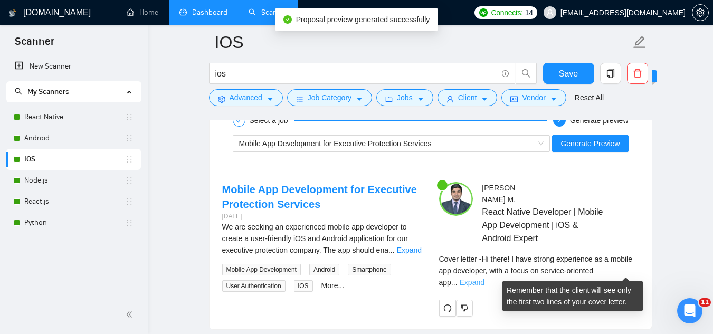
click at [484, 278] on link "Expand" at bounding box center [471, 282] width 25 height 8
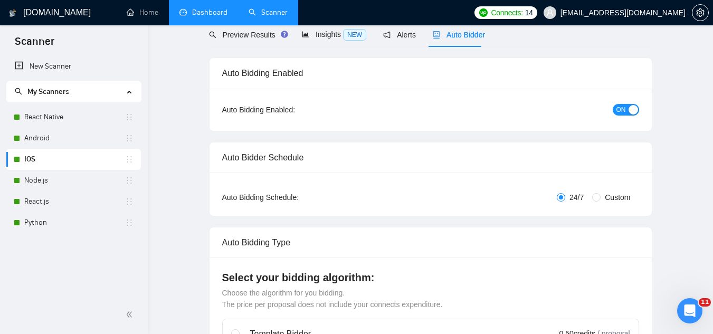
scroll to position [0, 0]
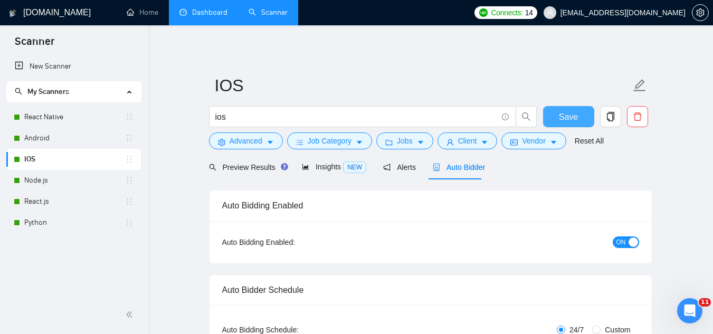
click at [564, 122] on span "Save" at bounding box center [568, 116] width 19 height 13
click at [70, 205] on link "React.js" at bounding box center [74, 201] width 101 height 21
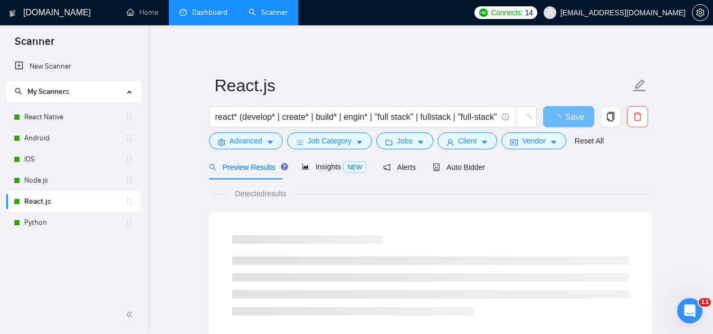
click at [245, 171] on span "Preview Results" at bounding box center [247, 167] width 76 height 8
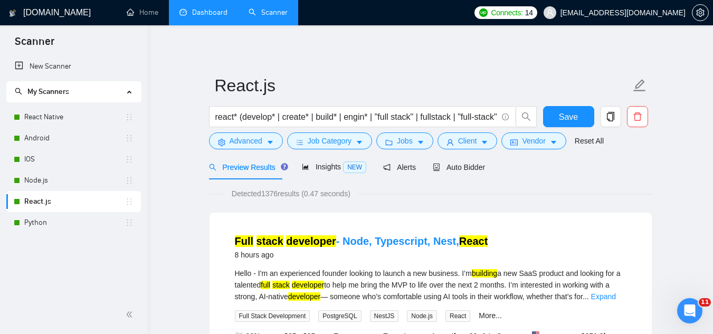
click at [221, 8] on link "Dashboard" at bounding box center [203, 12] width 48 height 9
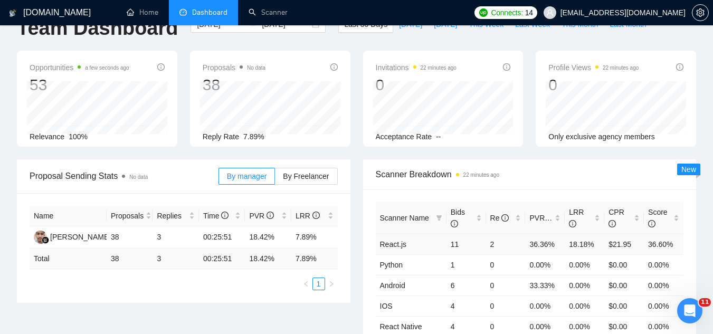
scroll to position [53, 0]
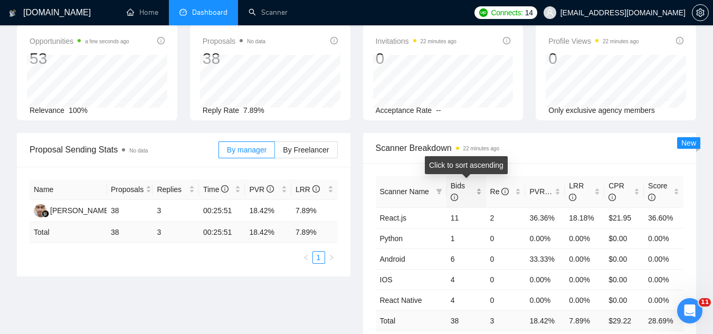
click at [477, 189] on div "Bids" at bounding box center [466, 191] width 31 height 23
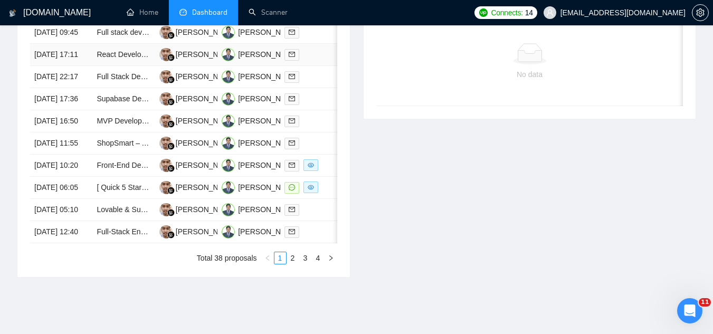
scroll to position [528, 0]
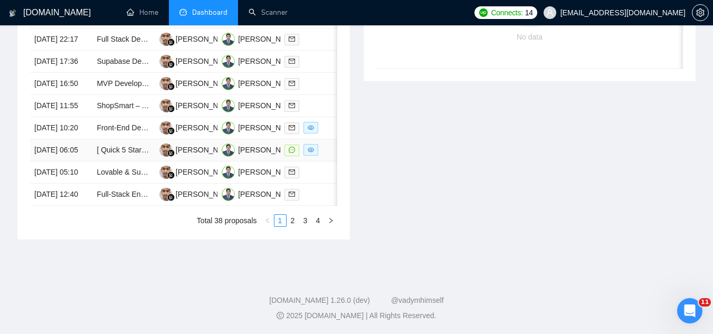
click at [141, 161] on td "[ Quick 5 Star ] React Flow Developer" at bounding box center [123, 150] width 62 height 22
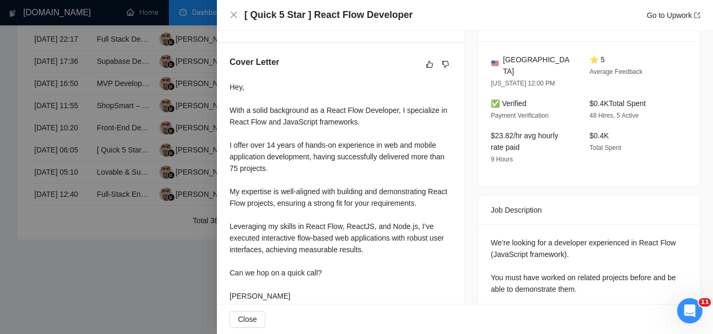
scroll to position [0, 0]
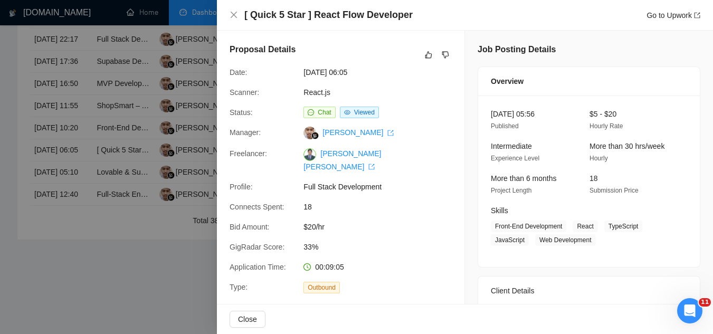
click at [166, 309] on div at bounding box center [356, 167] width 713 height 334
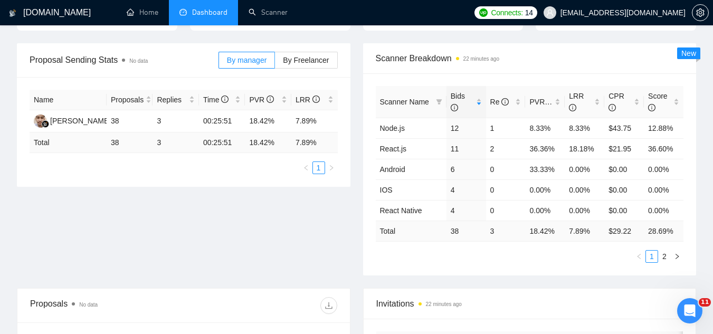
scroll to position [158, 0]
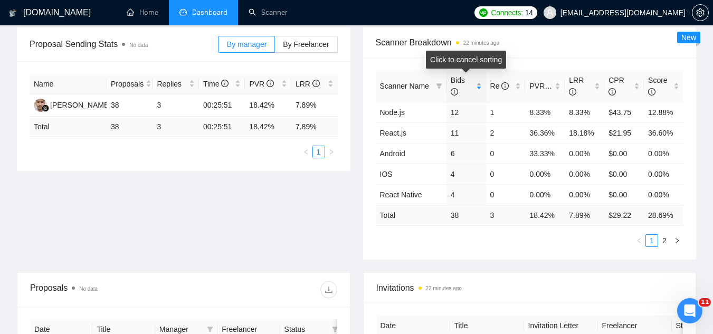
click at [480, 84] on div "Bids" at bounding box center [466, 85] width 31 height 23
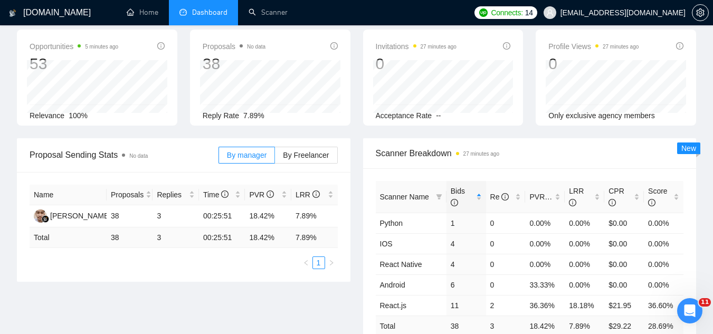
scroll to position [0, 0]
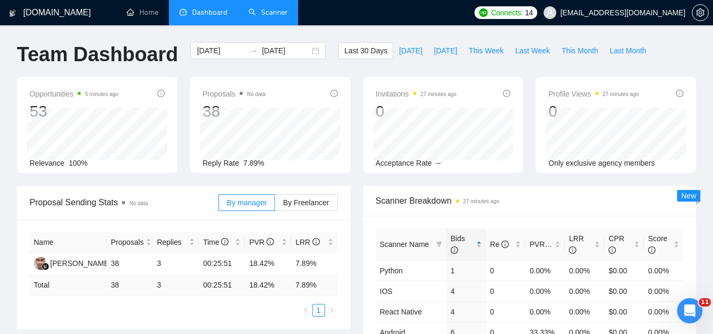
click at [272, 11] on link "Scanner" at bounding box center [267, 12] width 39 height 9
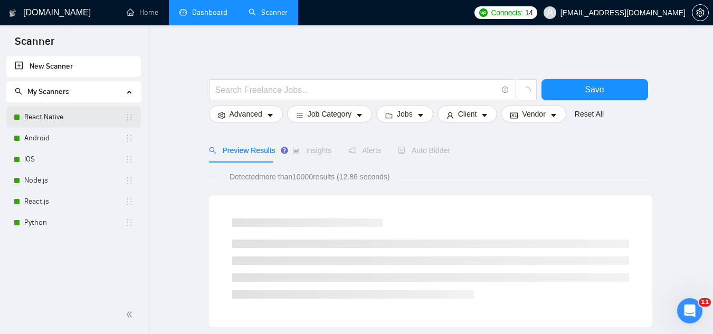
click at [90, 118] on link "React Native" at bounding box center [74, 117] width 101 height 21
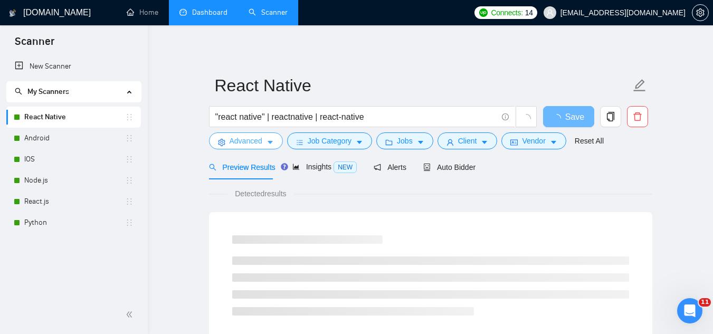
click at [242, 145] on span "Advanced" at bounding box center [245, 141] width 33 height 12
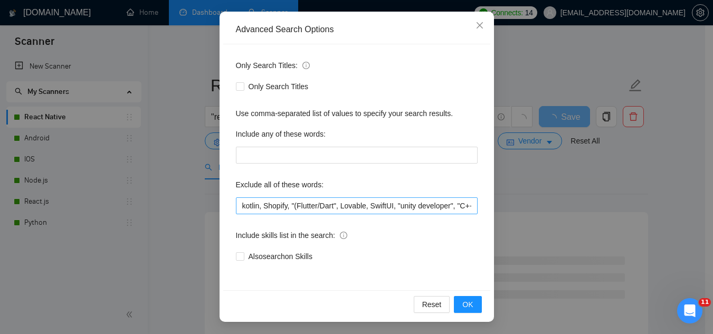
scroll to position [105, 0]
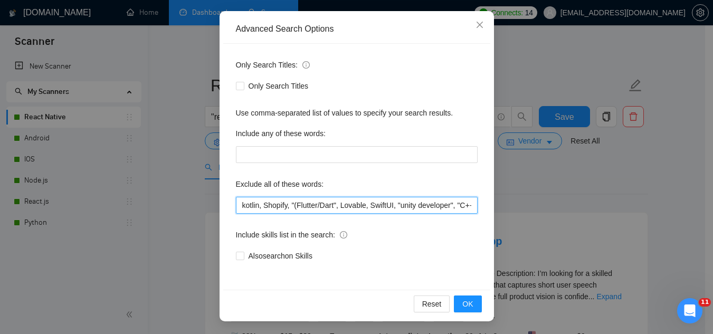
drag, startPoint x: 236, startPoint y: 208, endPoint x: 244, endPoint y: 194, distance: 16.3
click at [236, 207] on input "kotlin, Shopify, "(Flutter/Dart", Lovable, SwiftUI, "unity developer", "C++", S…" at bounding box center [357, 205] width 242 height 17
paste input "React flow"
type input ""React flow", kotlin, Shopify, "(Flutter/Dart", Lovable, SwiftUI, "unity develo…"
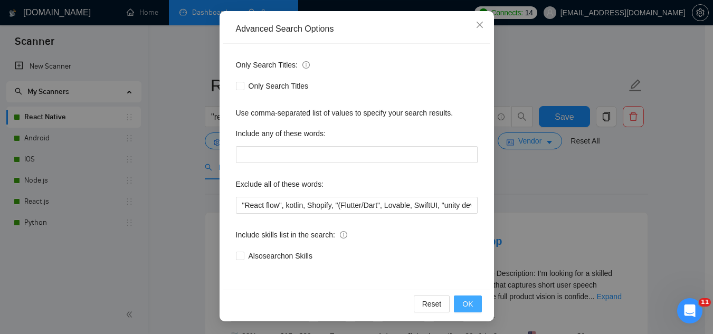
click at [470, 308] on button "OK" at bounding box center [467, 303] width 27 height 17
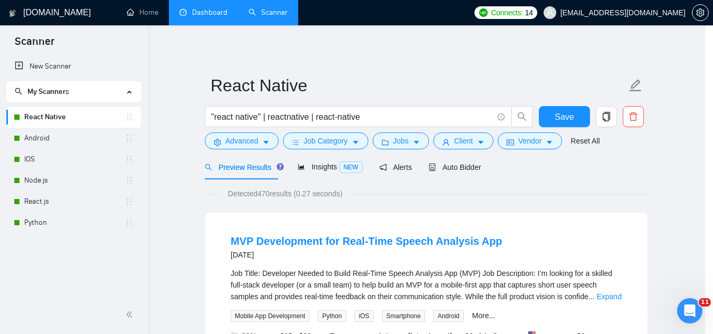
scroll to position [52, 0]
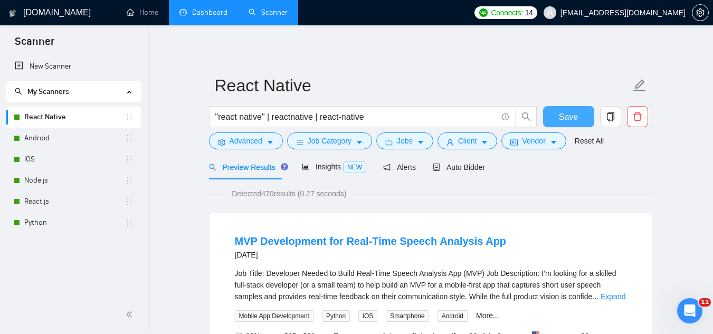
click at [571, 120] on span "Save" at bounding box center [568, 116] width 19 height 13
click at [54, 142] on link "Android" at bounding box center [74, 138] width 101 height 21
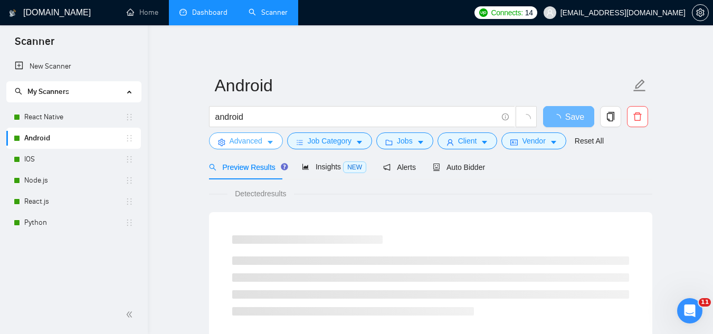
click at [242, 142] on span "Advanced" at bounding box center [245, 141] width 33 height 12
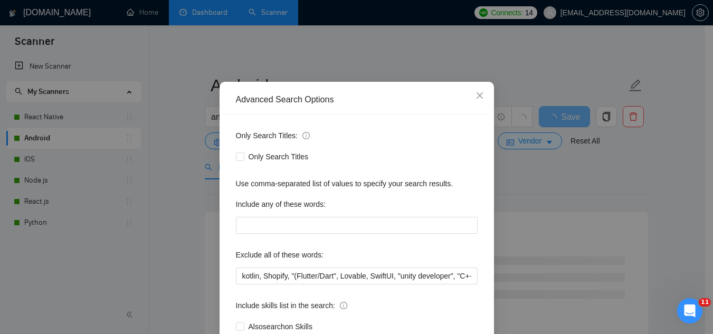
scroll to position [53, 0]
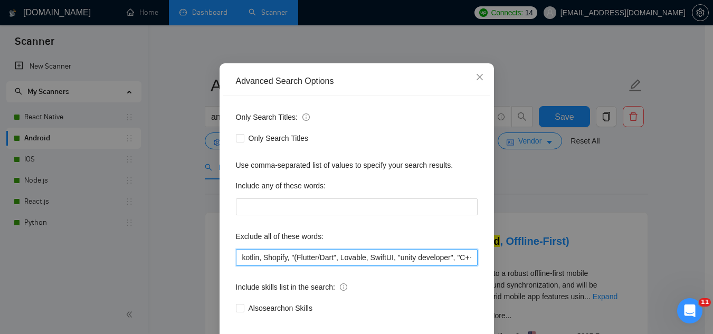
click at [240, 259] on input "kotlin, Shopify, "(Flutter/Dart", Lovable, SwiftUI, "unity developer", "C++", S…" at bounding box center [357, 257] width 242 height 17
paste input ""React flow","
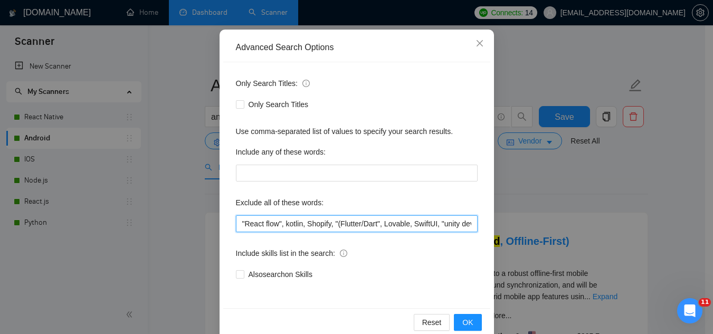
scroll to position [105, 0]
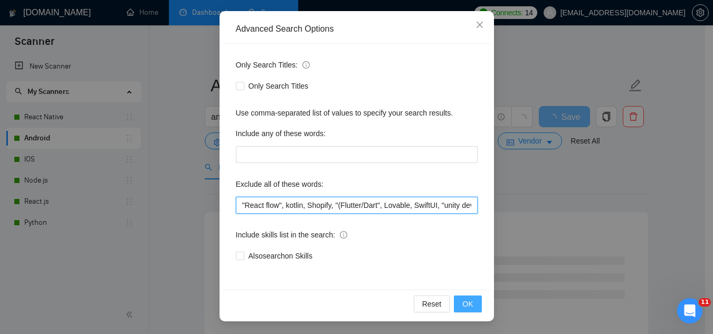
type input ""React flow", kotlin, Shopify, "(Flutter/Dart", Lovable, SwiftUI, "unity develo…"
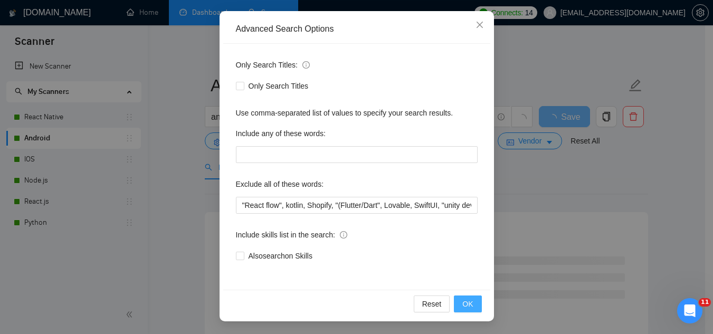
click at [462, 305] on span "OK" at bounding box center [467, 304] width 11 height 12
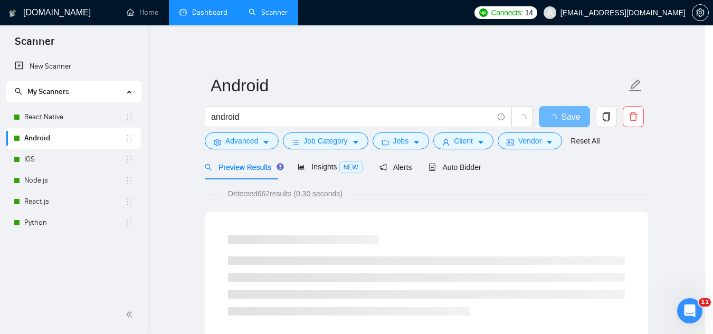
scroll to position [52, 0]
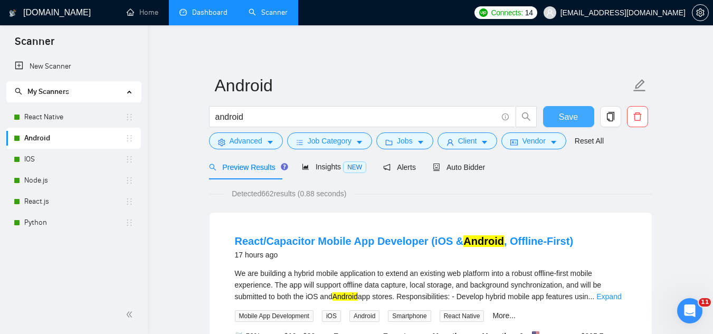
click at [561, 117] on span "Save" at bounding box center [568, 116] width 19 height 13
click at [41, 162] on link "IOS" at bounding box center [74, 159] width 101 height 21
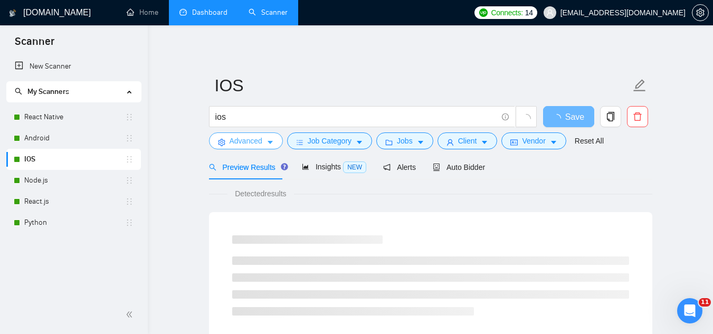
click at [247, 140] on span "Advanced" at bounding box center [245, 141] width 33 height 12
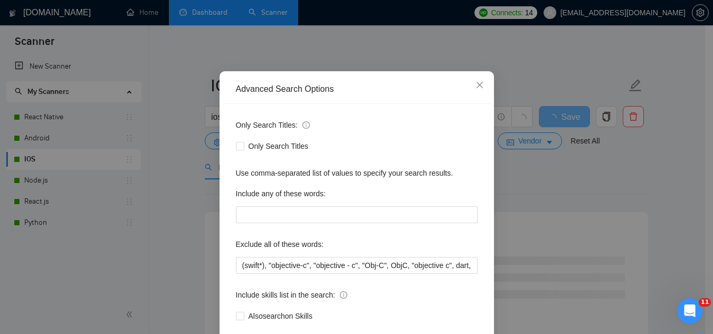
scroll to position [105, 0]
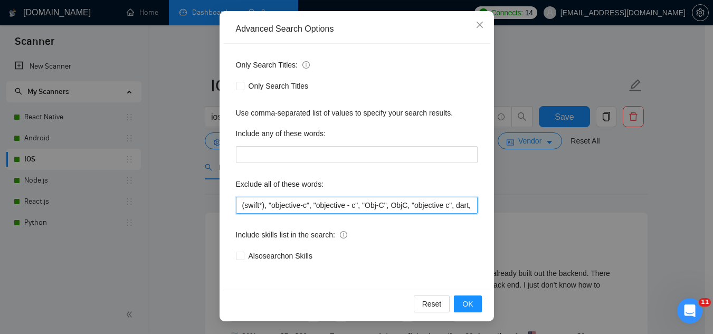
drag, startPoint x: 235, startPoint y: 208, endPoint x: 246, endPoint y: 188, distance: 22.7
click at [236, 208] on input "(swift*), "objective-c", "objective - c", "Obj-C", ObjC, "objective c", dart, k…" at bounding box center [357, 205] width 242 height 17
paste input ""React flow","
type input ""React flow", (swift*), "objective-c", "objective - c", "Obj-C", ObjC, "objecti…"
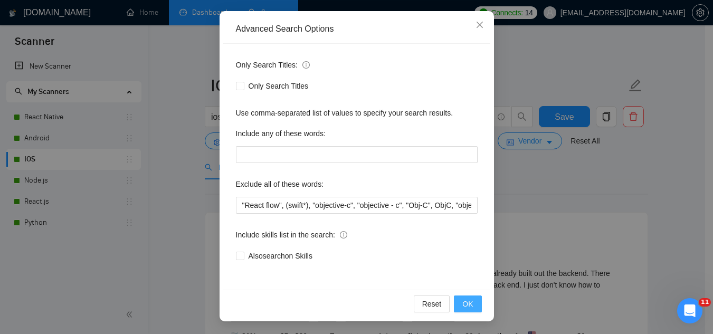
click at [463, 307] on span "OK" at bounding box center [467, 304] width 11 height 12
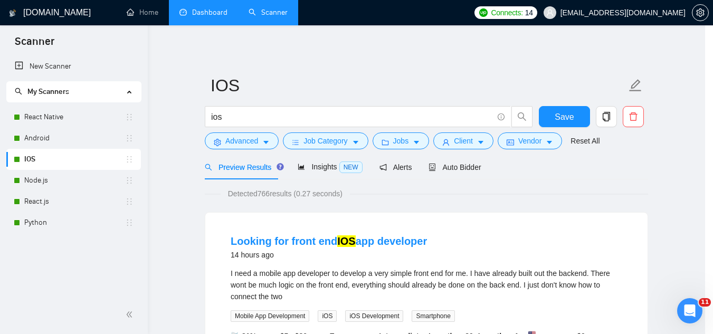
scroll to position [52, 0]
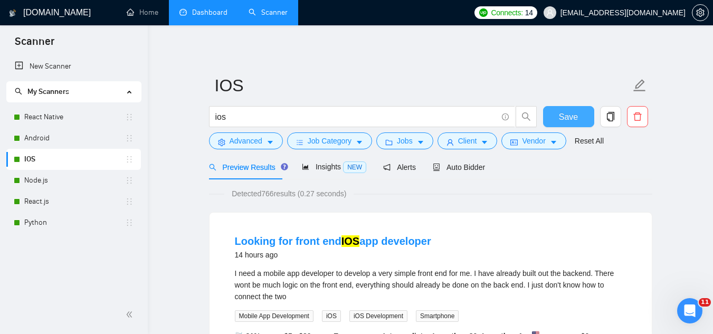
click at [563, 114] on span "Save" at bounding box center [568, 116] width 19 height 13
click at [221, 14] on link "Dashboard" at bounding box center [203, 12] width 48 height 9
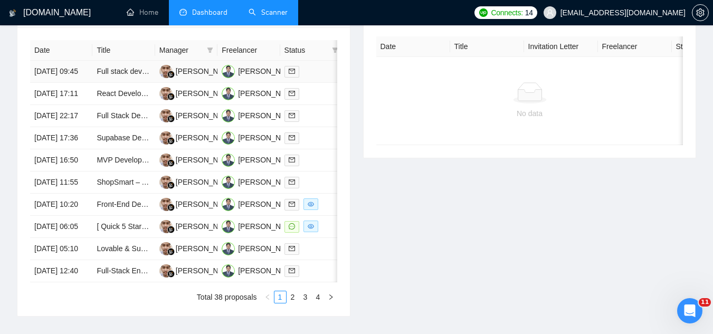
scroll to position [528, 0]
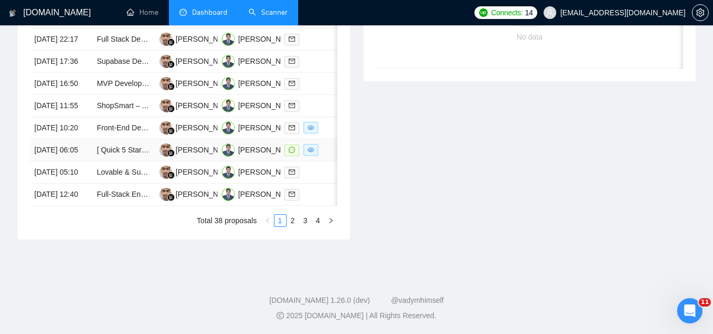
click at [129, 161] on td "[ Quick 5 Star ] React Flow Developer" at bounding box center [123, 150] width 62 height 22
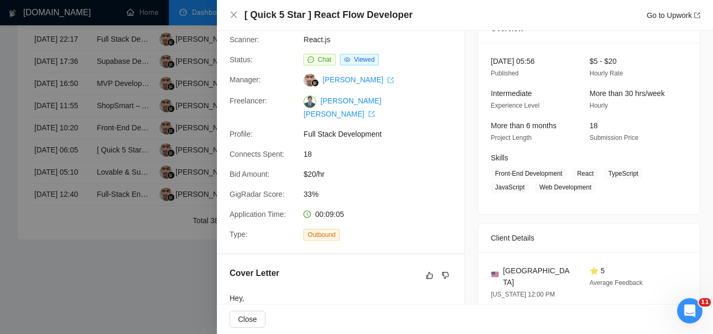
scroll to position [0, 0]
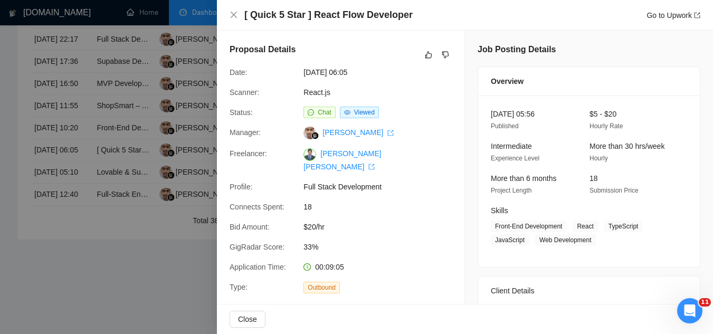
click at [194, 35] on div at bounding box center [356, 167] width 713 height 334
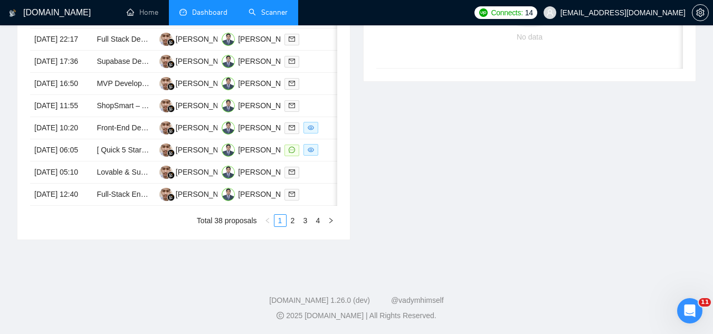
click at [269, 14] on link "Scanner" at bounding box center [267, 12] width 39 height 9
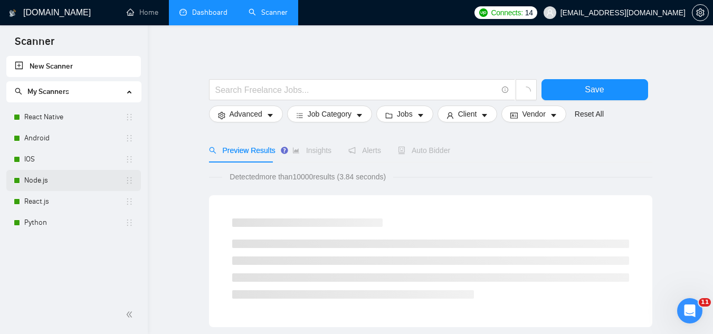
click at [62, 183] on link "Node.js" at bounding box center [74, 180] width 101 height 21
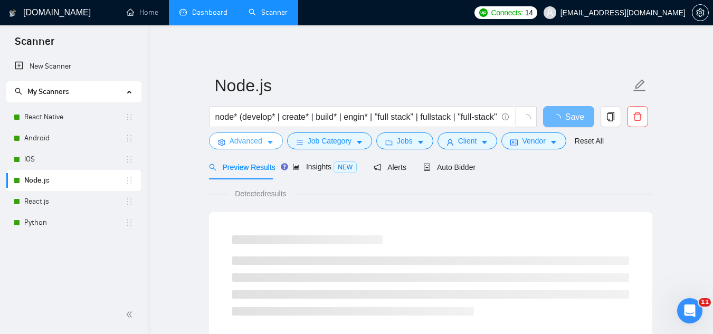
click at [238, 141] on span "Advanced" at bounding box center [245, 141] width 33 height 12
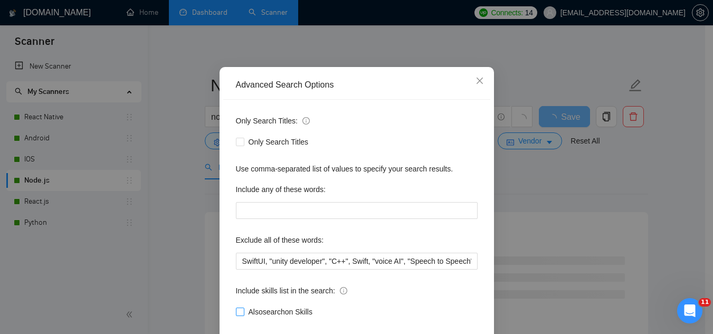
scroll to position [105, 0]
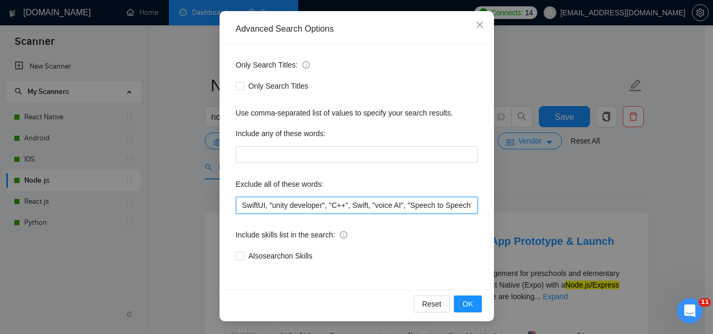
click at [236, 205] on input "SwiftUI, "unity developer", "C++", Swift, "voice AI", "Speech to Speech", optim…" at bounding box center [357, 205] width 242 height 17
paste input ""React flow","
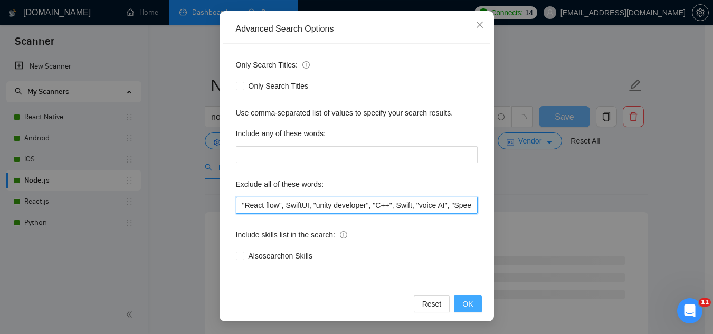
type input ""React flow", SwiftUI, "unity developer", "C++", Swift, "voice AI", "Speech to …"
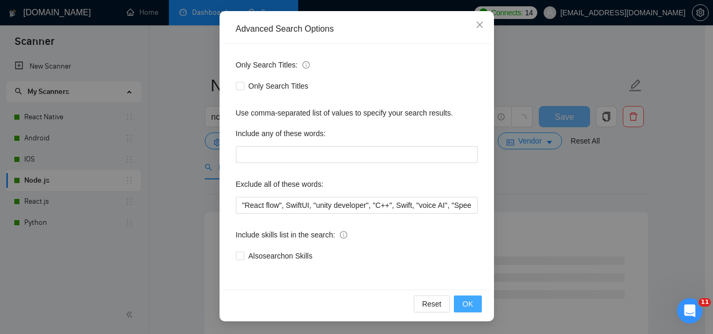
click at [471, 307] on button "OK" at bounding box center [467, 303] width 27 height 17
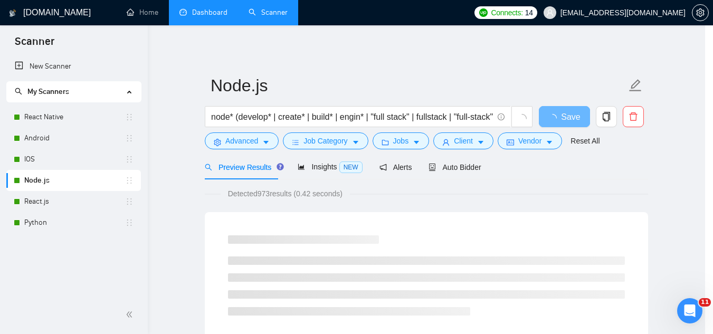
scroll to position [52, 0]
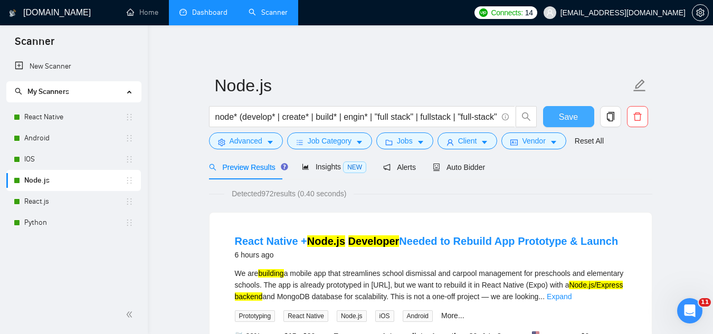
click at [568, 115] on span "Save" at bounding box center [568, 116] width 19 height 13
click at [58, 203] on link "React.js" at bounding box center [74, 201] width 101 height 21
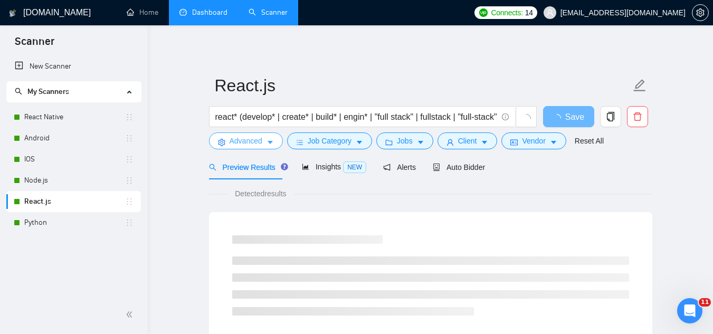
click at [233, 144] on span "Advanced" at bounding box center [245, 141] width 33 height 12
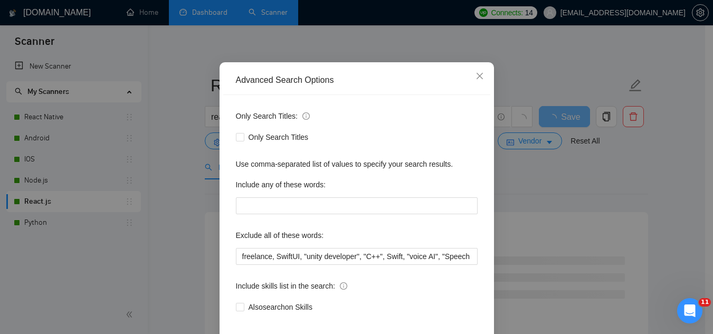
scroll to position [105, 0]
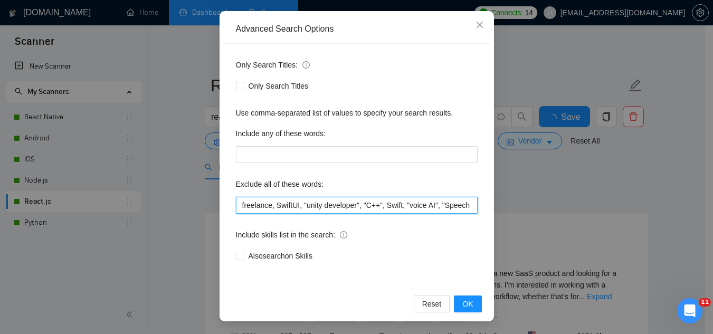
click at [237, 204] on input "freelance, SwiftUI, "unity developer", "C++", Swift, "voice AI", "Speech to Spe…" at bounding box center [357, 205] width 242 height 17
paste input ""React flow","
type input ""React flow", freelance, SwiftUI, "unity developer", "C++", Swift, "voice AI", …"
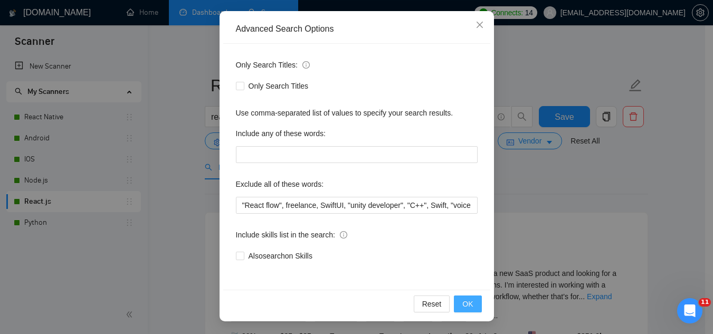
click at [462, 305] on span "OK" at bounding box center [467, 304] width 11 height 12
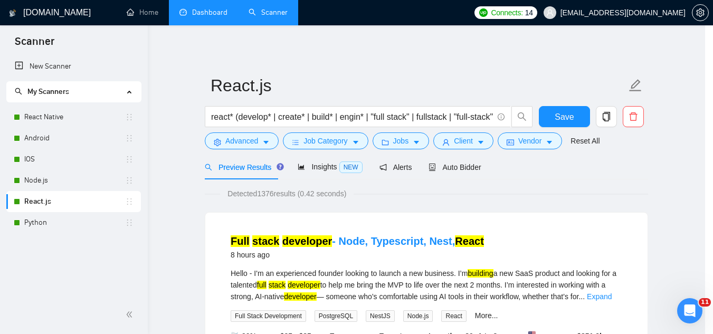
scroll to position [52, 0]
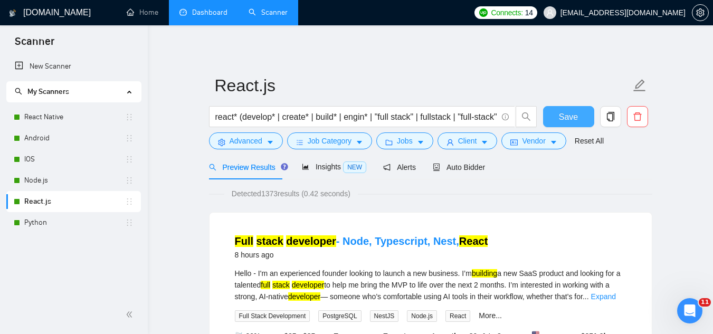
click at [567, 120] on span "Save" at bounding box center [568, 116] width 19 height 13
click at [314, 165] on span "Insights NEW" at bounding box center [334, 166] width 64 height 8
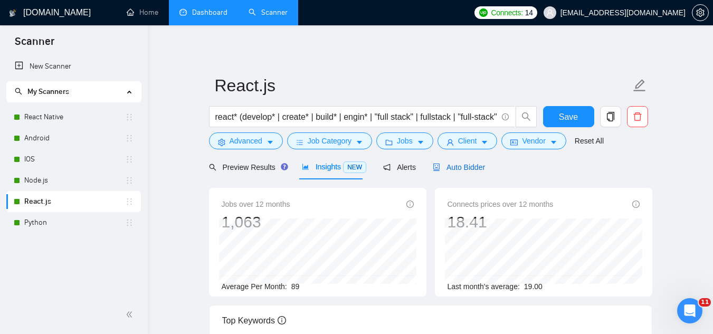
click at [473, 163] on span "Auto Bidder" at bounding box center [459, 167] width 52 height 8
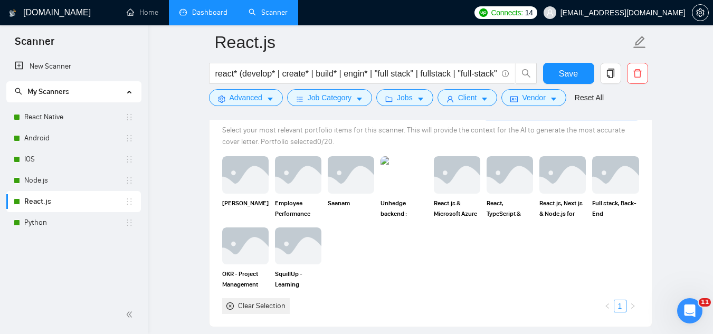
scroll to position [1213, 0]
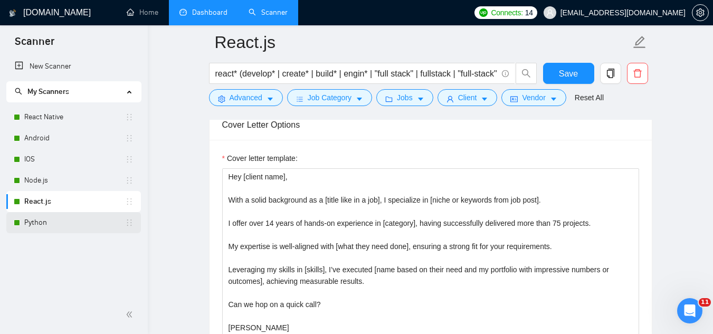
drag, startPoint x: 60, startPoint y: 226, endPoint x: 118, endPoint y: 218, distance: 59.1
click at [60, 226] on link "Python" at bounding box center [74, 222] width 101 height 21
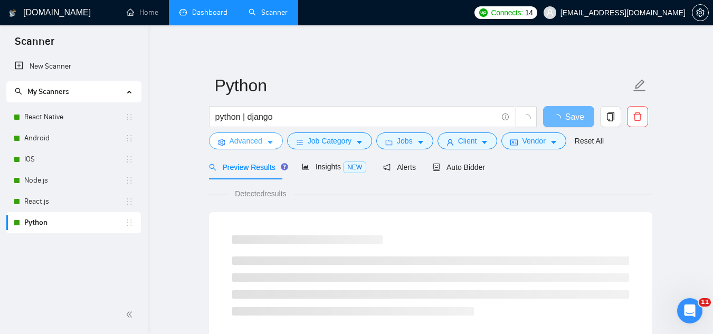
click at [233, 142] on span "Advanced" at bounding box center [245, 141] width 33 height 12
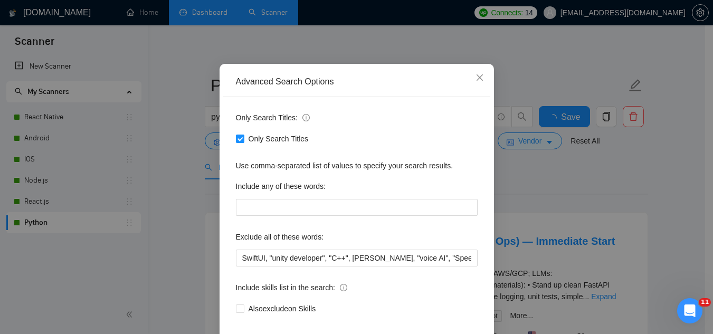
scroll to position [105, 0]
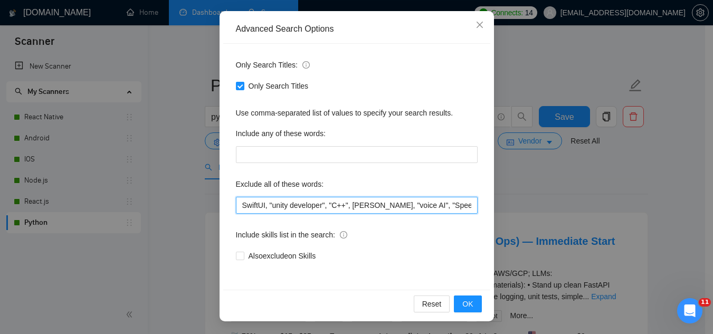
click at [236, 203] on input "SwiftUI, "unity developer", "C++", [PERSON_NAME], "voice AI", "Speech to Speech…" at bounding box center [357, 205] width 242 height 17
paste input ""React flow","
type input ""React flow", SwiftUI, "unity developer", "C++", Swift, "voice AI", "Speech to …"
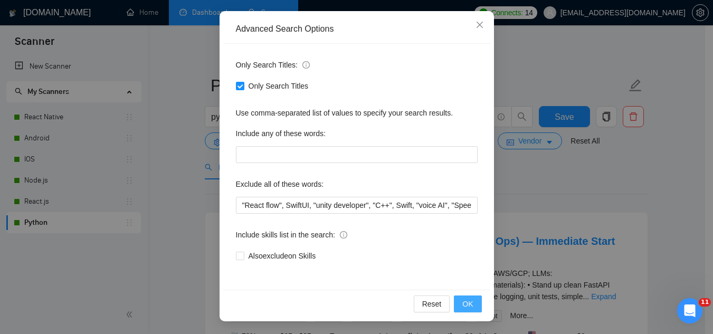
click at [462, 302] on span "OK" at bounding box center [467, 304] width 11 height 12
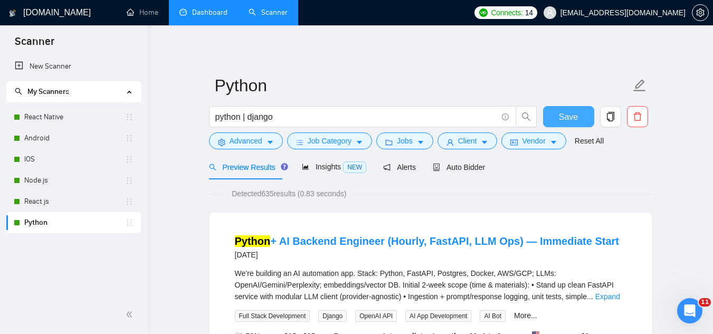
click at [569, 114] on span "Save" at bounding box center [568, 116] width 19 height 13
click at [213, 11] on link "Dashboard" at bounding box center [203, 12] width 48 height 9
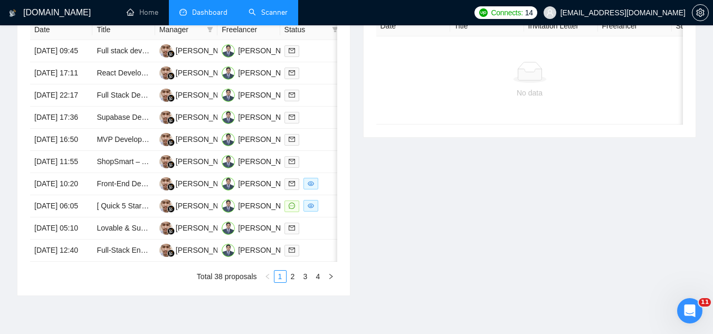
scroll to position [475, 0]
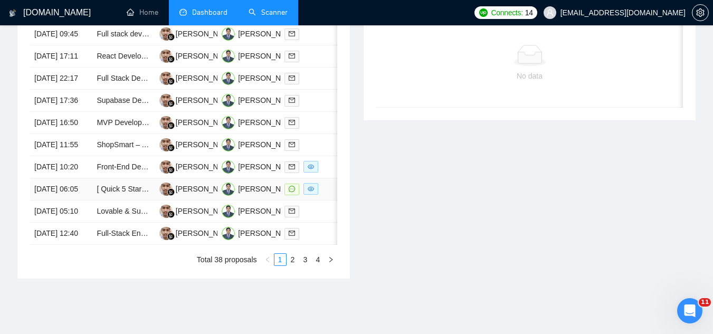
click at [118, 200] on td "[ Quick 5 Star ] React Flow Developer" at bounding box center [123, 189] width 62 height 22
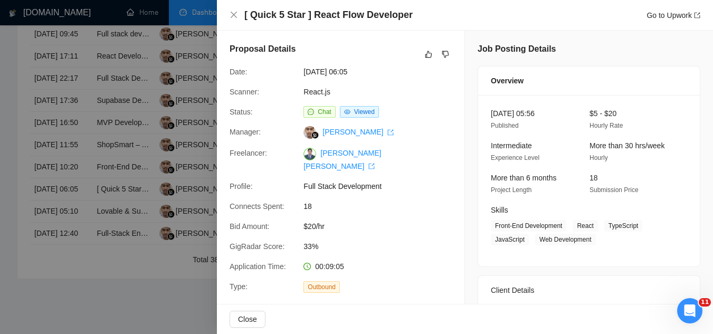
scroll to position [0, 0]
click at [199, 83] on div at bounding box center [356, 167] width 713 height 334
